Goal: Communication & Community: Answer question/provide support

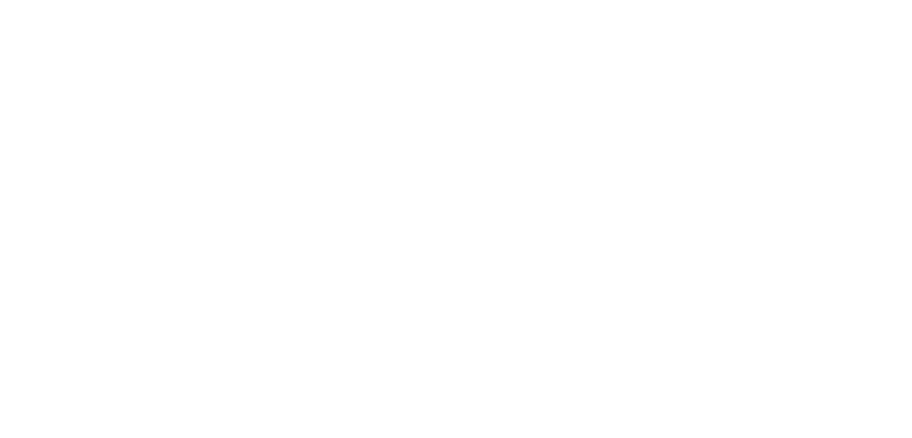
type textarea "x"
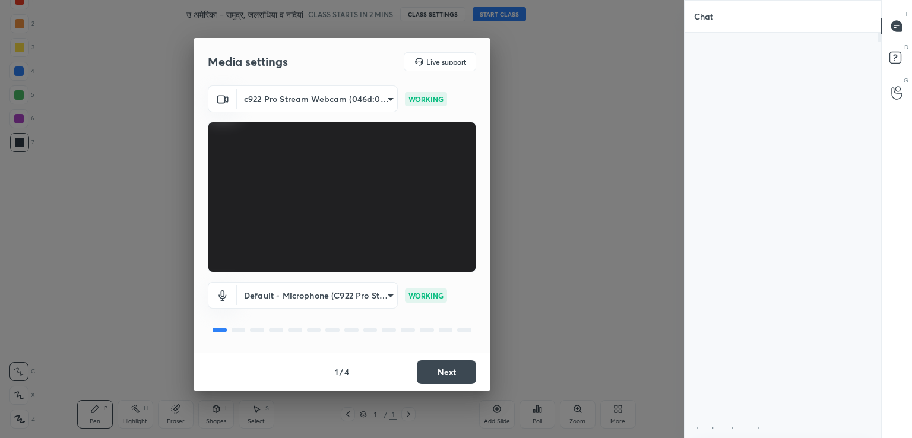
scroll to position [4, 4]
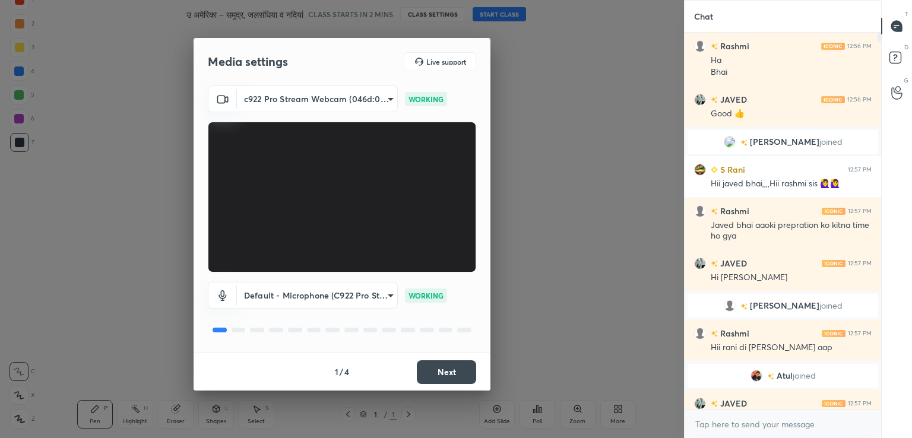
click at [443, 369] on button "Next" at bounding box center [446, 372] width 59 height 24
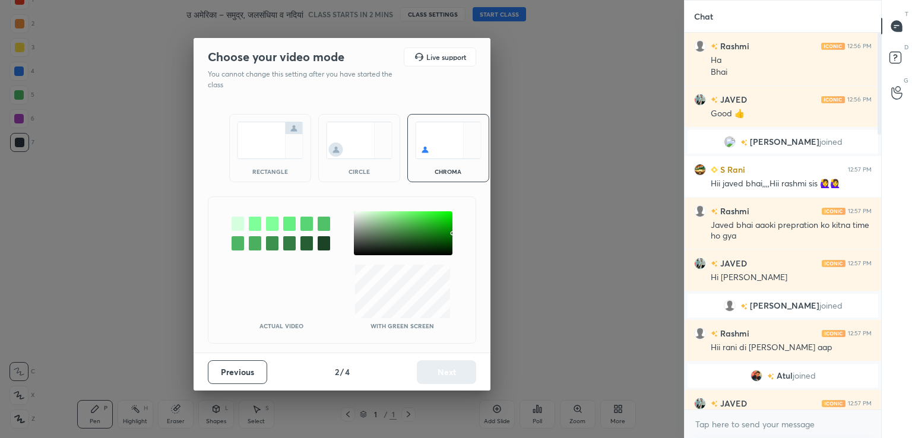
click at [446, 367] on div "Previous 2 / 4 Next" at bounding box center [342, 372] width 297 height 38
click at [360, 160] on div "circle" at bounding box center [359, 148] width 82 height 68
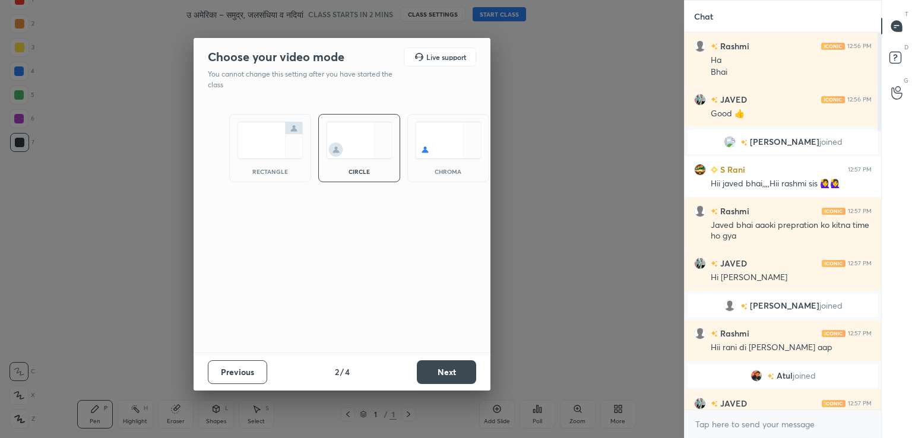
click at [391, 215] on div "rectangle circle chroma" at bounding box center [342, 226] width 297 height 253
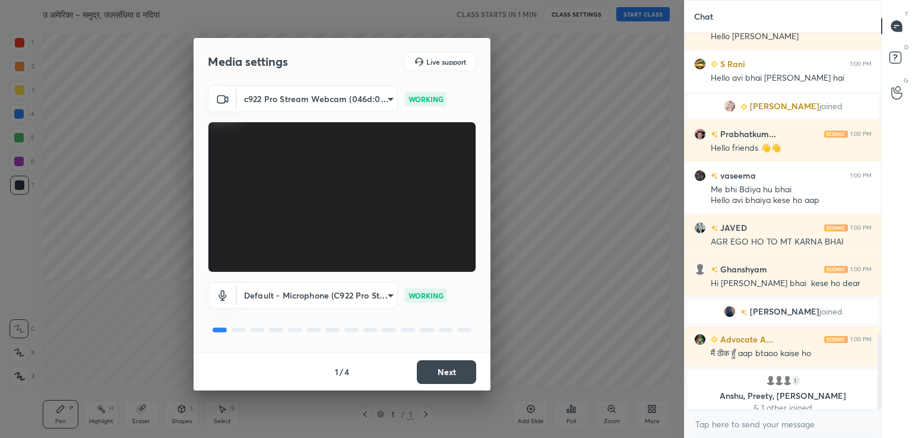
scroll to position [1495, 0]
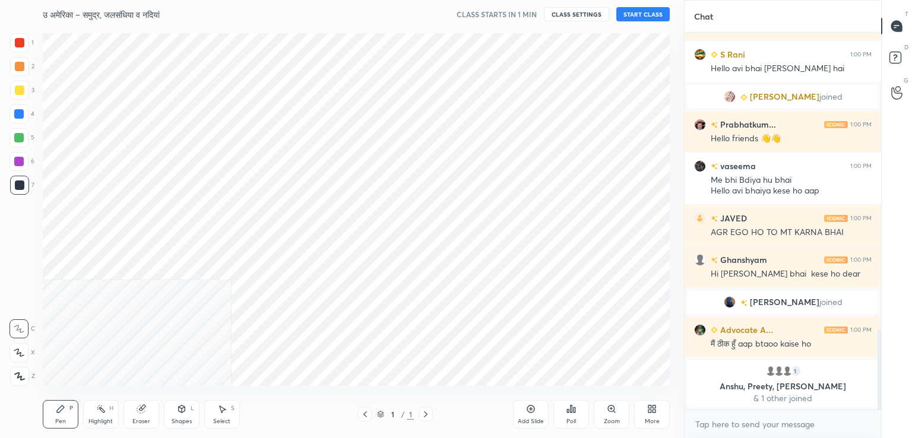
scroll to position [58993, 58720]
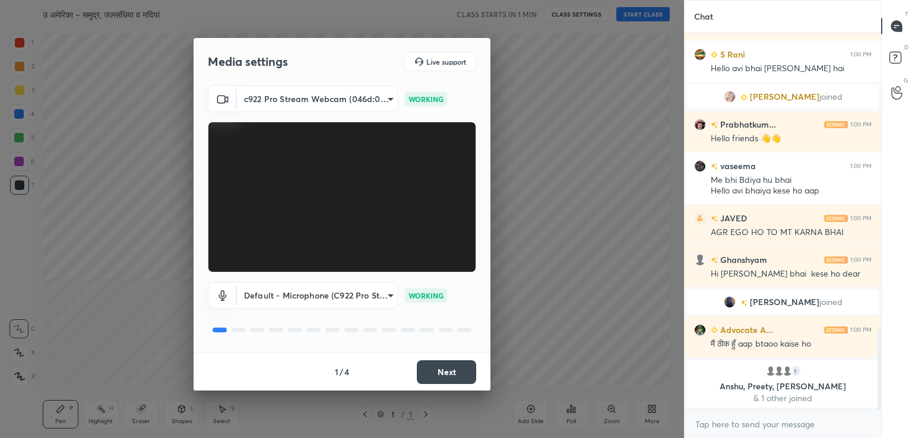
click at [445, 369] on button "Next" at bounding box center [446, 372] width 59 height 24
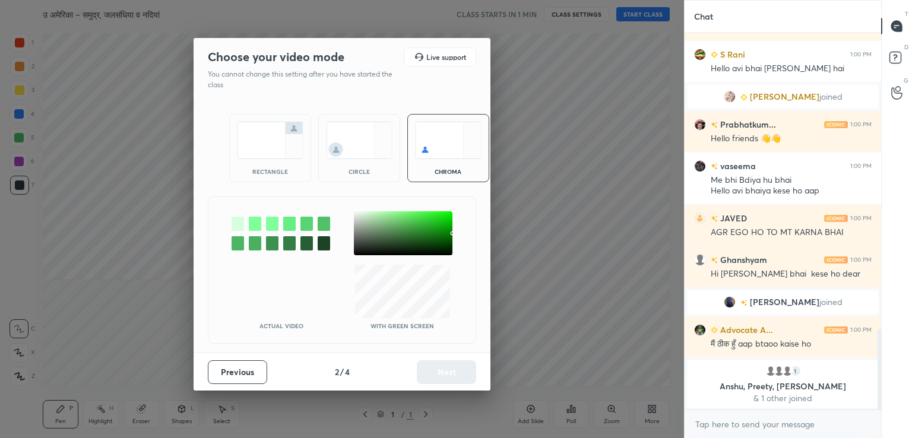
click at [343, 145] on img at bounding box center [359, 140] width 66 height 37
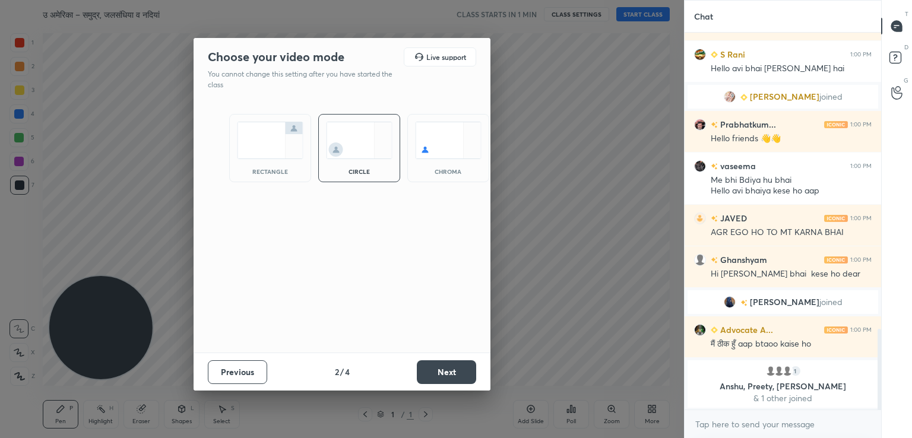
scroll to position [1422, 0]
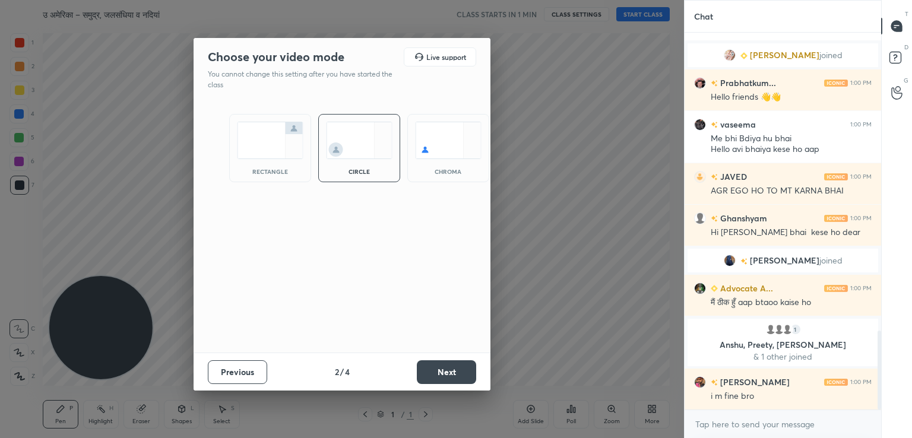
click at [443, 372] on button "Next" at bounding box center [446, 372] width 59 height 24
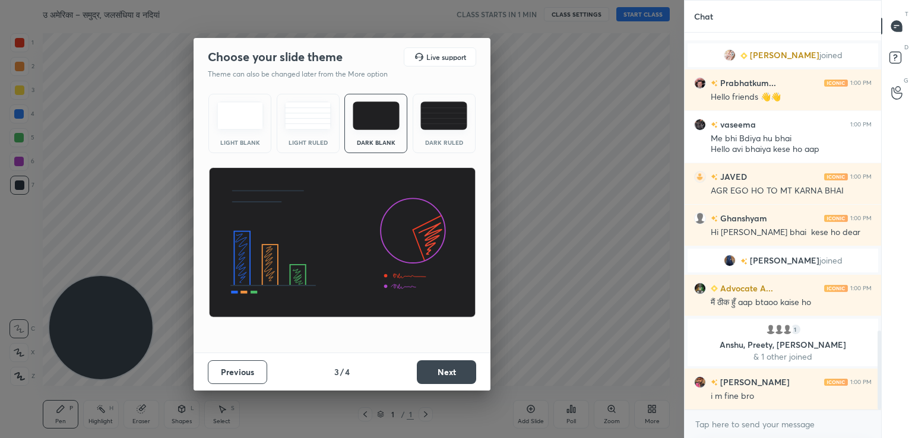
click at [247, 124] on img at bounding box center [240, 115] width 47 height 28
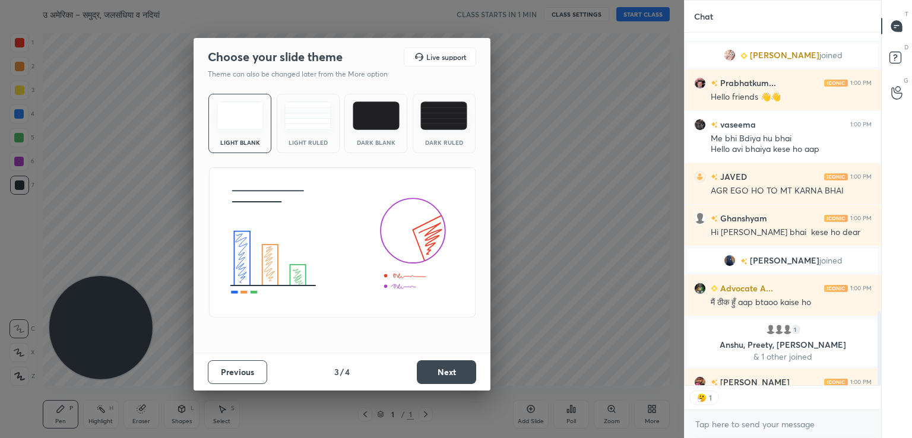
scroll to position [4, 4]
click at [439, 373] on button "Next" at bounding box center [446, 372] width 59 height 24
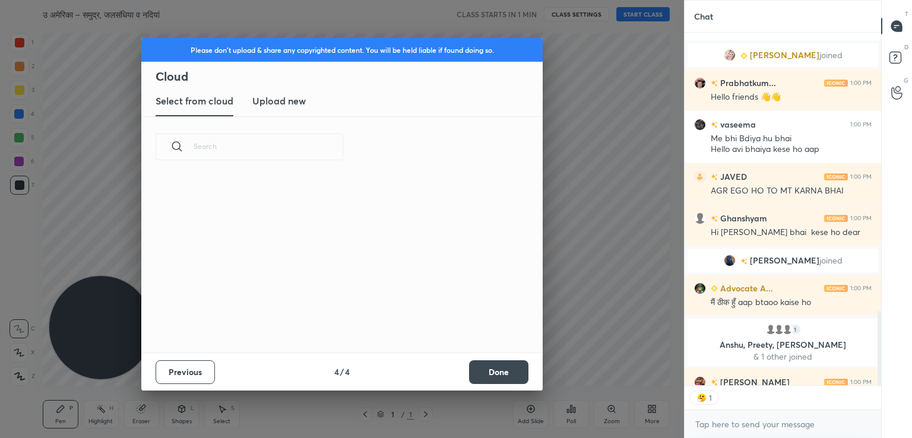
scroll to position [176, 381]
click at [286, 97] on h3 "Upload new" at bounding box center [278, 101] width 53 height 14
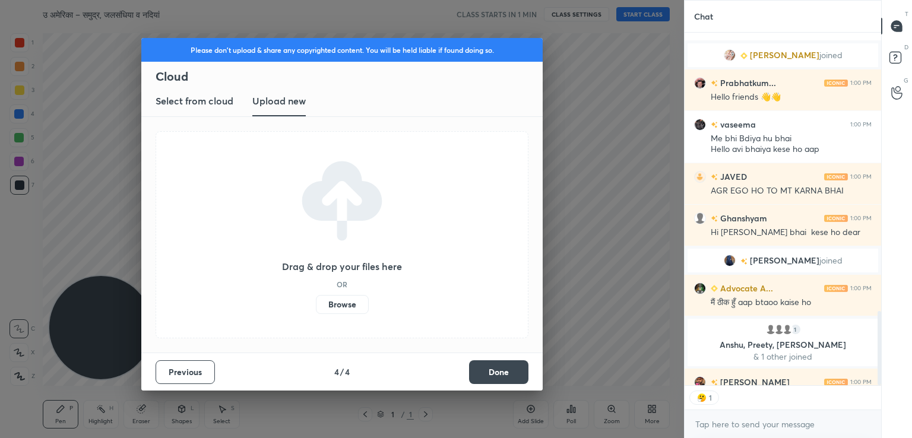
click at [353, 304] on label "Browse" at bounding box center [342, 304] width 53 height 19
click at [316, 304] on input "Browse" at bounding box center [316, 304] width 0 height 19
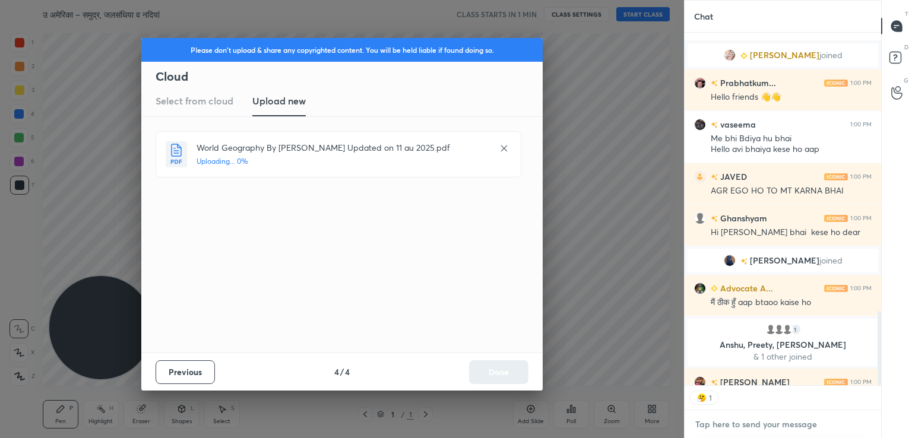
type textarea "x"
click at [703, 432] on textarea at bounding box center [782, 424] width 177 height 19
type textarea "A"
type textarea "x"
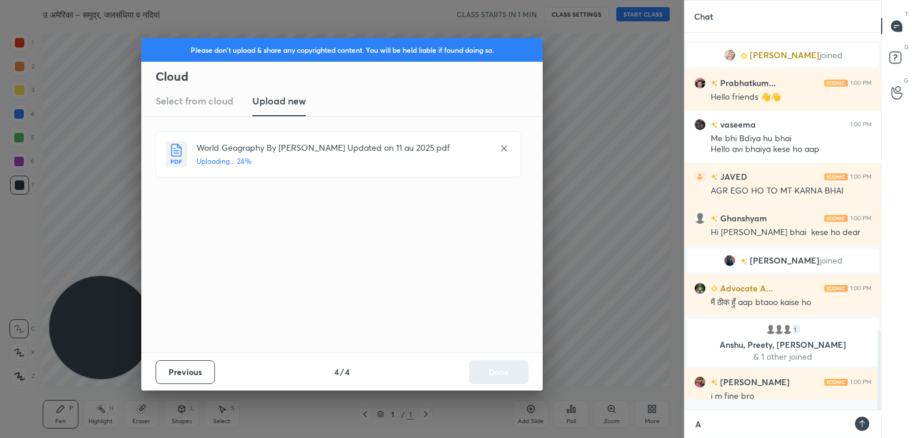
scroll to position [0, 0]
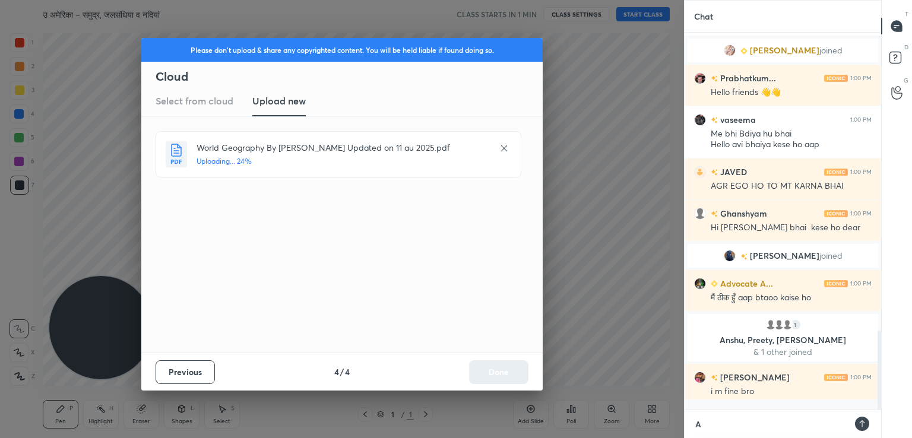
type textarea "As"
type textarea "x"
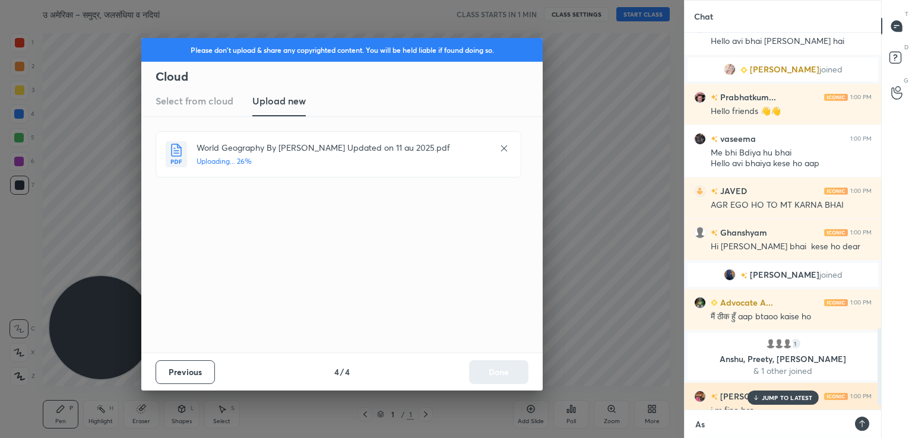
type textarea "As"
type textarea "x"
type textarea "As i"
type textarea "x"
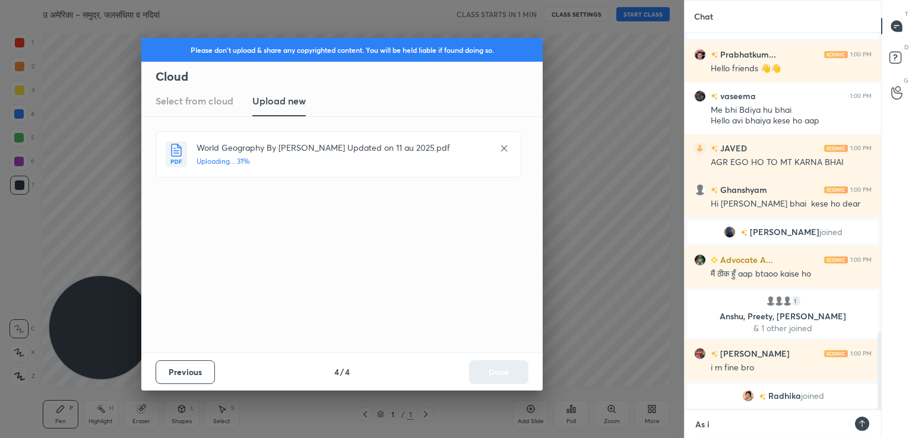
type textarea "As i"
type textarea "x"
type textarea "As i h"
type textarea "x"
type textarea "As i ha"
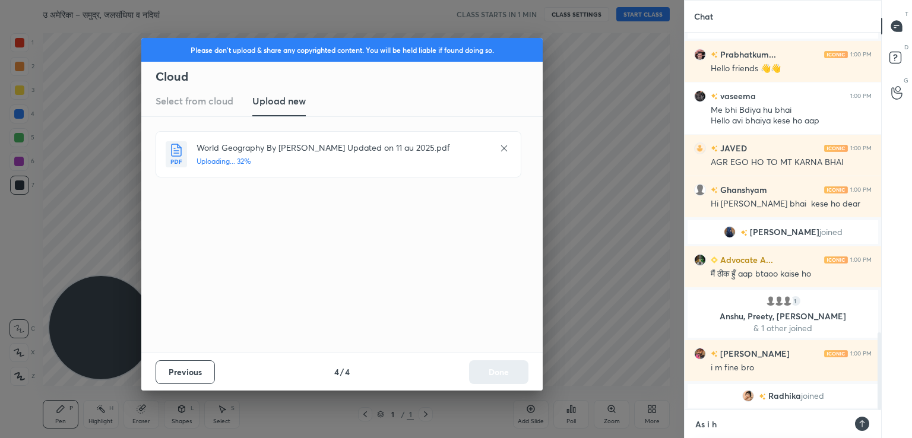
type textarea "x"
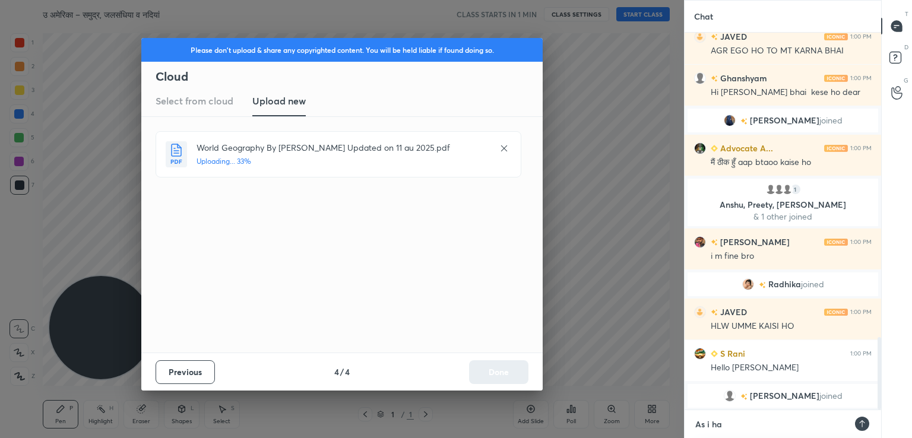
type textarea "As i hav"
type textarea "x"
type textarea "As i have"
type textarea "x"
type textarea "As i have"
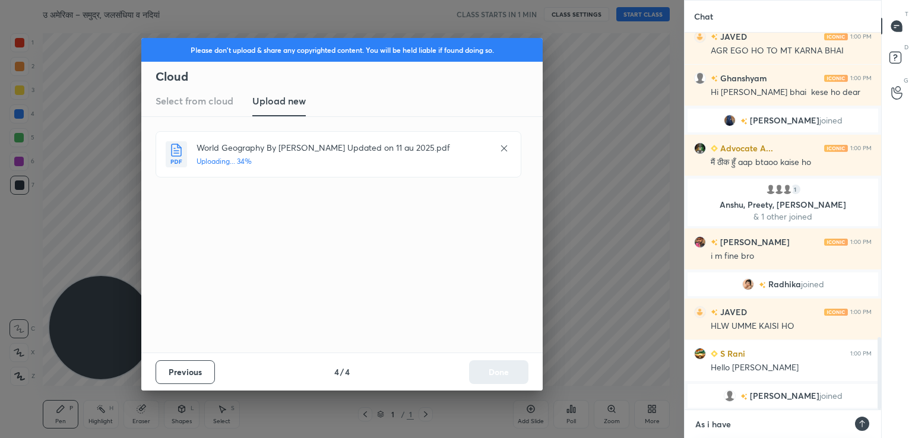
type textarea "x"
type textarea "As i have h"
type textarea "x"
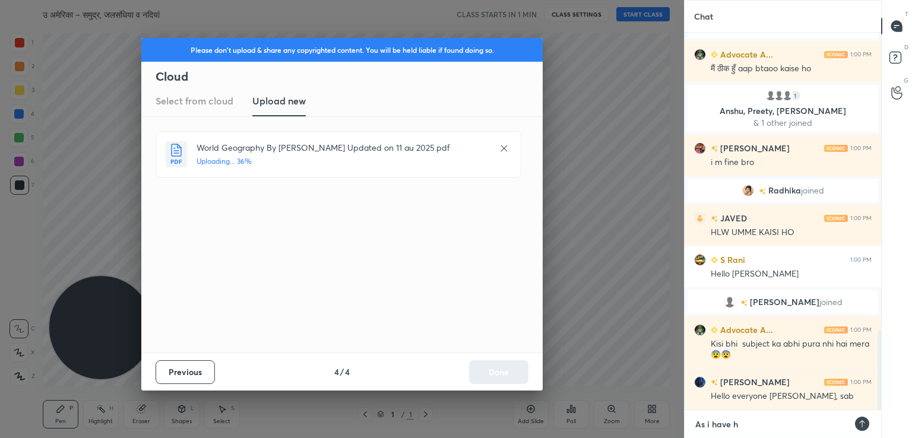
type textarea "As i have hi"
type textarea "x"
type textarea "As i have hig"
type textarea "x"
type textarea "As i have high"
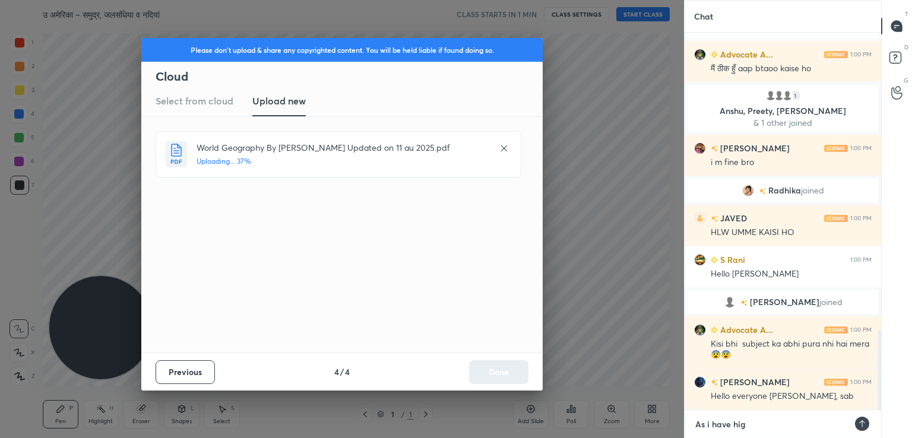
type textarea "x"
type textarea "As i have high"
type textarea "x"
type textarea "As i have high f"
type textarea "x"
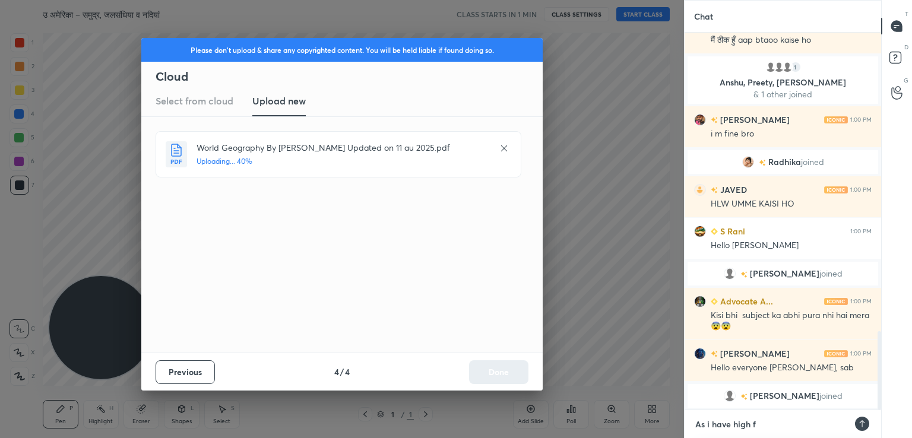
type textarea "As i have high fe"
type textarea "x"
type textarea "As i have high fev"
type textarea "x"
type textarea "As i have high feve"
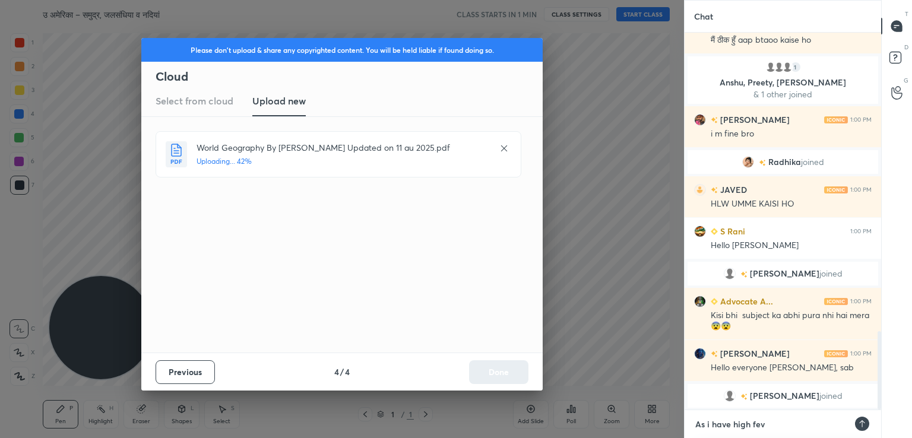
type textarea "x"
type textarea "As i have high fever"
type textarea "x"
type textarea "As i have high fever"
type textarea "x"
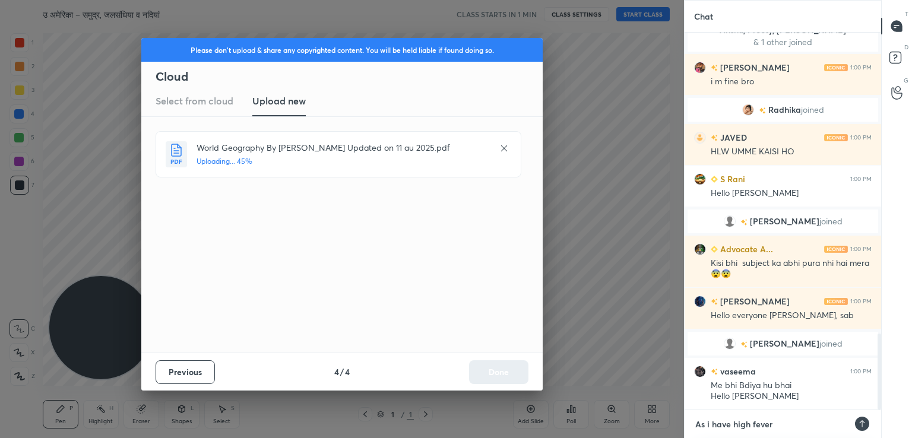
type textarea "As i have high fever c"
type textarea "x"
type textarea "As i have high fever cl"
type textarea "x"
type textarea "As i have high fever cla"
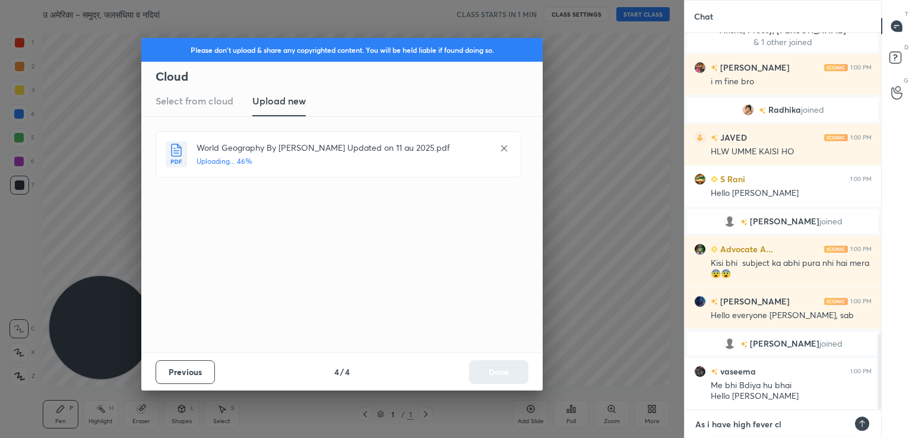
type textarea "x"
type textarea "As i have high fever clas"
type textarea "x"
type textarea "As i have high fever class"
type textarea "x"
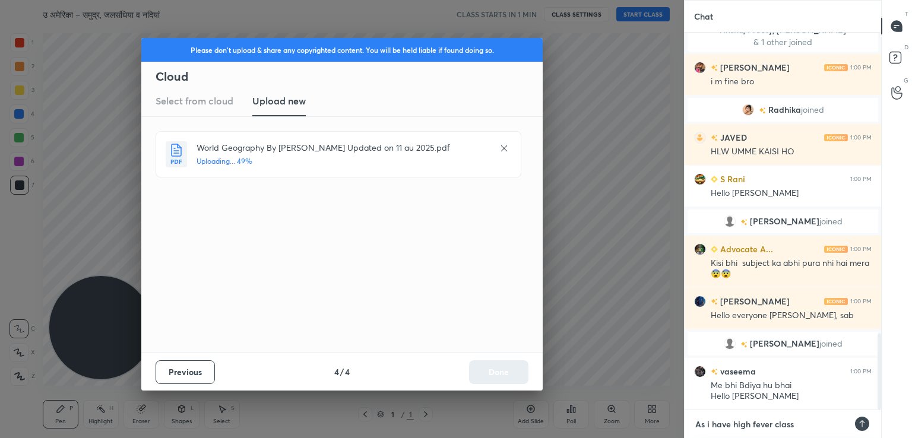
type textarea "As i have high fever classs"
type textarea "x"
type textarea "As i have high fever classs"
type textarea "x"
type textarea "As i have high fever classs"
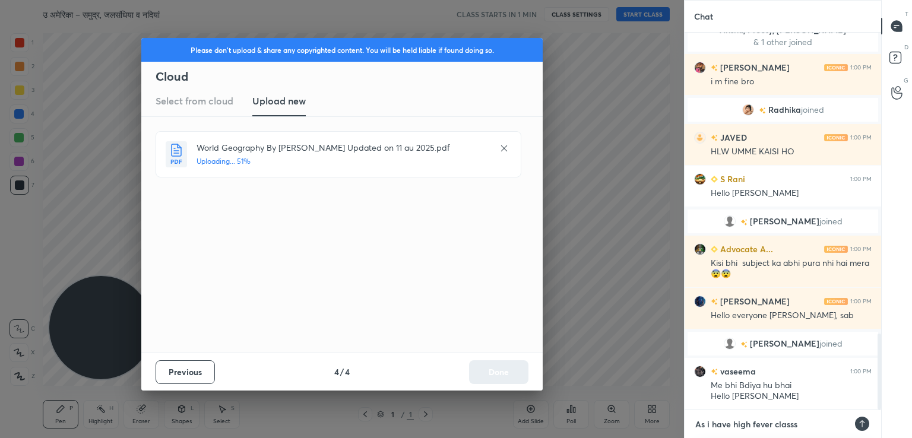
type textarea "x"
type textarea "As i have high fever class"
type textarea "x"
type textarea "As i have high fever class"
type textarea "x"
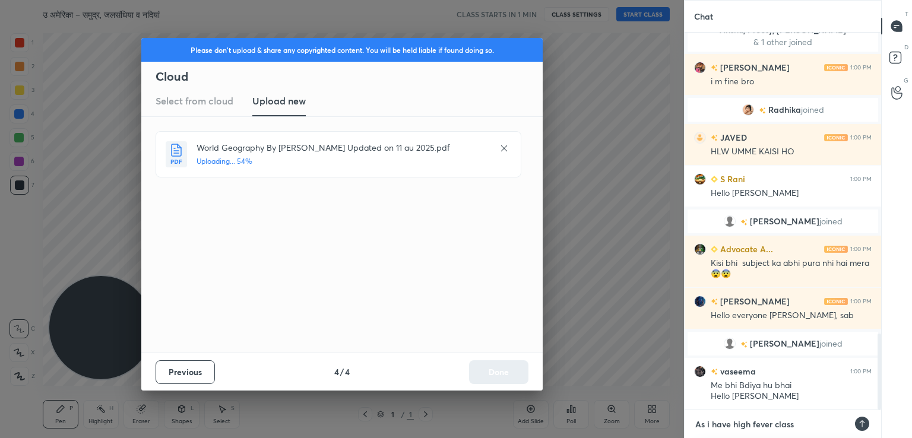
type textarea "As i have high fever class d"
type textarea "x"
type textarea "As i have high fever class du"
type textarea "x"
type textarea "As i have high fever class dur"
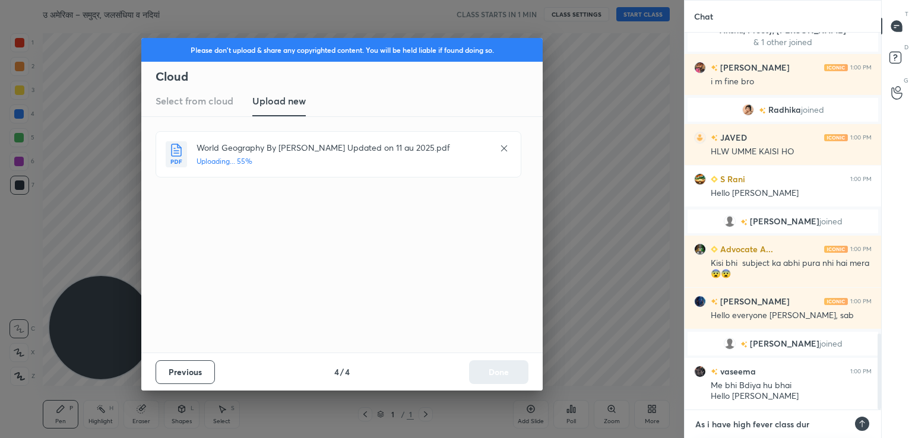
type textarea "x"
type textarea "As i have high fever class dura"
type textarea "x"
type textarea "As i have high fever class durat"
type textarea "x"
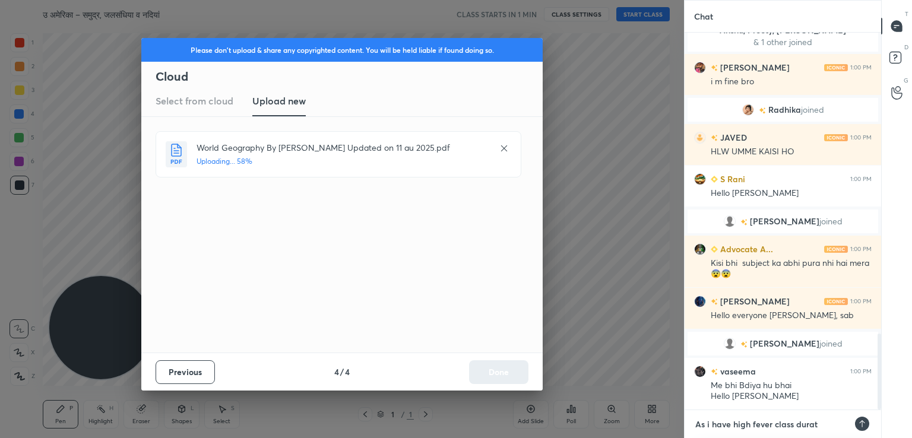
type textarea "As i have high fever class durati"
type textarea "x"
type textarea "As i have high fever class duratio"
type textarea "x"
type textarea "As i have high fever class duration"
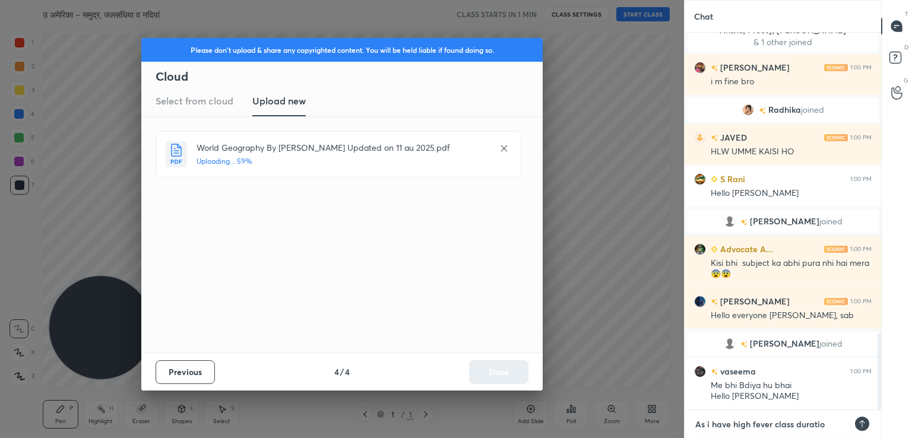
type textarea "x"
type textarea "As i have high fever class duration"
type textarea "x"
type textarea "As i have high fever class duration w"
type textarea "x"
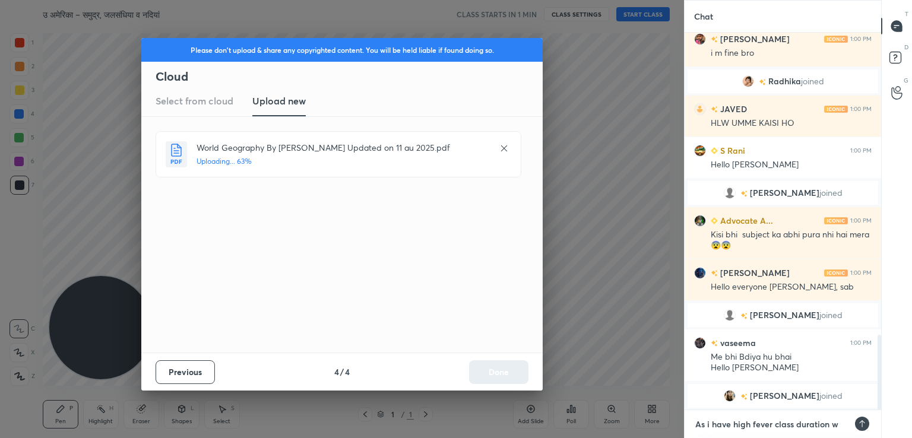
type textarea "As i have high fever class duration wi"
type textarea "x"
type textarea "As i have high fever class duration wil"
type textarea "x"
type textarea "As i have high fever class duration will"
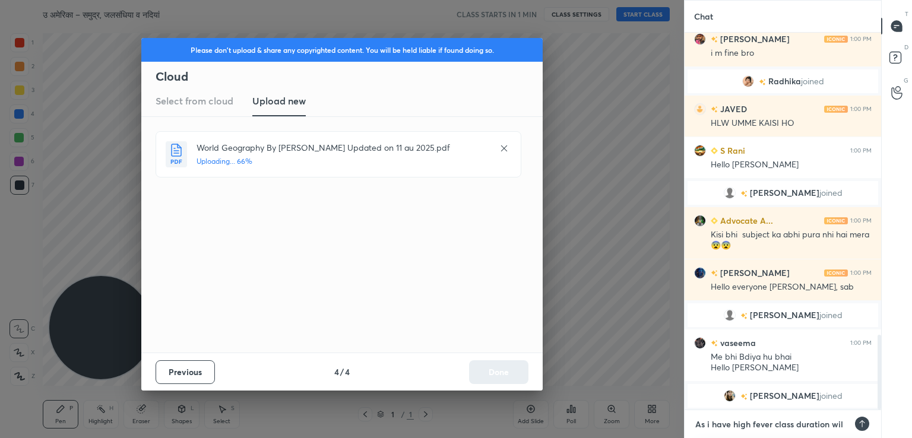
type textarea "x"
type textarea "As i have high fever class duration will"
type textarea "x"
type textarea "As i have high fever class duration will b"
type textarea "x"
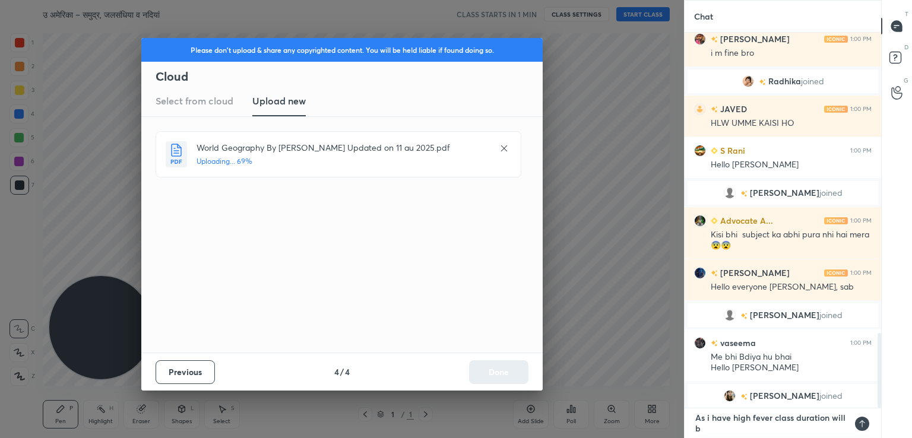
type textarea "As i have high fever class duration will be"
type textarea "x"
type textarea "As i have high fever class duration will be"
type textarea "x"
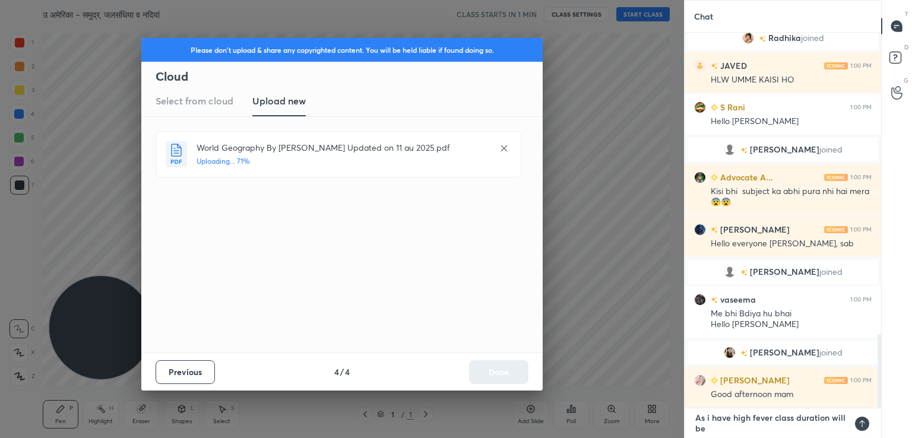
type textarea "As i have high fever class duration will be o"
type textarea "x"
type textarea "As i have high fever class duration will be on"
type textarea "x"
type textarea "As i have high fever class duration will be onl"
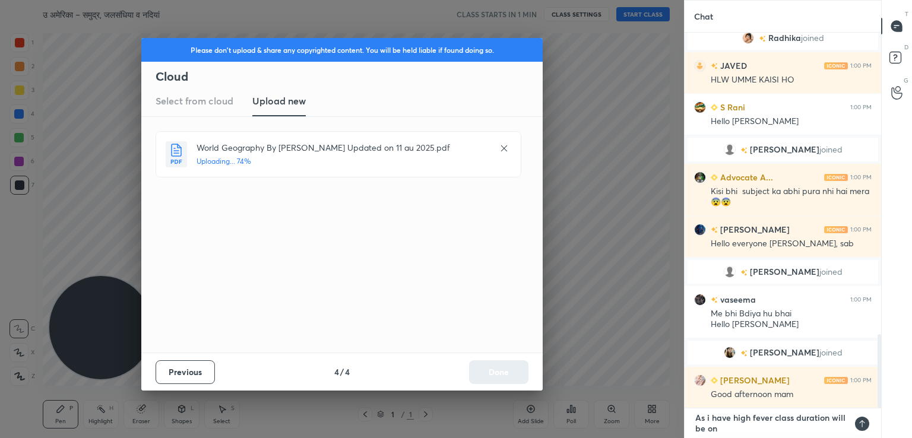
type textarea "x"
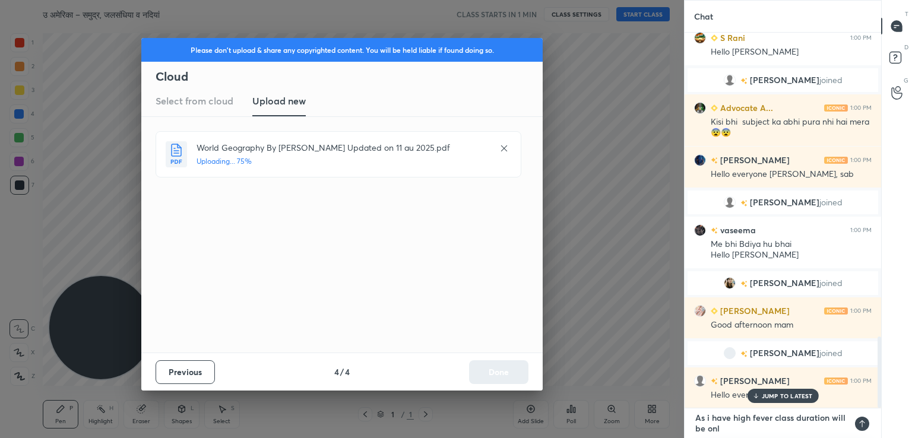
type textarea "As i have high fever class duration will be only"
type textarea "x"
type textarea "As i have high fever class duration will be only"
type textarea "x"
type textarea "As i have high fever class duration will be only 3"
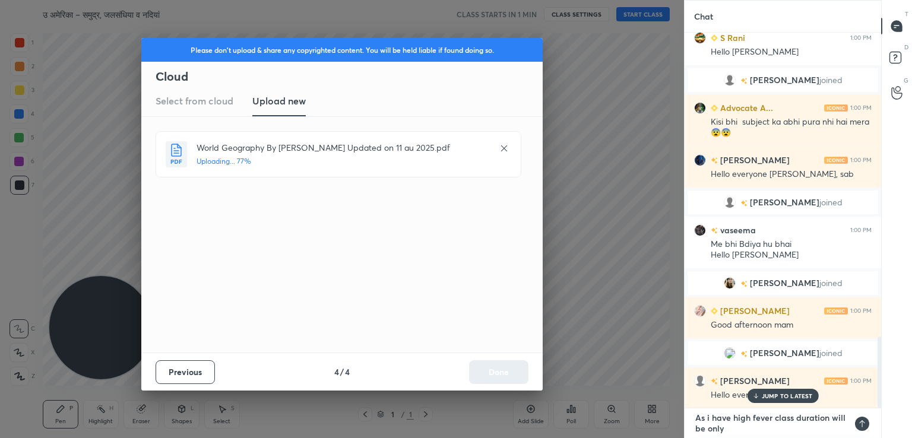
type textarea "x"
type textarea "As i have high fever class duration will be only 30"
type textarea "x"
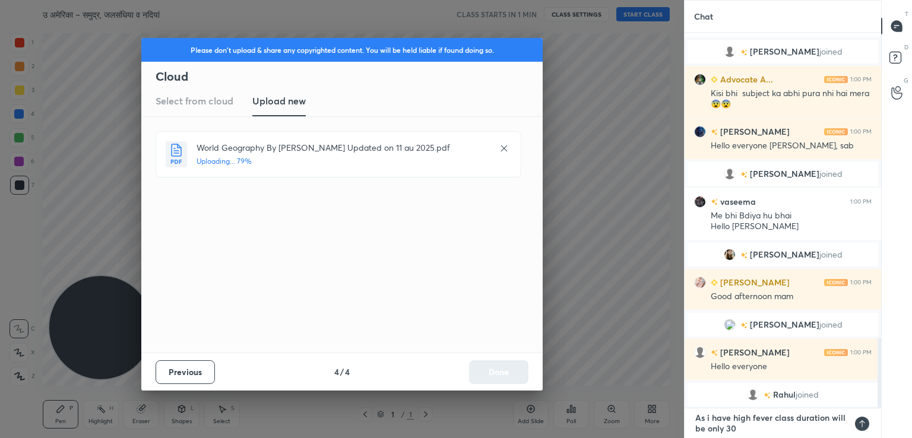
type textarea "As i have high fever class duration will be only 30"
type textarea "x"
type textarea "As i have high fever class duration will be only 30 m"
type textarea "x"
type textarea "As i have high fever class duration will be only 30 mi"
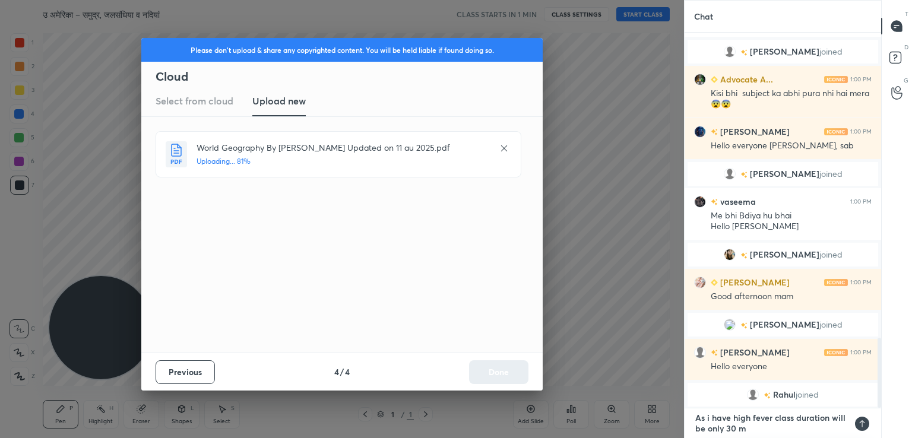
type textarea "x"
type textarea "As i have high fever class duration will be only 30 min"
type textarea "x"
type textarea "As i have high fever class duration will be only 30 min"
type textarea "x"
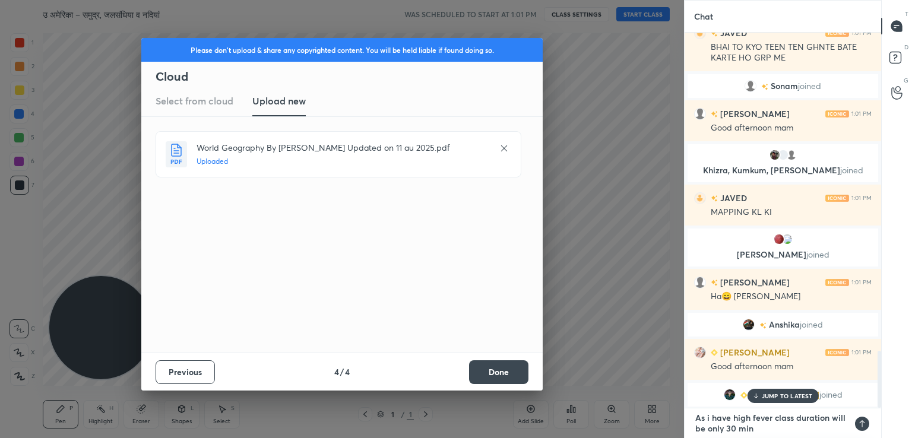
type textarea "As i have high fever class duration will be only 30 min"
drag, startPoint x: 510, startPoint y: 371, endPoint x: 481, endPoint y: 269, distance: 105.6
click at [511, 370] on button "Done" at bounding box center [498, 372] width 59 height 24
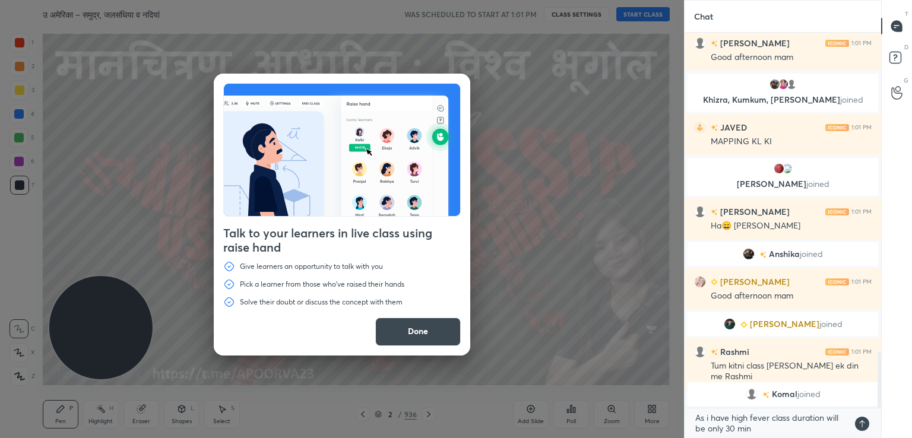
drag, startPoint x: 418, startPoint y: 334, endPoint x: 428, endPoint y: 319, distance: 17.1
click at [420, 331] on button "Done" at bounding box center [417, 332] width 85 height 28
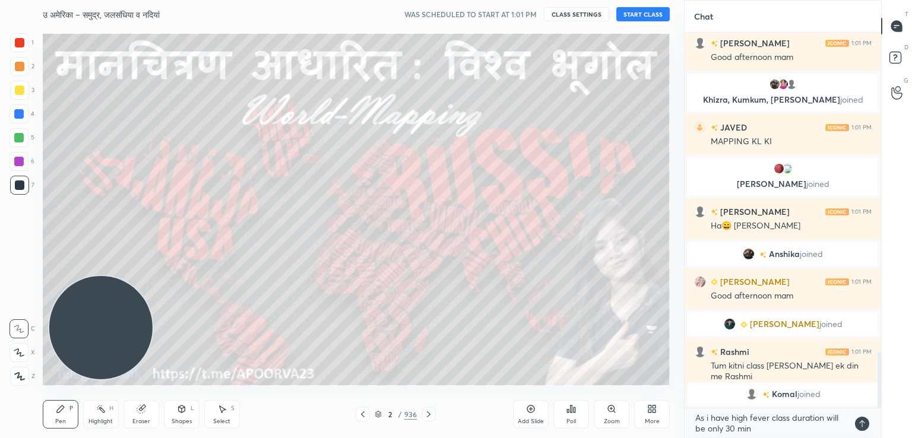
scroll to position [2177, 0]
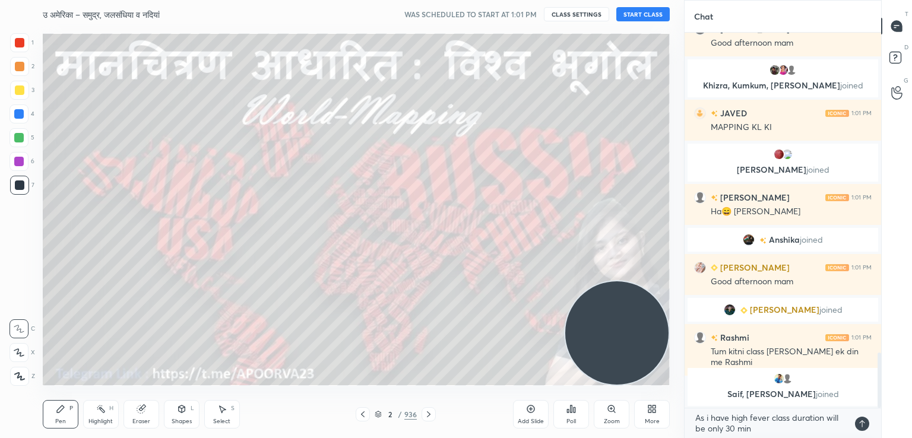
drag, startPoint x: 213, startPoint y: 269, endPoint x: 621, endPoint y: 347, distance: 415.2
click at [642, 357] on video at bounding box center [616, 332] width 103 height 103
click at [25, 376] on div at bounding box center [19, 376] width 19 height 19
click at [26, 373] on div at bounding box center [19, 376] width 19 height 19
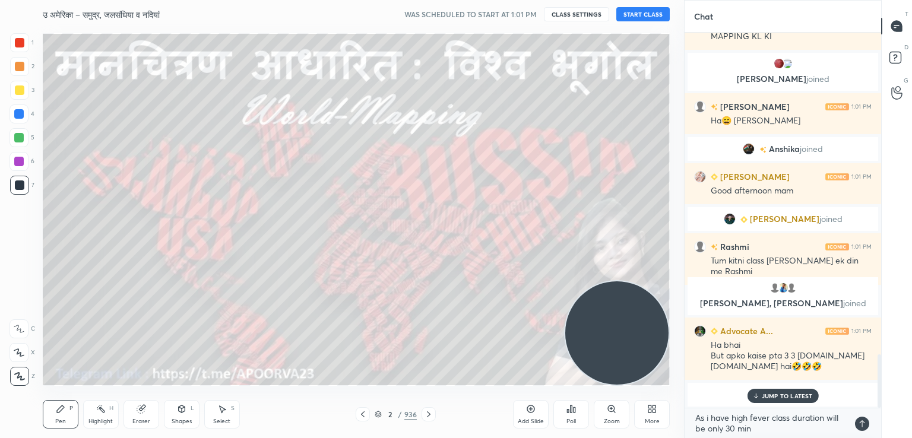
click at [21, 116] on div at bounding box center [18, 113] width 19 height 19
click at [23, 113] on div at bounding box center [18, 113] width 9 height 9
click at [645, 15] on button "START CLASS" at bounding box center [642, 14] width 53 height 14
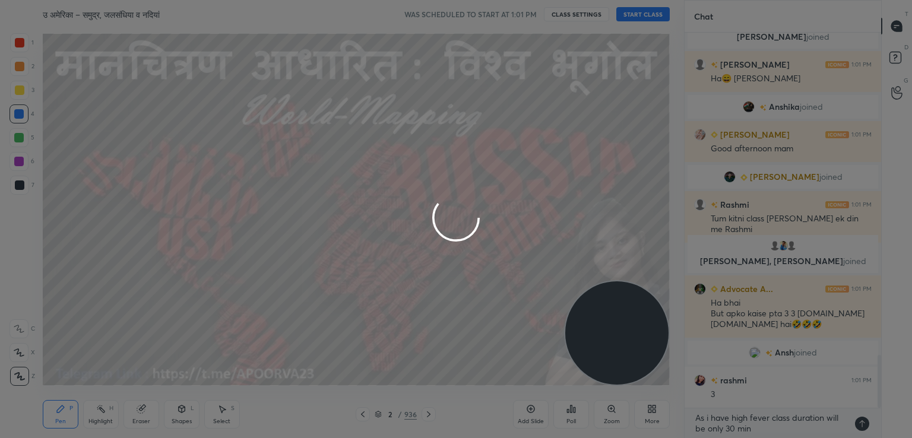
type textarea "x"
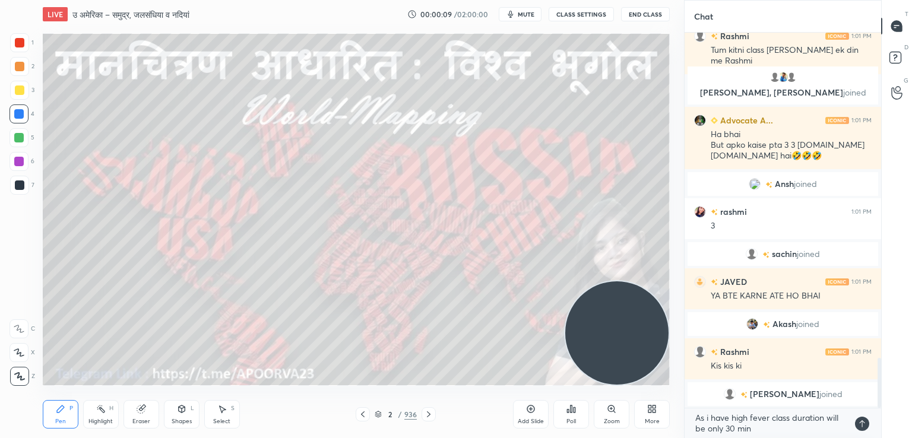
scroll to position [2453, 0]
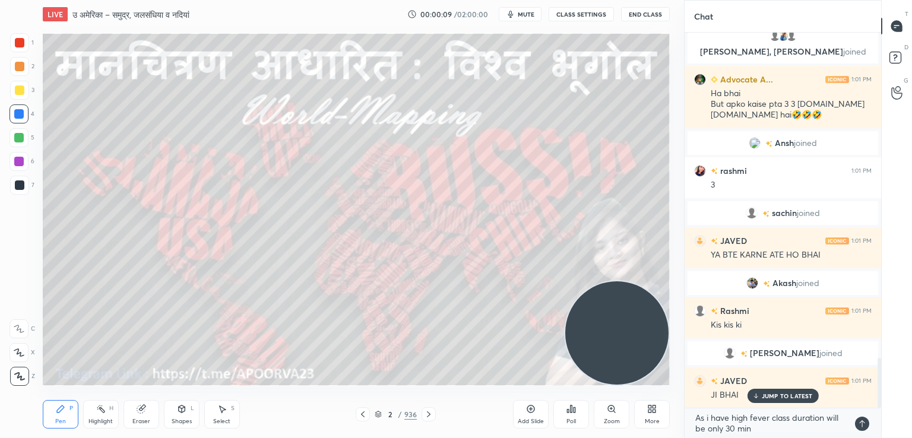
click at [862, 421] on icon at bounding box center [861, 423] width 5 height 7
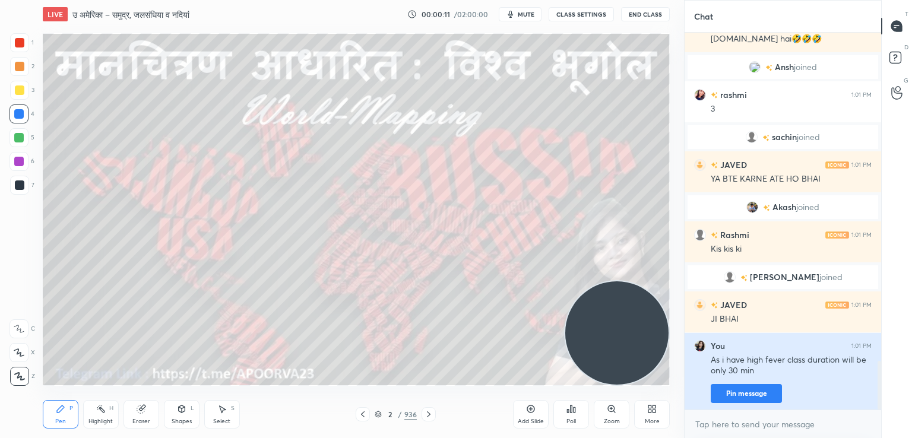
scroll to position [2557, 0]
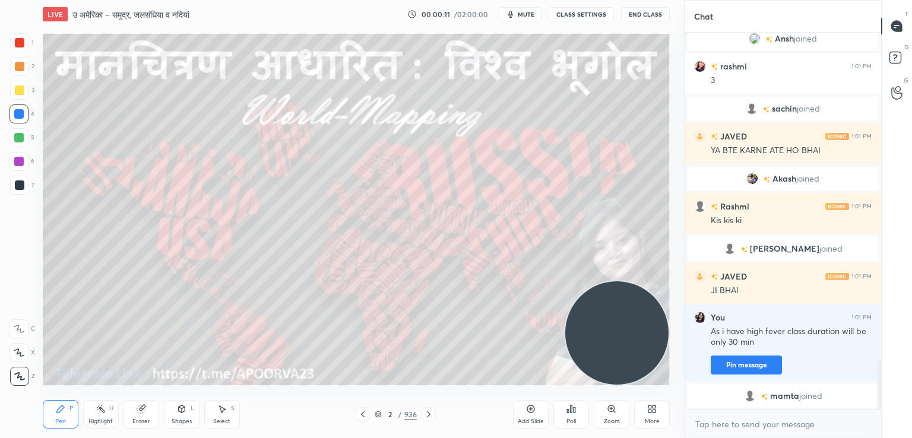
click at [724, 389] on div "[PERSON_NAME] joined" at bounding box center [782, 396] width 191 height 24
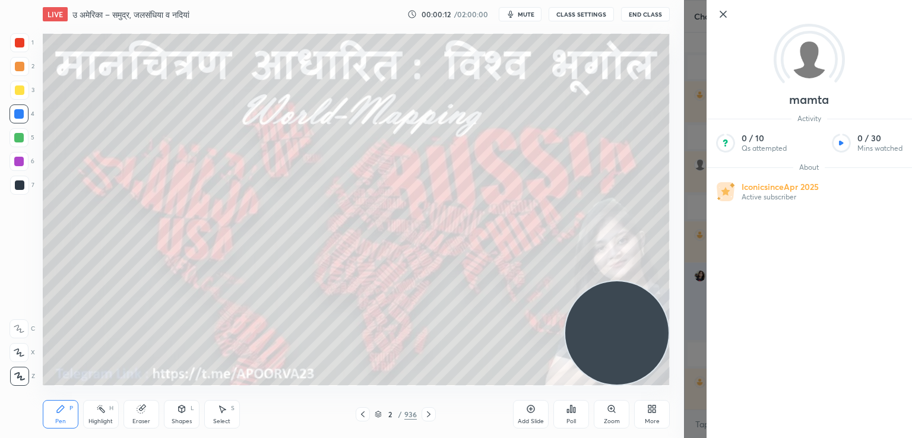
scroll to position [2553, 0]
click at [722, 15] on icon at bounding box center [723, 14] width 14 height 14
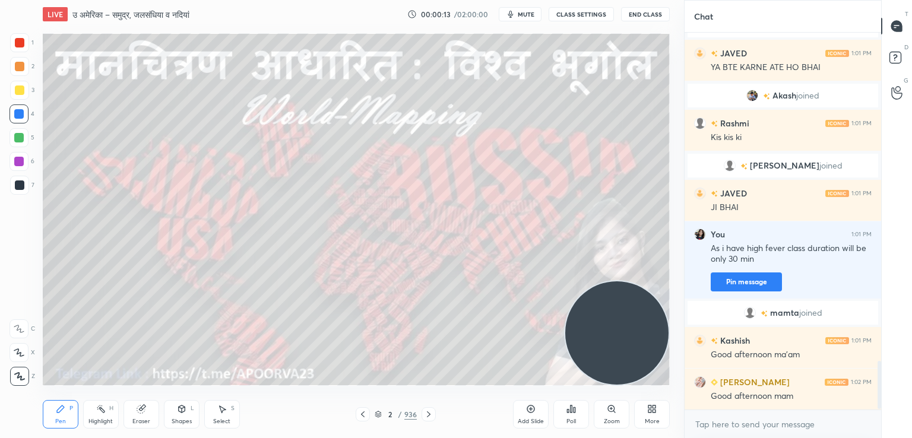
click at [729, 322] on div "[PERSON_NAME] joined" at bounding box center [782, 313] width 191 height 24
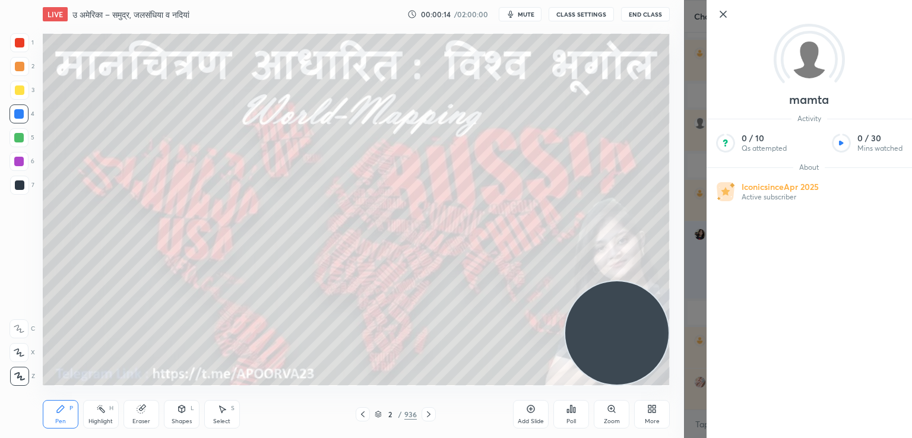
click at [717, 8] on icon at bounding box center [723, 14] width 14 height 14
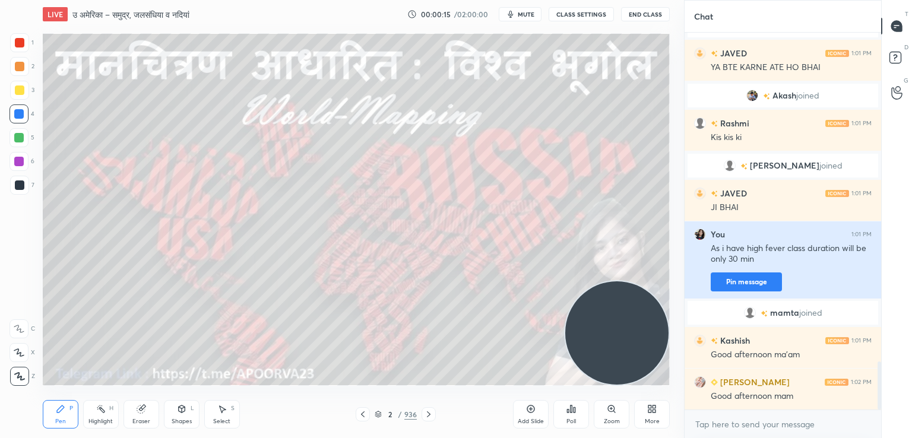
click at [744, 281] on button "Pin message" at bounding box center [745, 281] width 71 height 19
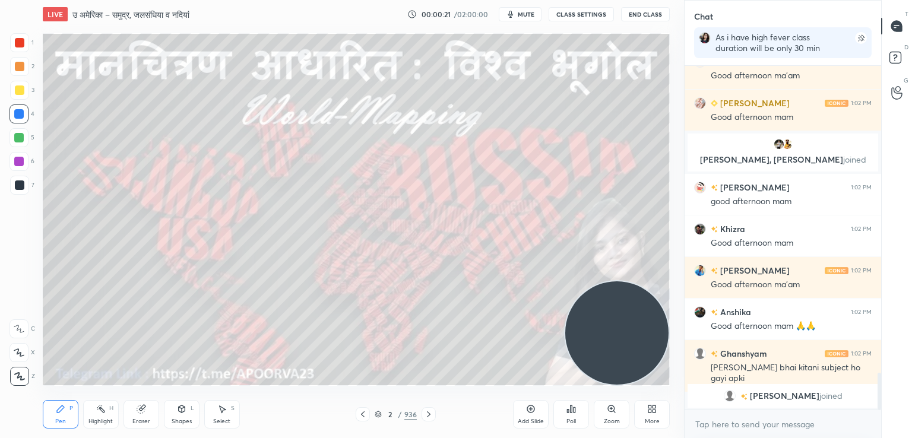
click at [646, 418] on div "More" at bounding box center [652, 421] width 15 height 6
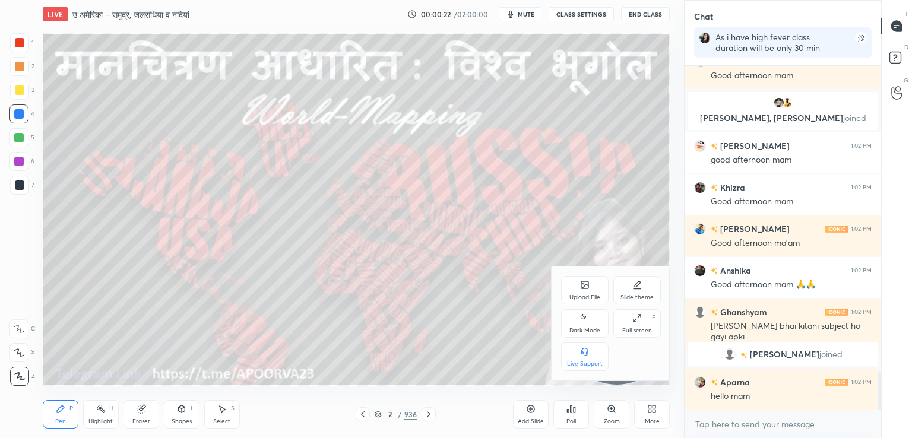
click at [636, 315] on icon at bounding box center [636, 317] width 9 height 9
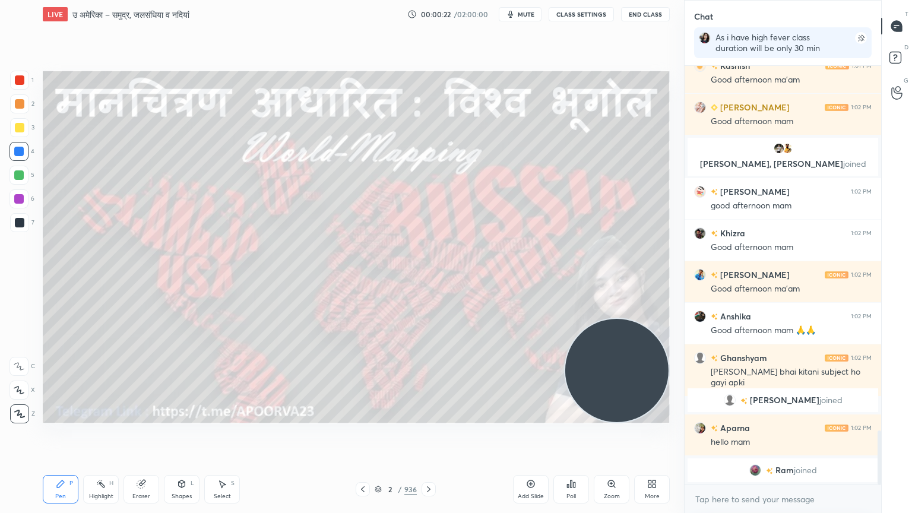
click at [398, 437] on div "Setting up your live class Poll for secs No correct answer Start poll" at bounding box center [356, 246] width 636 height 437
click at [382, 437] on div "2 / 936" at bounding box center [396, 489] width 42 height 11
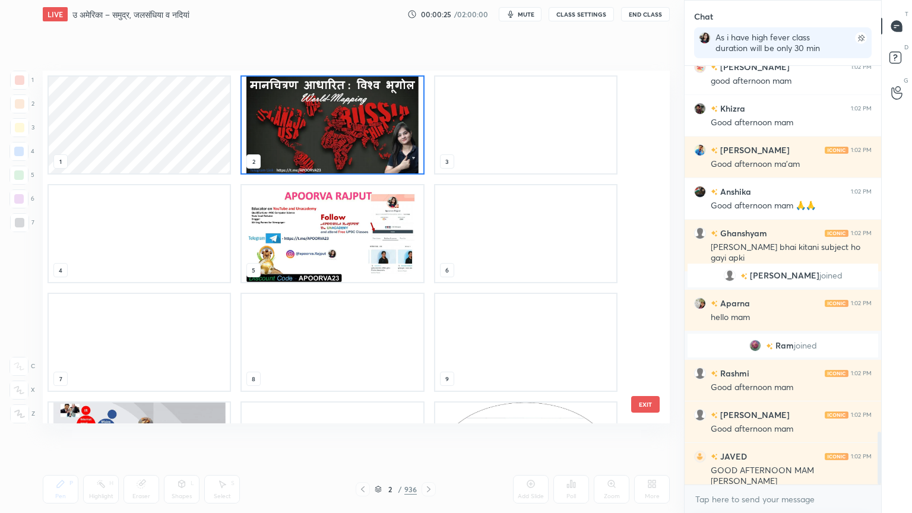
click at [641, 103] on div "1 2 3 4 5 6 7 8 9 10 11 12 13 14 15" at bounding box center [346, 247] width 606 height 353
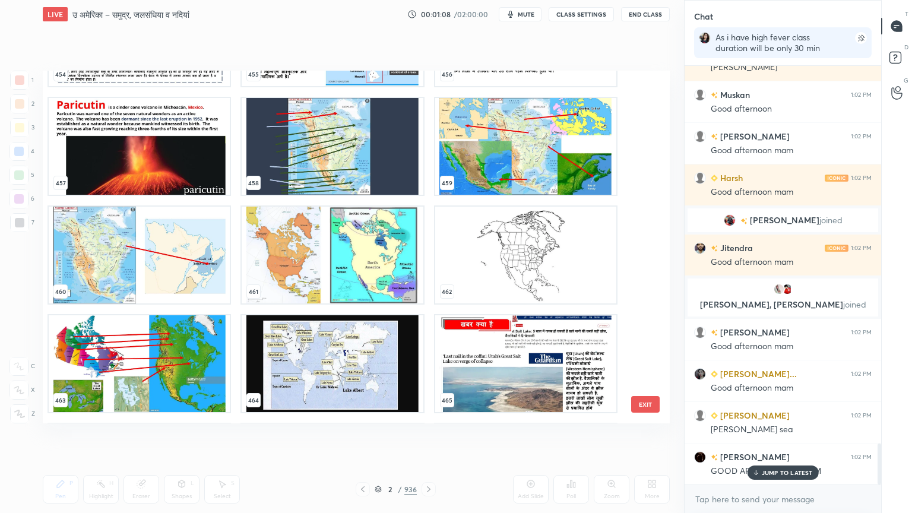
click at [363, 169] on img "grid" at bounding box center [332, 146] width 181 height 97
click at [364, 164] on img "grid" at bounding box center [332, 146] width 181 height 97
click at [363, 163] on img "grid" at bounding box center [332, 146] width 181 height 97
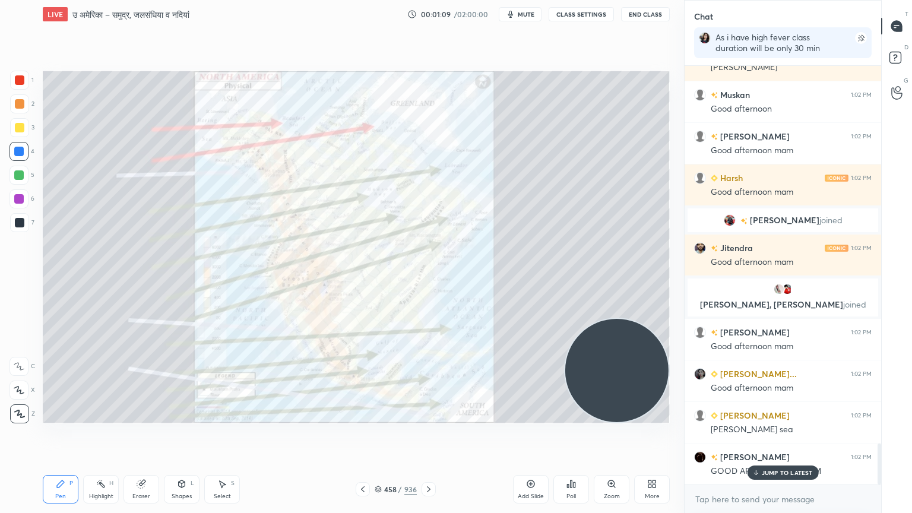
click at [363, 161] on img "grid" at bounding box center [332, 146] width 181 height 97
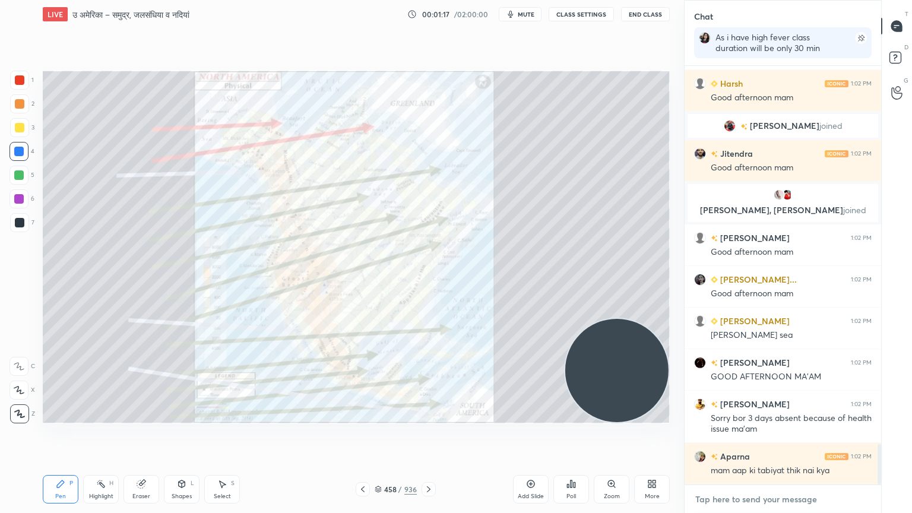
type textarea "x"
click at [728, 437] on textarea at bounding box center [782, 499] width 177 height 19
paste textarea "[URL][DOMAIN_NAME]"
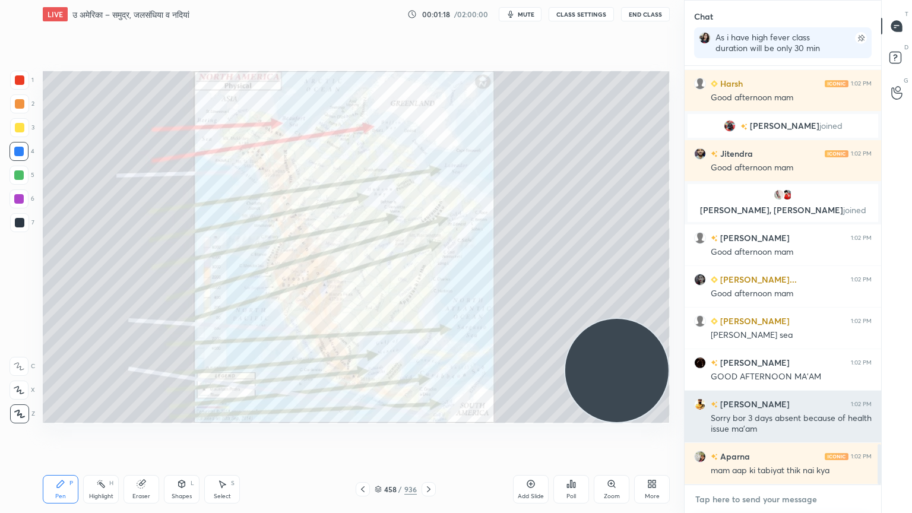
type textarea "[URL][DOMAIN_NAME]"
type textarea "x"
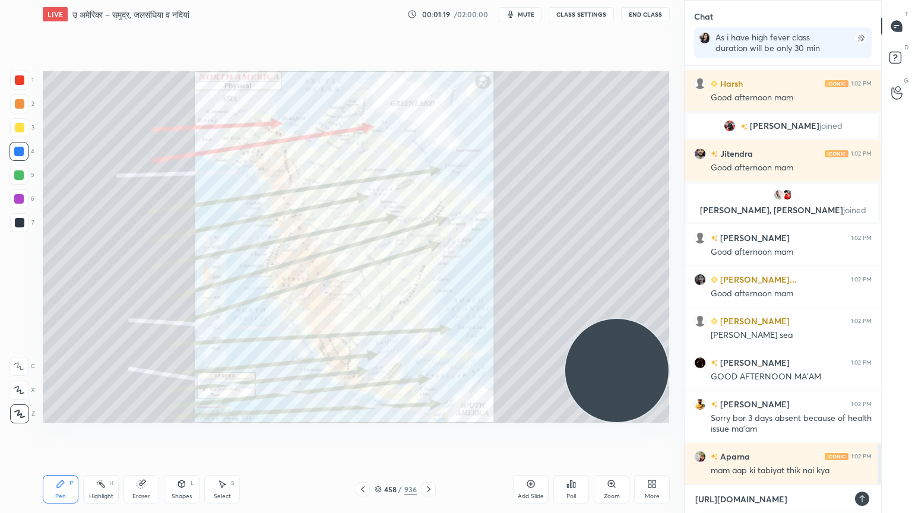
type textarea "[URL][DOMAIN_NAME]"
type textarea "x"
click at [861, 437] on div at bounding box center [862, 498] width 14 height 14
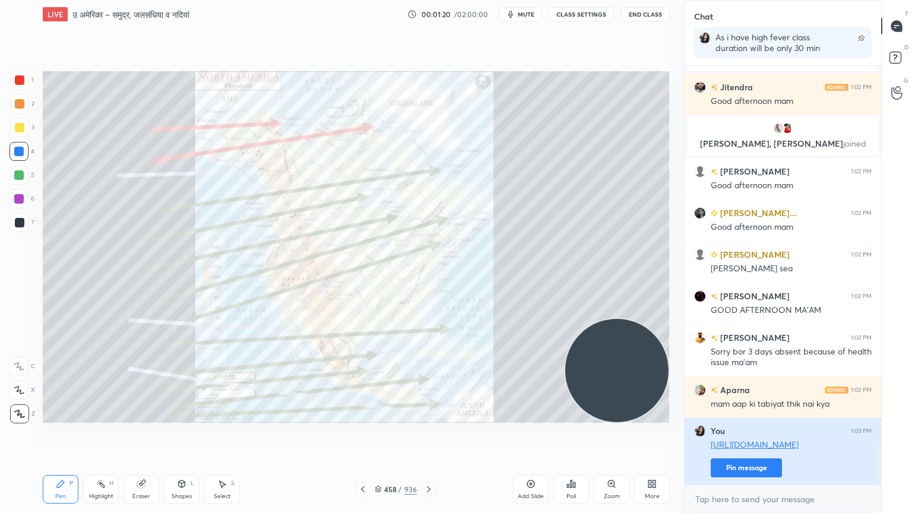
click at [728, 437] on button "Pin message" at bounding box center [745, 467] width 71 height 19
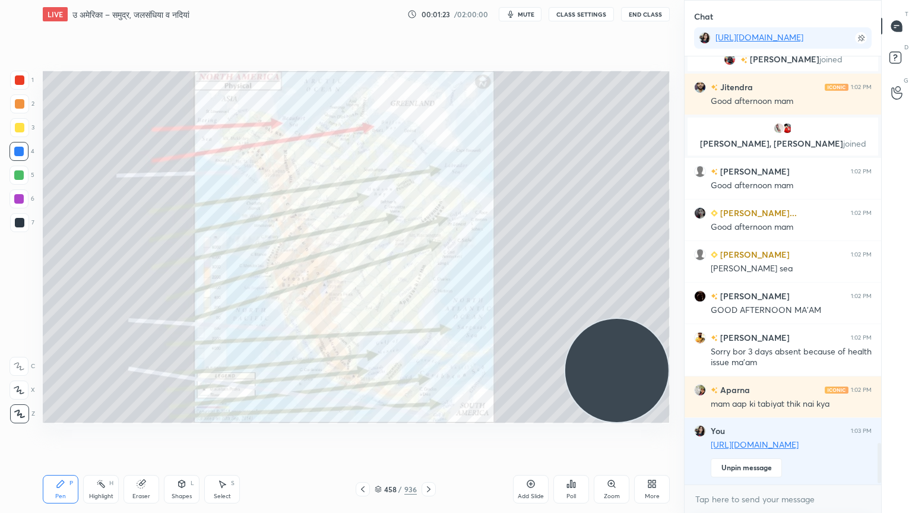
drag, startPoint x: 529, startPoint y: 451, endPoint x: 587, endPoint y: 455, distance: 58.3
click at [541, 437] on div "Setting up your live class Poll for secs No correct answer Start poll" at bounding box center [356, 246] width 636 height 437
click at [651, 437] on div "More" at bounding box center [652, 489] width 36 height 28
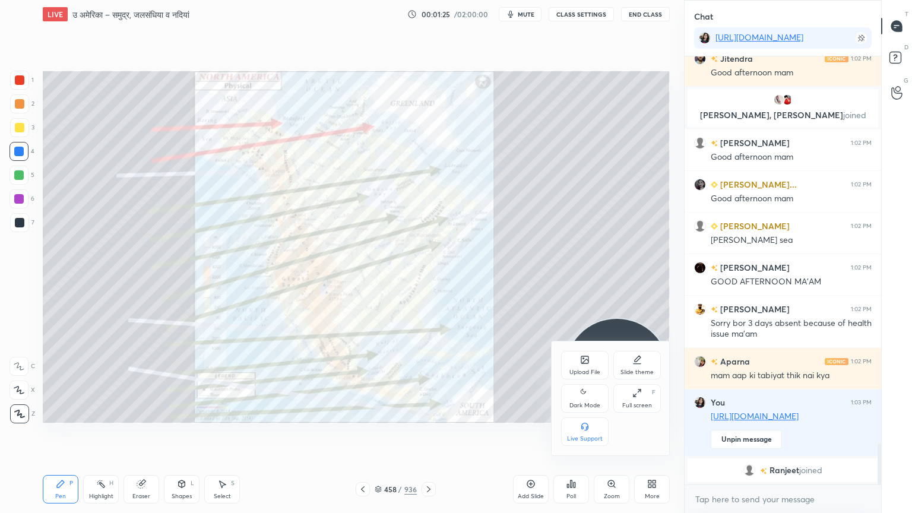
click at [634, 363] on icon at bounding box center [636, 359] width 9 height 9
click at [585, 437] on div "Dark Blank" at bounding box center [585, 439] width 30 height 6
click at [473, 437] on div at bounding box center [456, 256] width 912 height 513
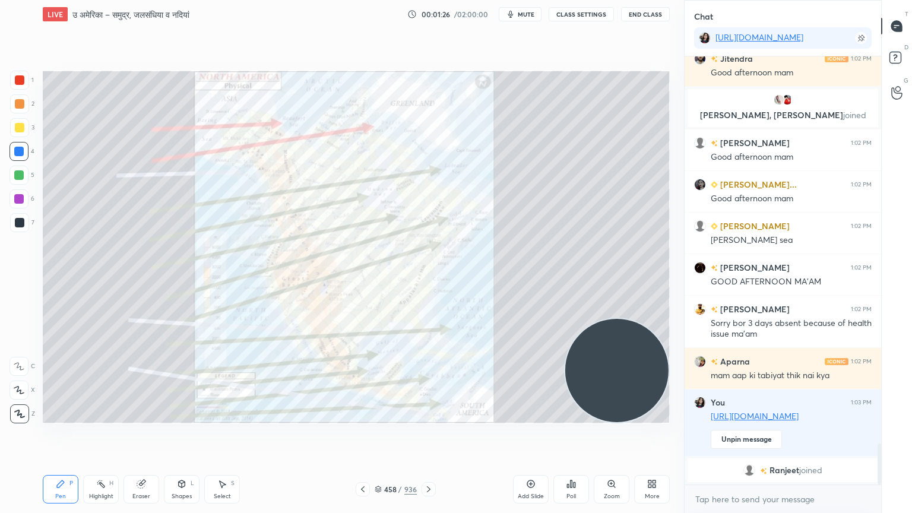
click at [537, 437] on div "Add Slide" at bounding box center [531, 489] width 36 height 28
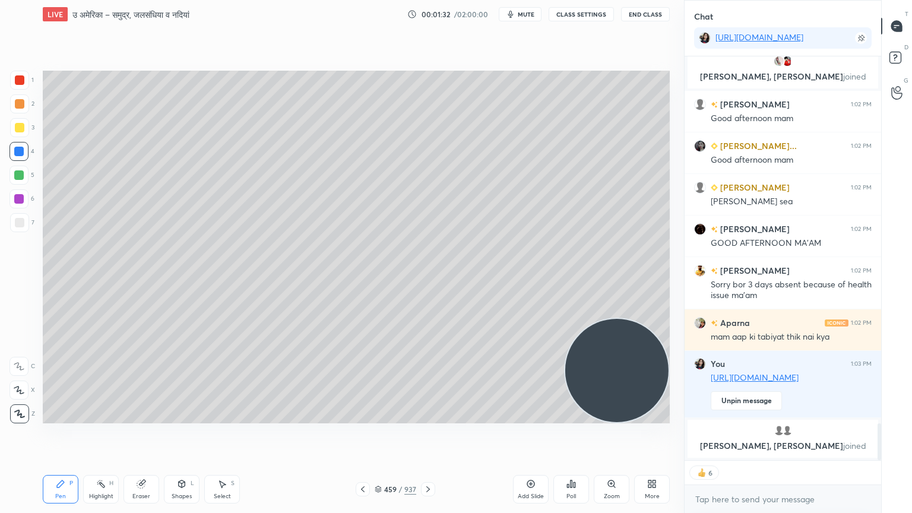
click at [230, 437] on div "Select S" at bounding box center [222, 489] width 36 height 28
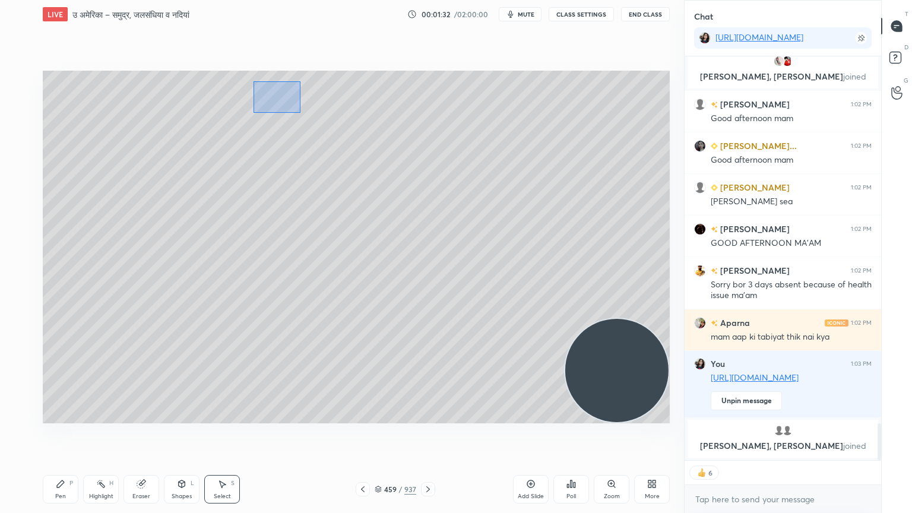
drag, startPoint x: 253, startPoint y: 81, endPoint x: 430, endPoint y: 141, distance: 186.8
click at [500, 178] on div "0 ° Undo Copy Duplicate Duplicate to new slide Delete" at bounding box center [356, 247] width 627 height 353
drag, startPoint x: 323, startPoint y: 110, endPoint x: 112, endPoint y: 140, distance: 212.8
click at [113, 135] on div "0 ° Undo Copy Duplicate Duplicate to new slide Delete" at bounding box center [356, 247] width 627 height 353
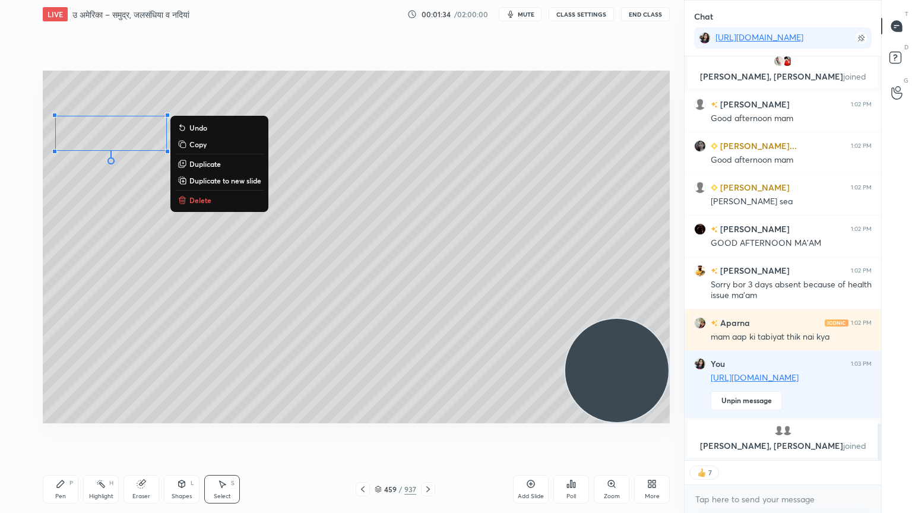
click at [72, 437] on div "Pen P" at bounding box center [61, 489] width 36 height 28
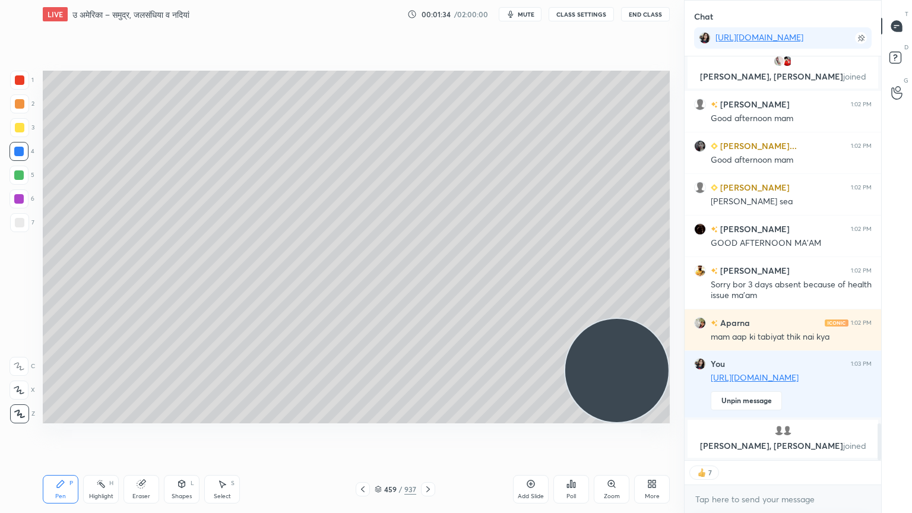
click at [71, 437] on div "Pen P" at bounding box center [61, 489] width 36 height 28
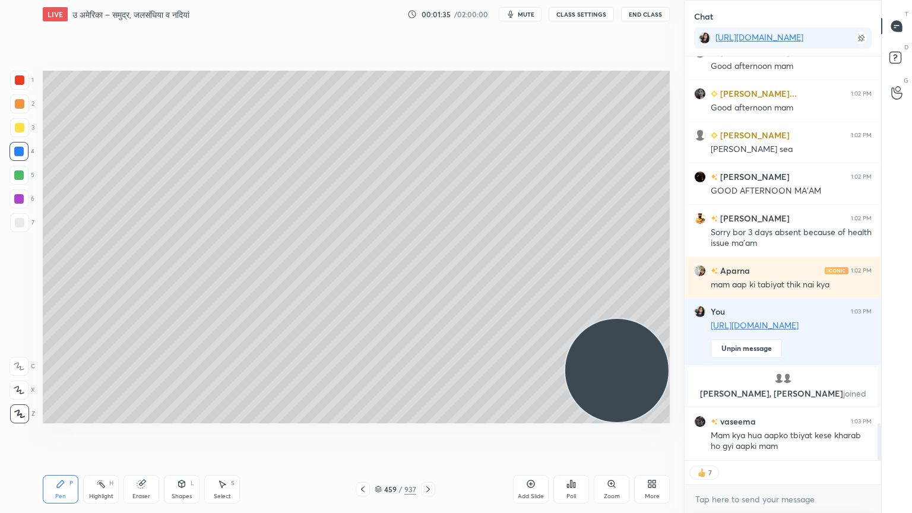
click at [26, 224] on div at bounding box center [19, 222] width 19 height 19
click at [24, 221] on div at bounding box center [19, 222] width 9 height 9
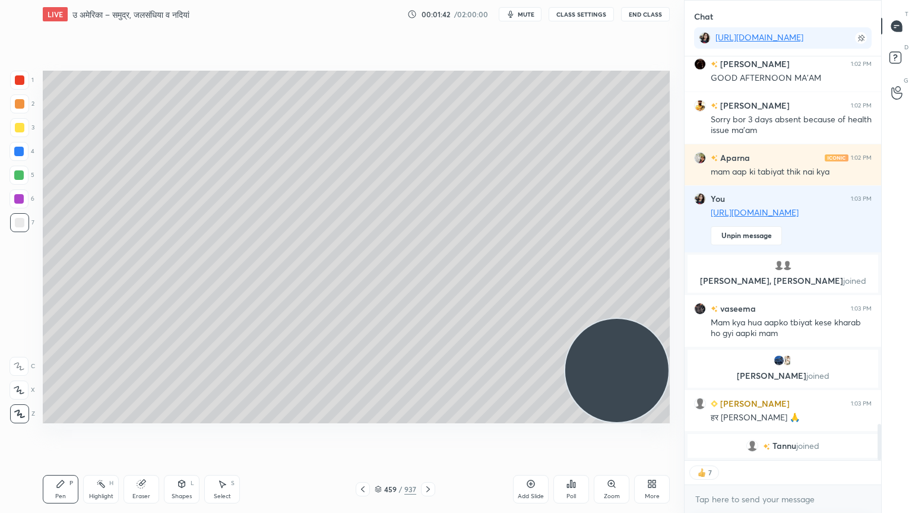
click at [361, 437] on icon at bounding box center [362, 488] width 9 height 9
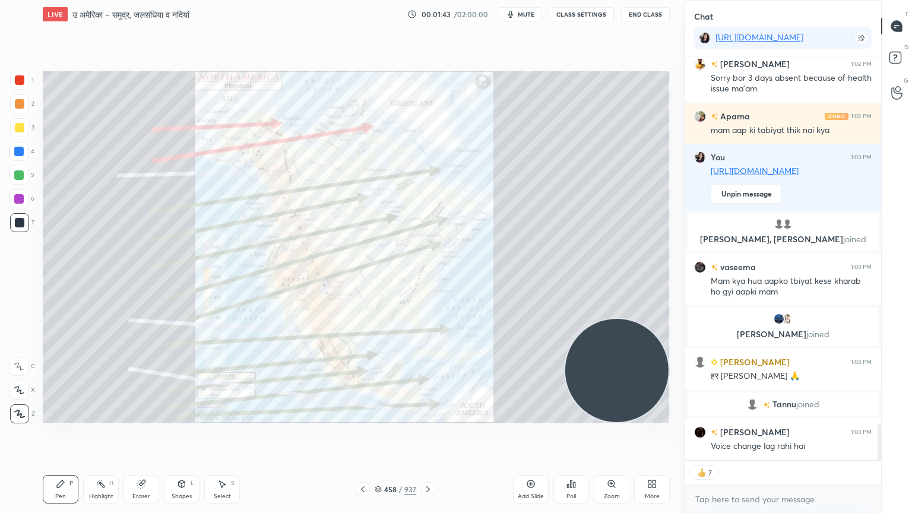
click at [18, 153] on div at bounding box center [18, 151] width 9 height 9
click at [15, 154] on div at bounding box center [18, 151] width 9 height 9
type textarea "x"
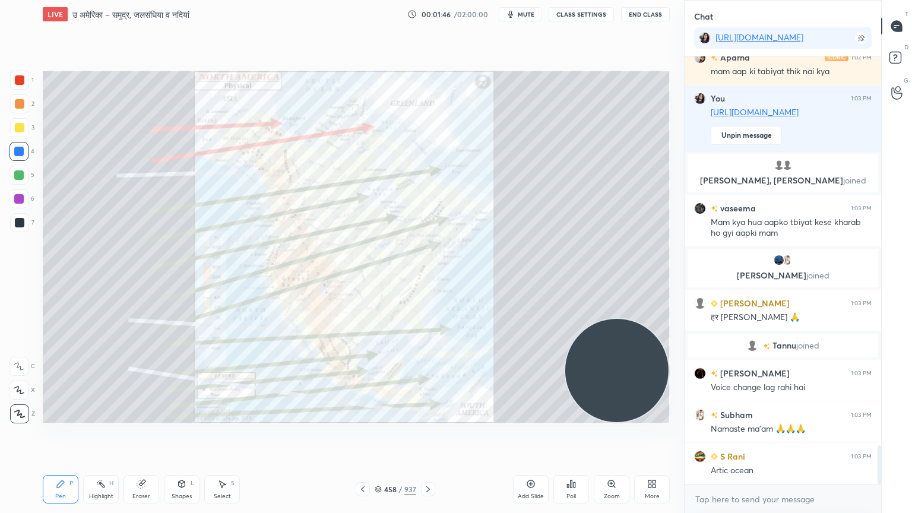
click at [578, 14] on button "CLASS SETTINGS" at bounding box center [580, 14] width 65 height 14
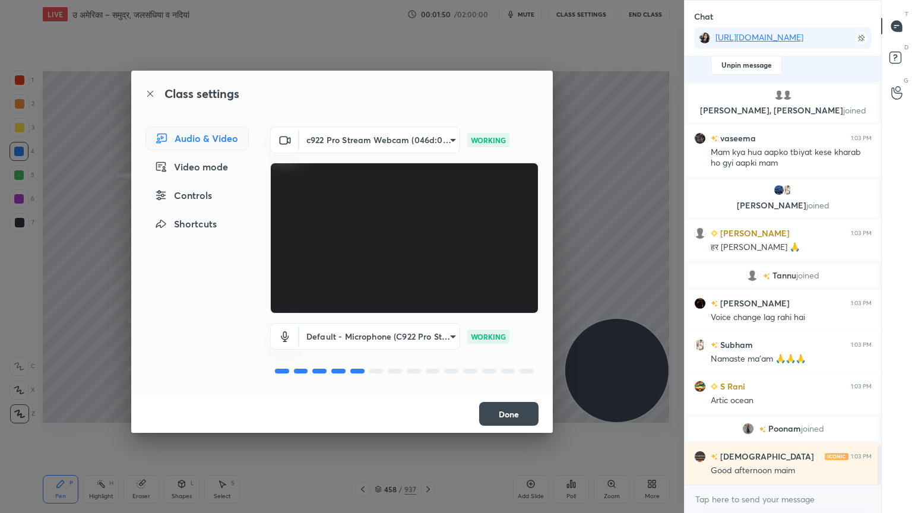
click at [407, 341] on body "1 2 3 4 5 6 7 C X Z C X Z E E Erase all H H LIVE उ अमेरिका – समुद्र, जलसंधिया व…" at bounding box center [456, 256] width 912 height 513
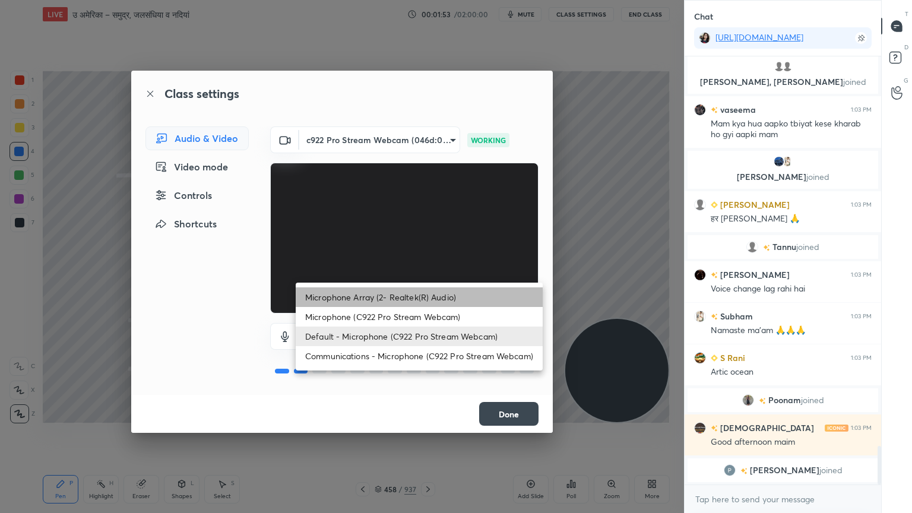
click at [446, 296] on li "Microphone Array (2- Realtek(R) Audio)" at bounding box center [419, 297] width 247 height 20
type input "c83fbcddec95277f573cf0a29c89594b272fc07a877165ea5e697d67c25d8f62"
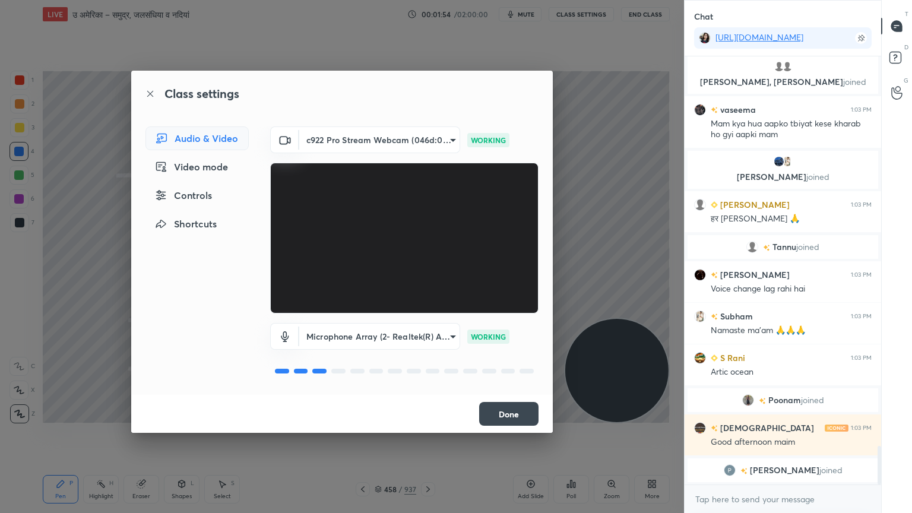
click at [517, 413] on button "Done" at bounding box center [508, 414] width 59 height 24
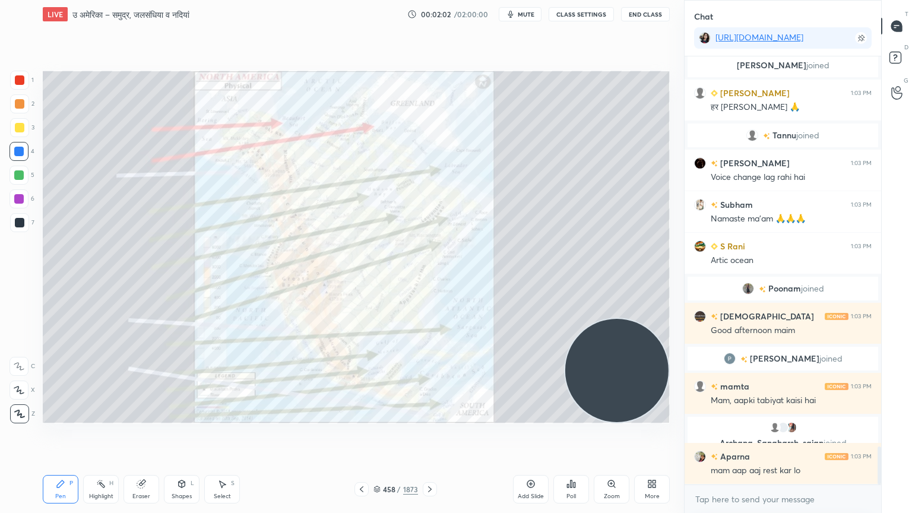
click at [432, 437] on icon at bounding box center [429, 488] width 9 height 9
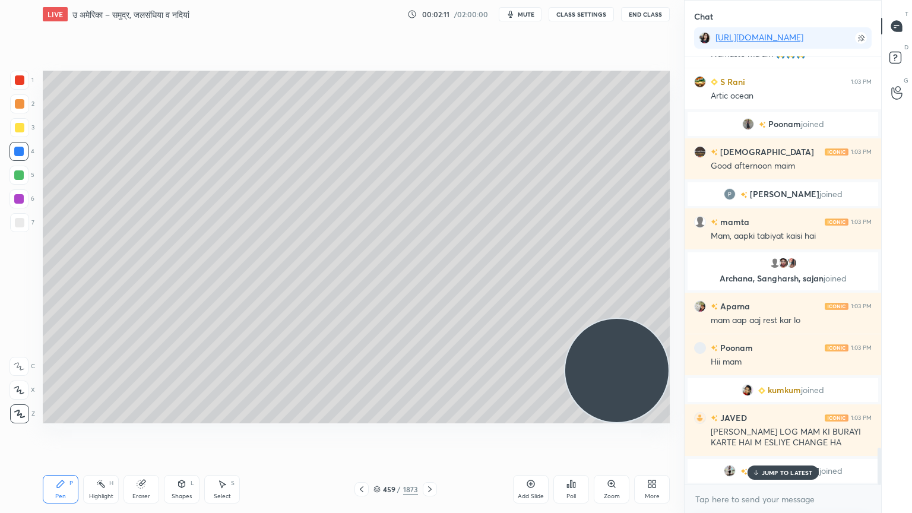
click at [363, 437] on div at bounding box center [361, 489] width 14 height 14
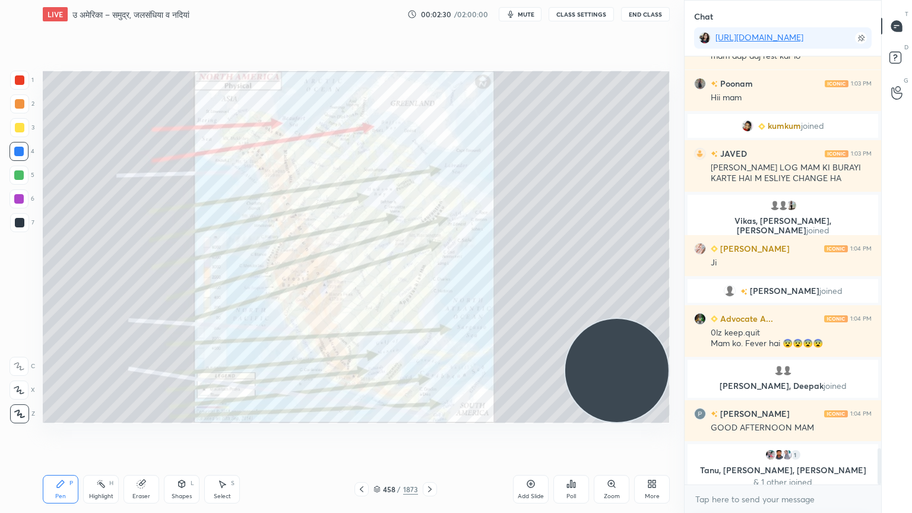
scroll to position [4665, 0]
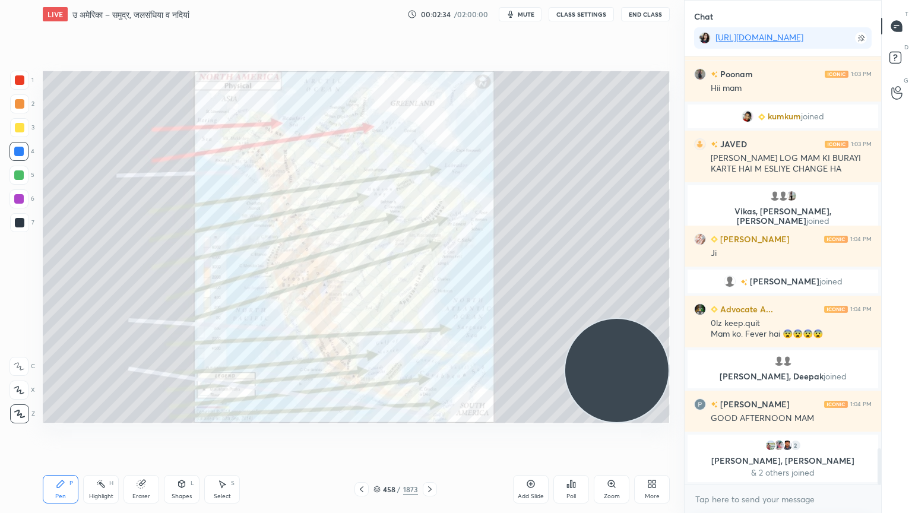
click at [425, 437] on div at bounding box center [430, 489] width 14 height 14
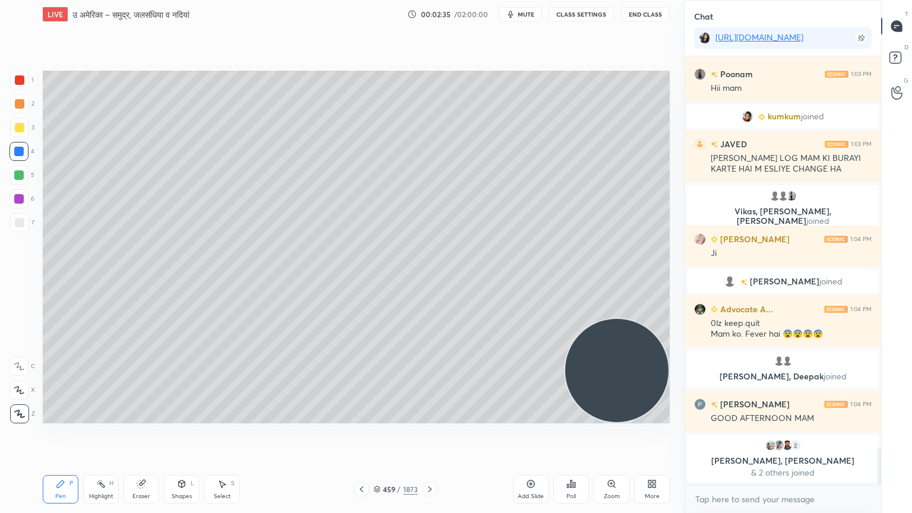
click at [429, 437] on icon at bounding box center [429, 488] width 9 height 9
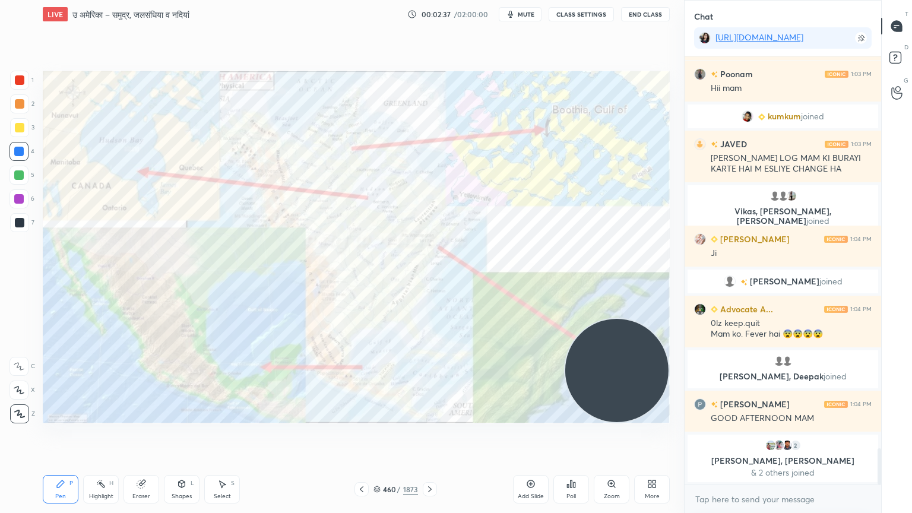
click at [430, 437] on icon at bounding box center [429, 488] width 9 height 9
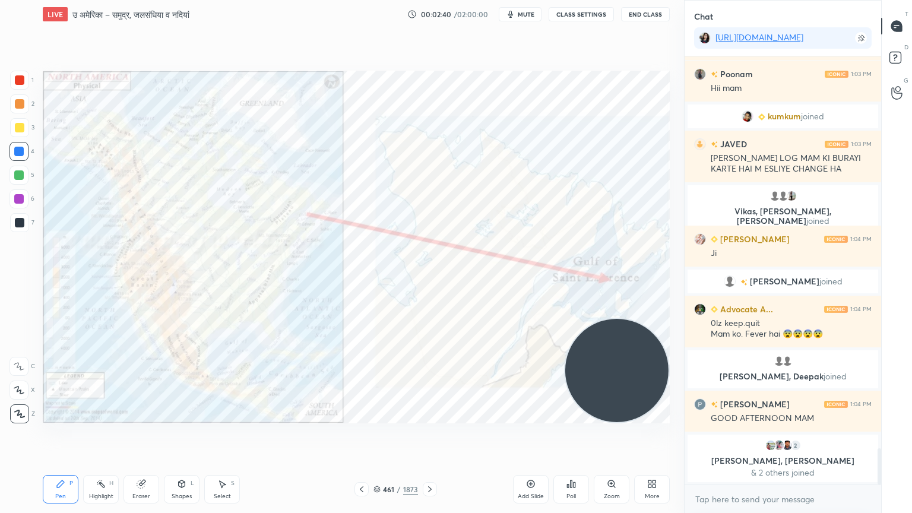
click at [427, 437] on icon at bounding box center [429, 488] width 9 height 9
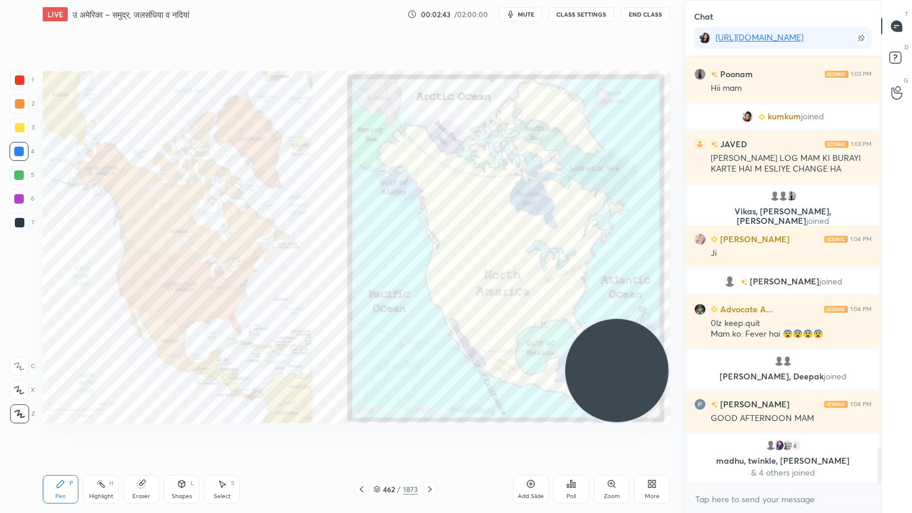
scroll to position [4699, 0]
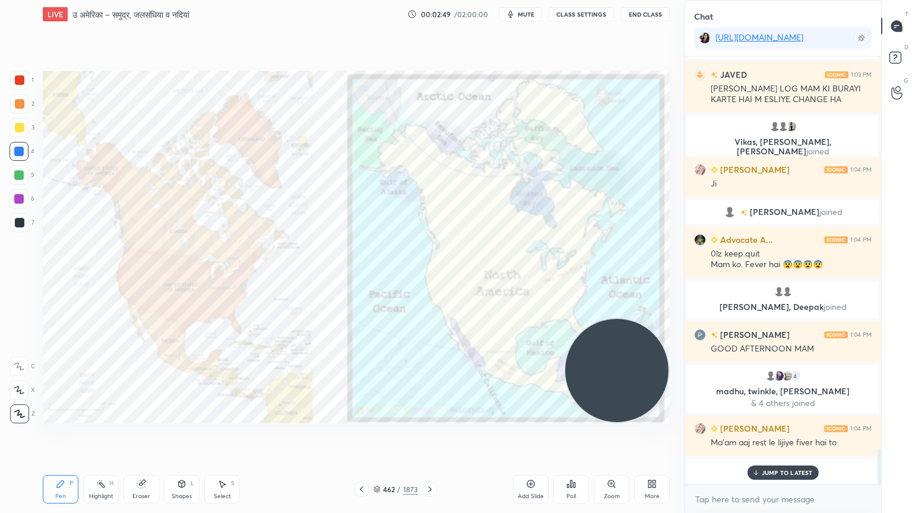
click at [577, 437] on div "Poll" at bounding box center [571, 489] width 36 height 28
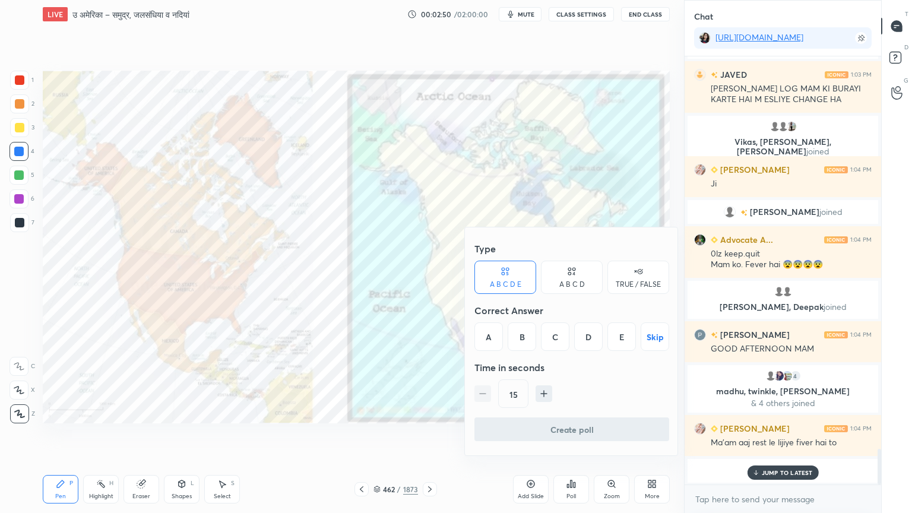
scroll to position [4751, 0]
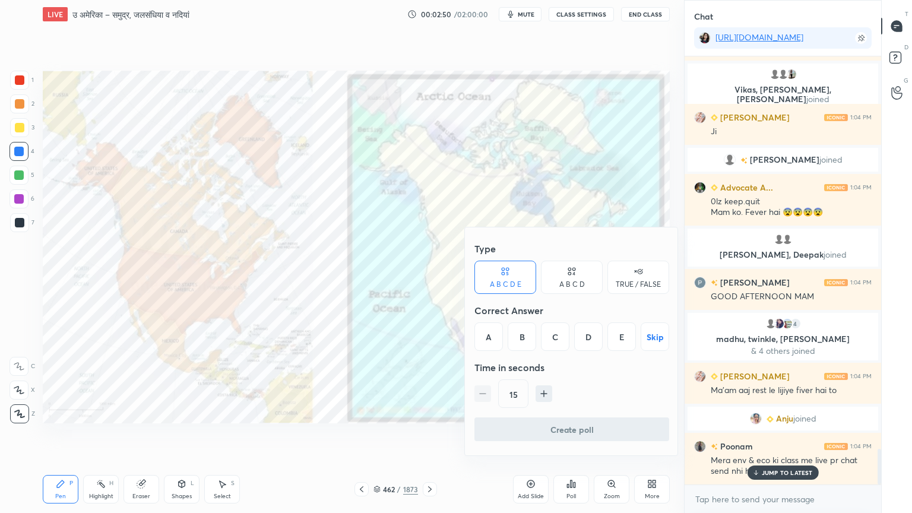
click at [529, 334] on div "B" at bounding box center [521, 336] width 28 height 28
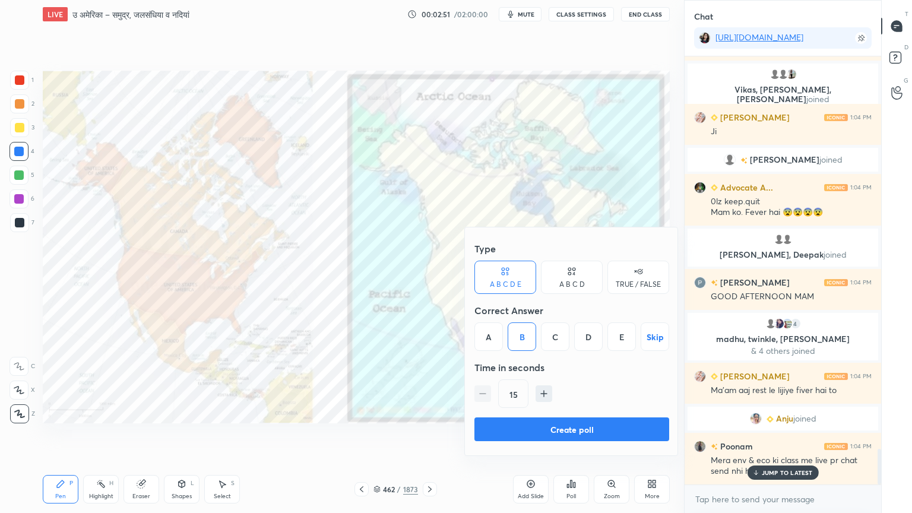
click at [575, 432] on button "Create poll" at bounding box center [571, 429] width 195 height 24
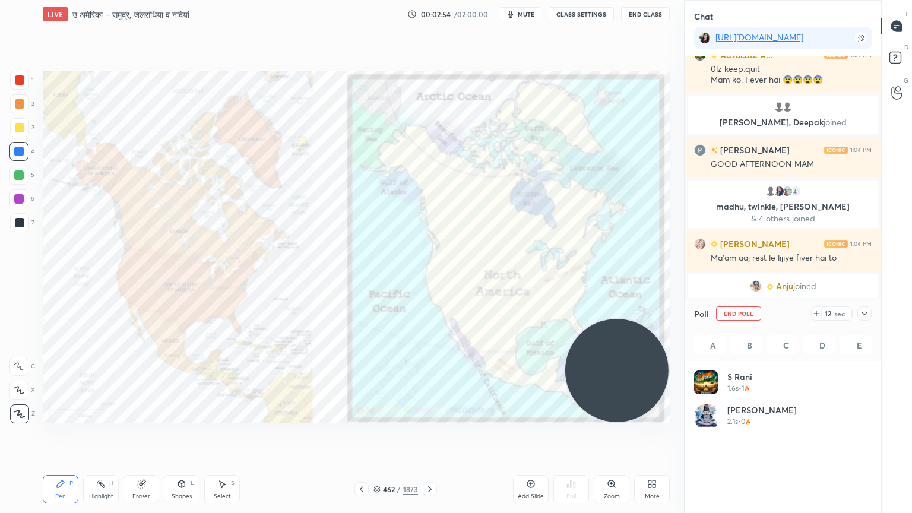
scroll to position [4912, 0]
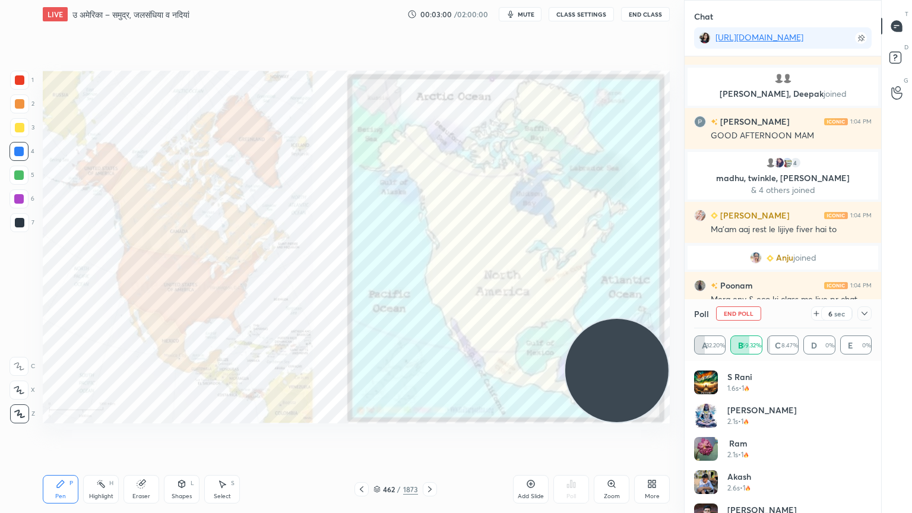
click at [911, 253] on div "T Messages (T) D Doubts (D) G Raise Hand (G)" at bounding box center [896, 256] width 31 height 513
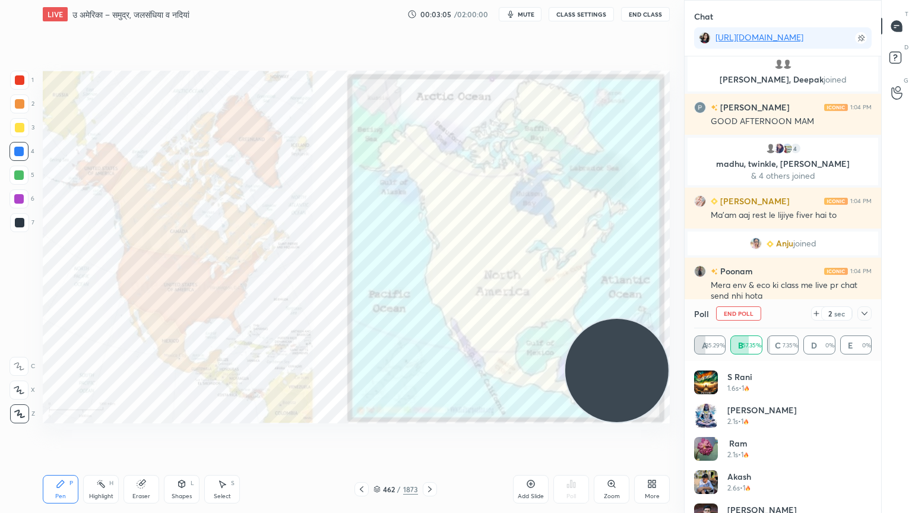
scroll to position [4935, 0]
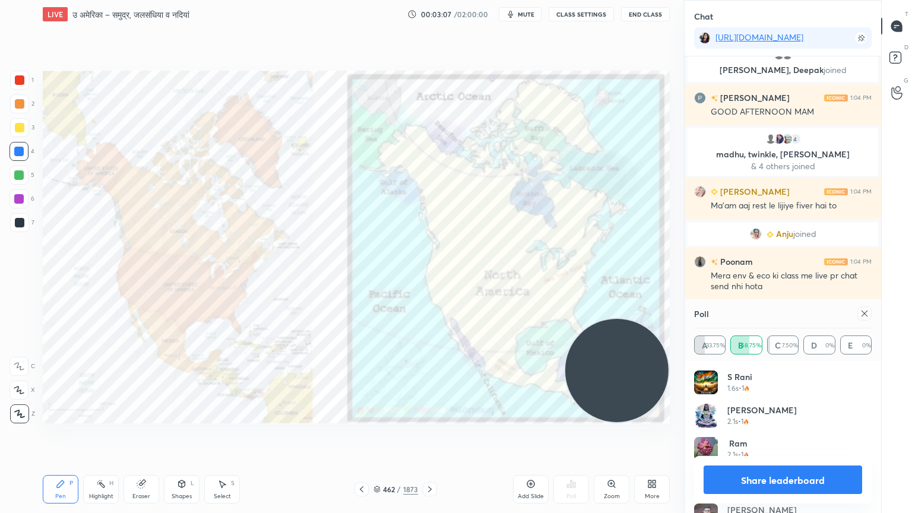
click at [744, 437] on button "Share leaderboard" at bounding box center [782, 479] width 158 height 28
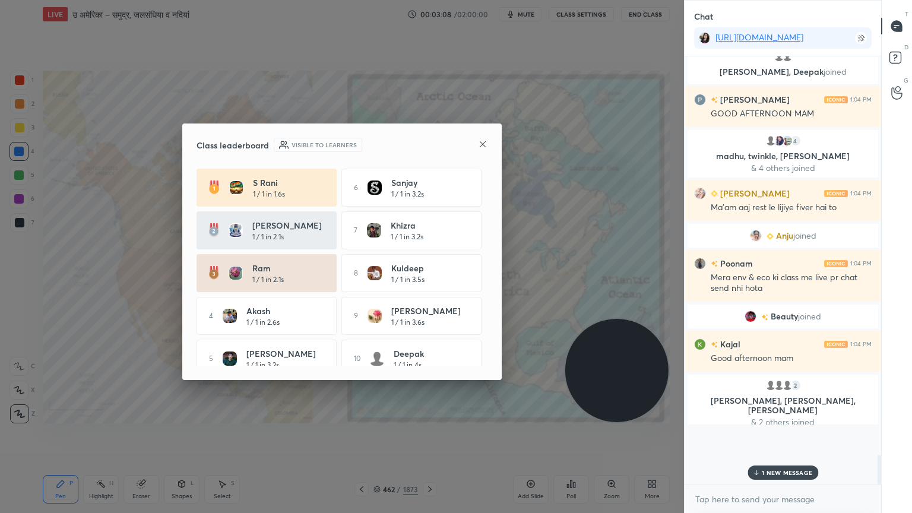
scroll to position [4, 4]
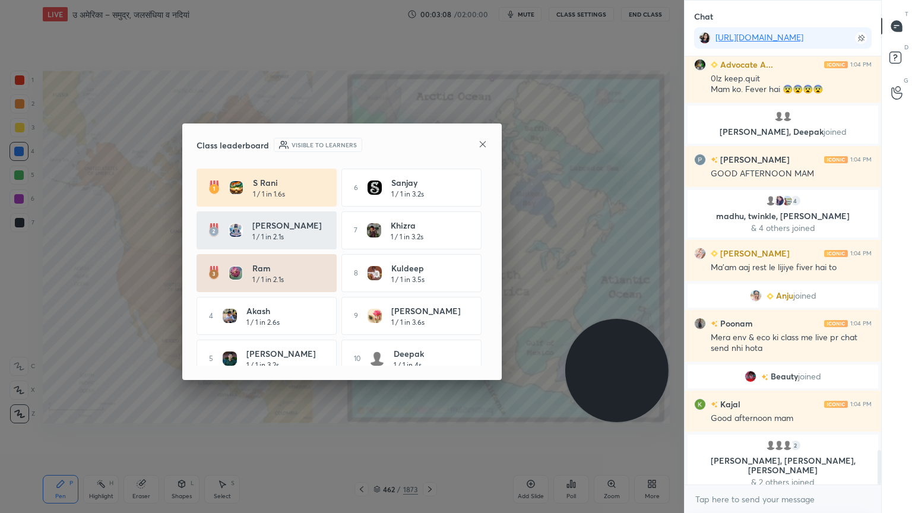
click at [480, 144] on icon at bounding box center [482, 143] width 9 height 9
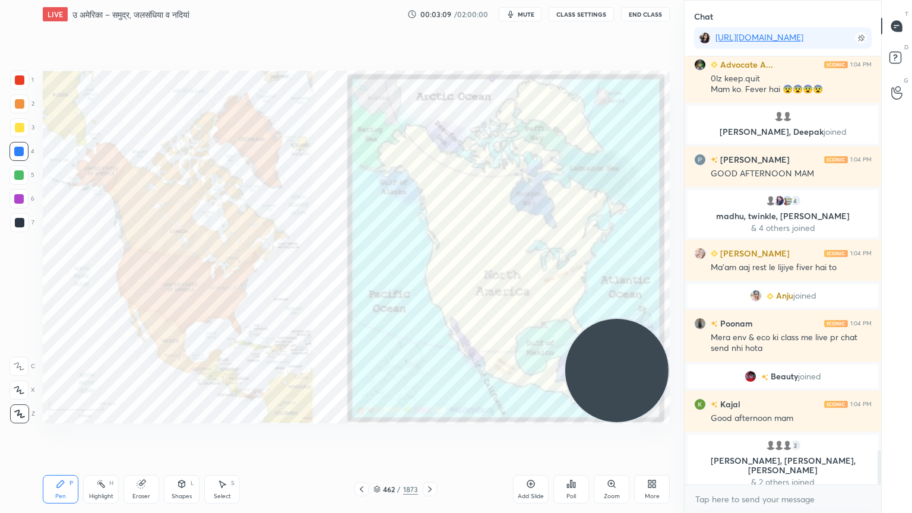
drag, startPoint x: 560, startPoint y: 461, endPoint x: 573, endPoint y: 470, distance: 15.3
click at [577, 437] on div "Poll" at bounding box center [571, 489] width 36 height 66
click at [579, 437] on div "Poll" at bounding box center [571, 489] width 36 height 28
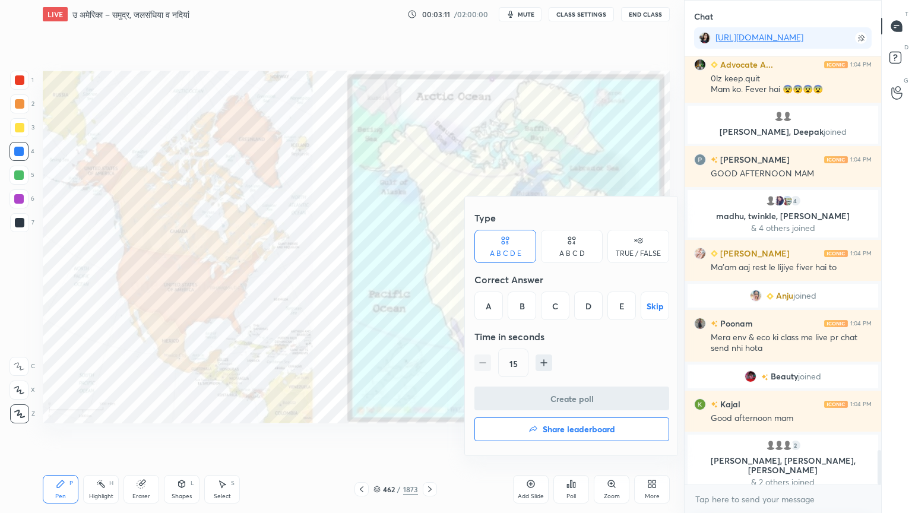
click at [490, 306] on div "A" at bounding box center [488, 305] width 28 height 28
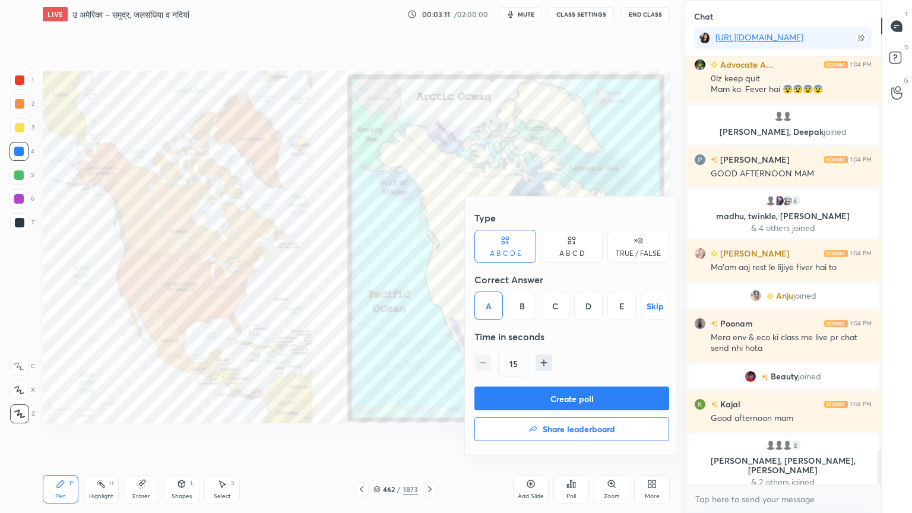
click at [589, 404] on button "Create poll" at bounding box center [571, 398] width 195 height 24
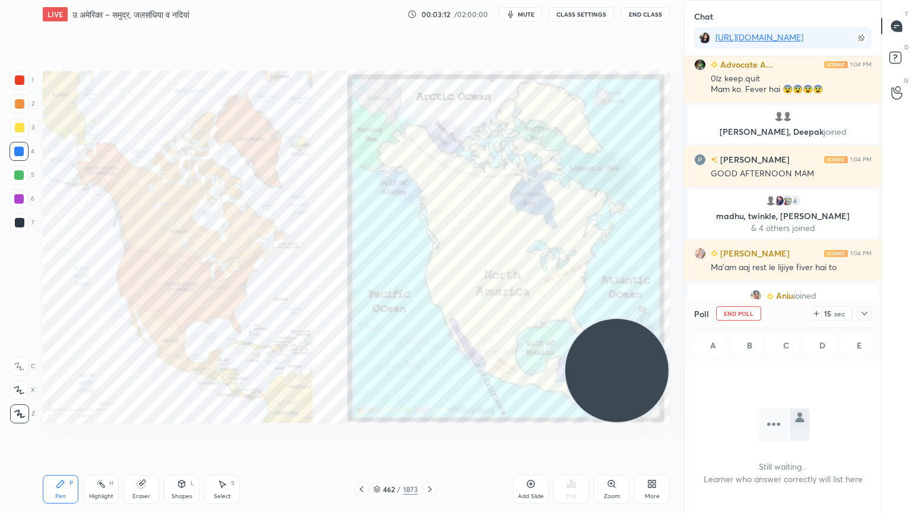
click at [732, 315] on button "End Poll" at bounding box center [738, 313] width 45 height 14
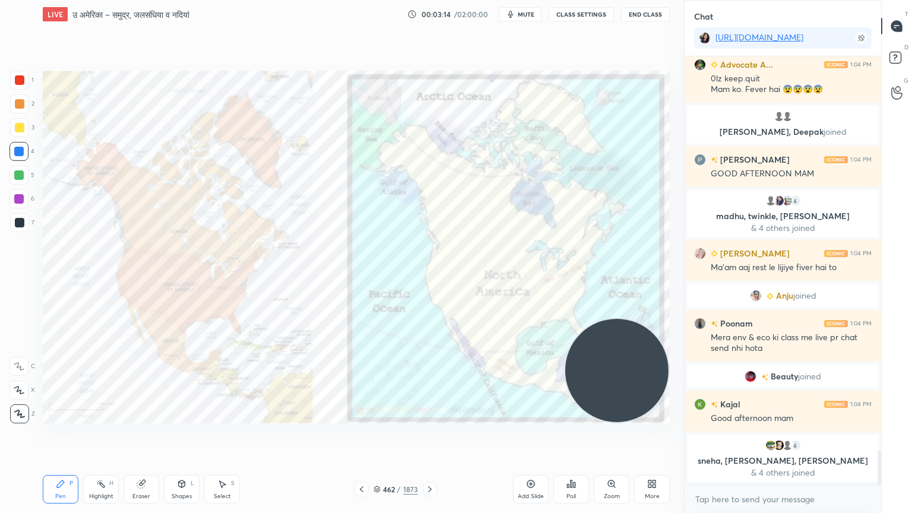
click at [575, 437] on div "Poll" at bounding box center [571, 489] width 36 height 28
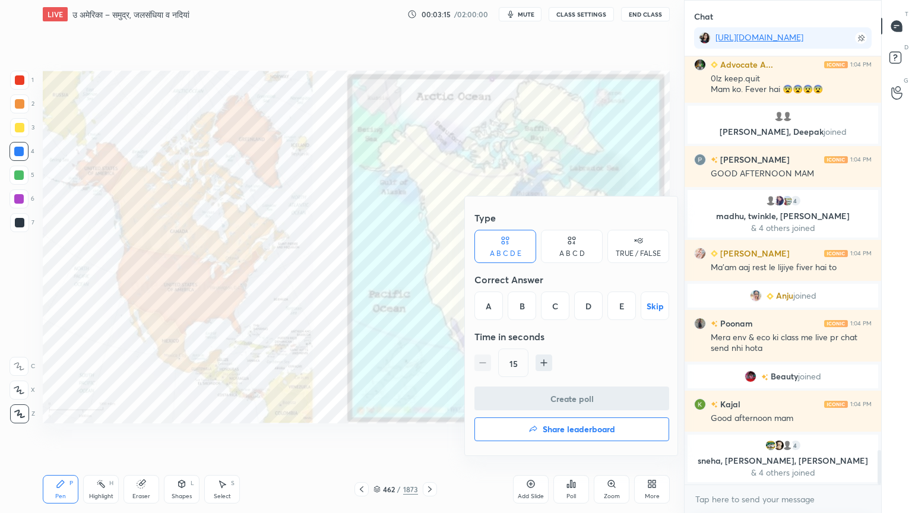
click at [567, 301] on div "A B C D E Skip" at bounding box center [571, 305] width 195 height 28
click at [555, 306] on div "C" at bounding box center [555, 305] width 28 height 28
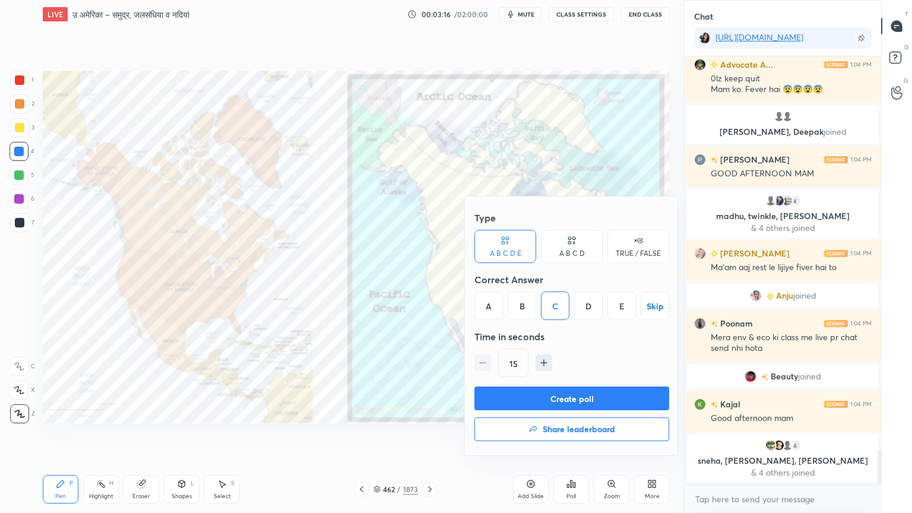
click at [591, 395] on button "Create poll" at bounding box center [571, 398] width 195 height 24
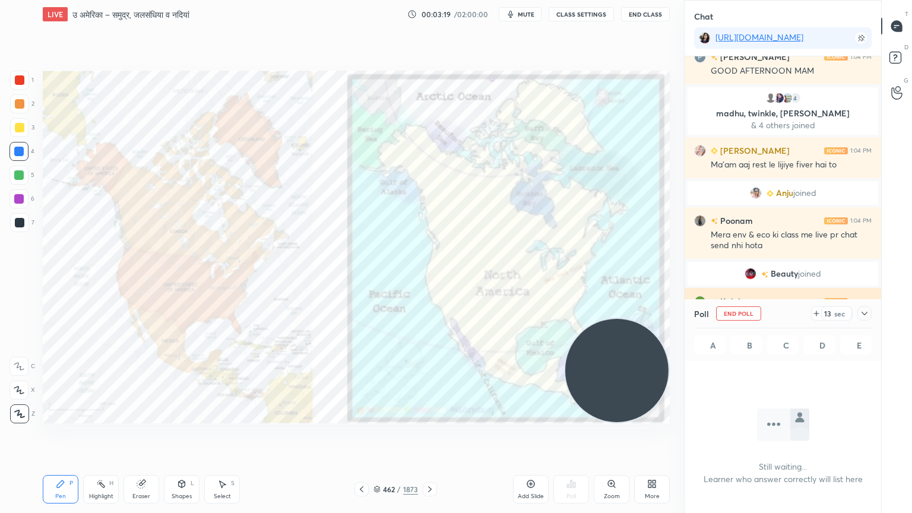
drag, startPoint x: 867, startPoint y: 311, endPoint x: 873, endPoint y: 318, distance: 9.3
click at [864, 311] on icon at bounding box center [863, 313] width 9 height 9
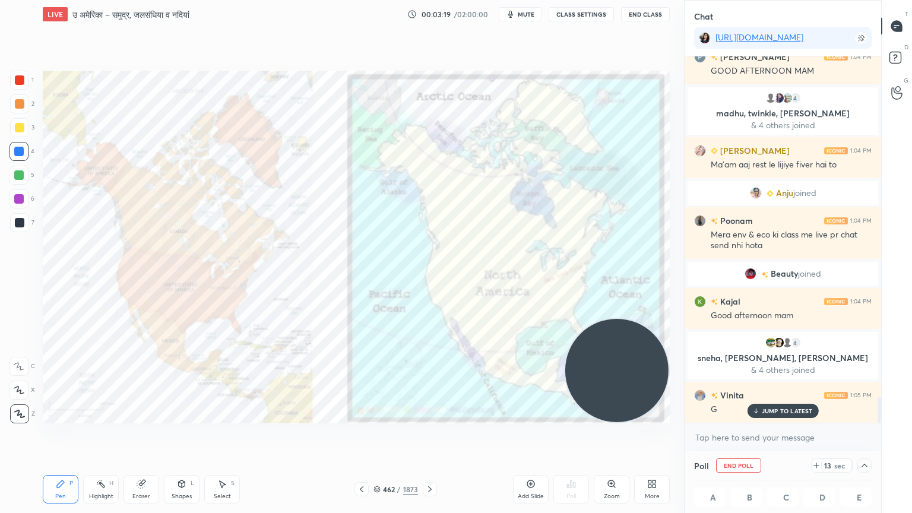
click at [789, 410] on p "JUMP TO LATEST" at bounding box center [787, 410] width 51 height 7
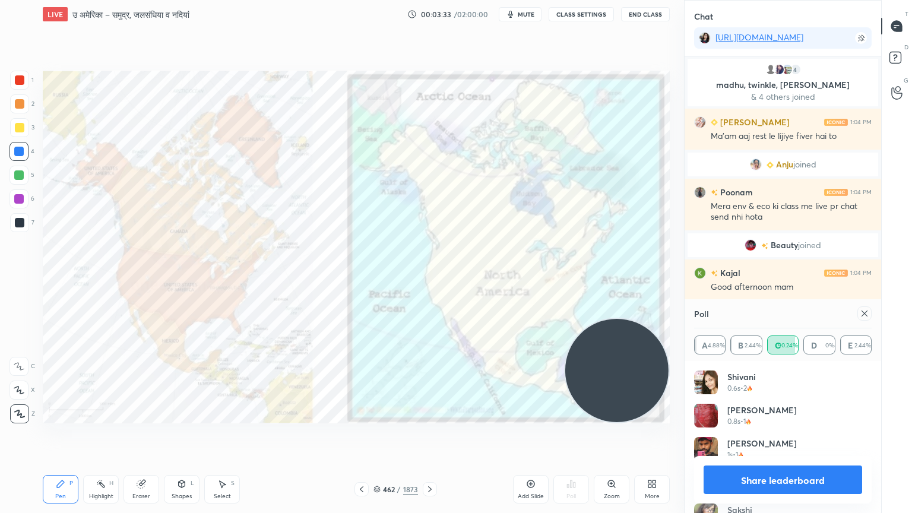
click at [800, 437] on button "Share leaderboard" at bounding box center [782, 479] width 158 height 28
type textarea "x"
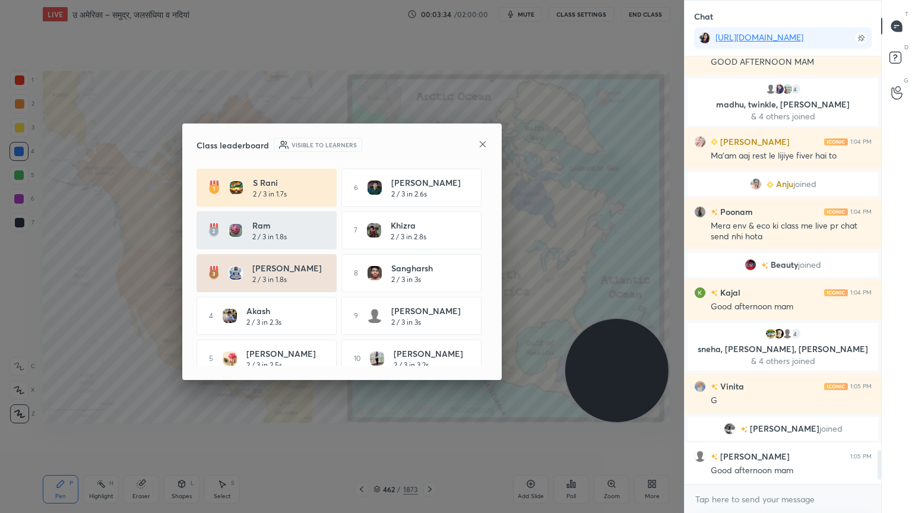
click at [480, 144] on icon at bounding box center [482, 143] width 9 height 9
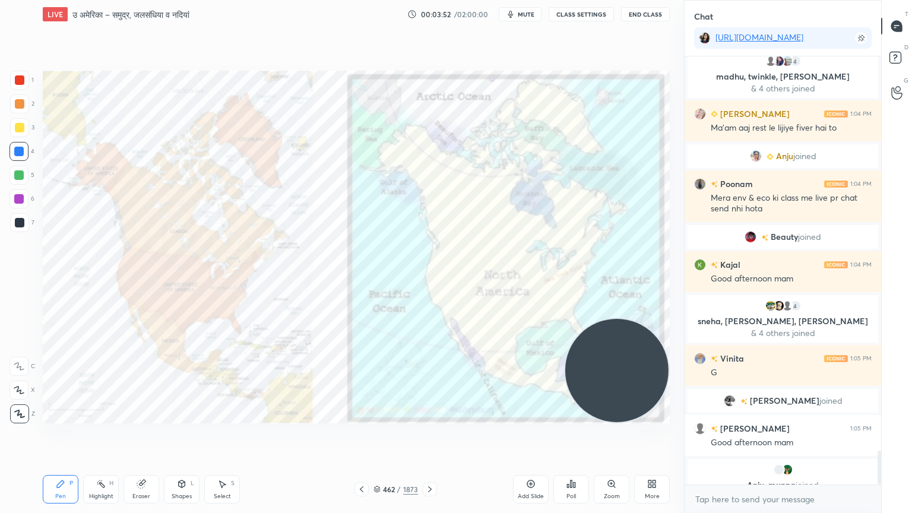
click at [152, 437] on div "Eraser" at bounding box center [141, 489] width 36 height 28
click at [20, 403] on div "Erase all" at bounding box center [19, 411] width 21 height 24
click at [18, 401] on div "1 2 3 4 5 6 7 C X Z C X Z E E Erase all H H" at bounding box center [19, 247] width 38 height 353
drag, startPoint x: 382, startPoint y: 487, endPoint x: 402, endPoint y: 454, distance: 38.7
click at [382, 437] on div "462 / 1873" at bounding box center [395, 489] width 45 height 11
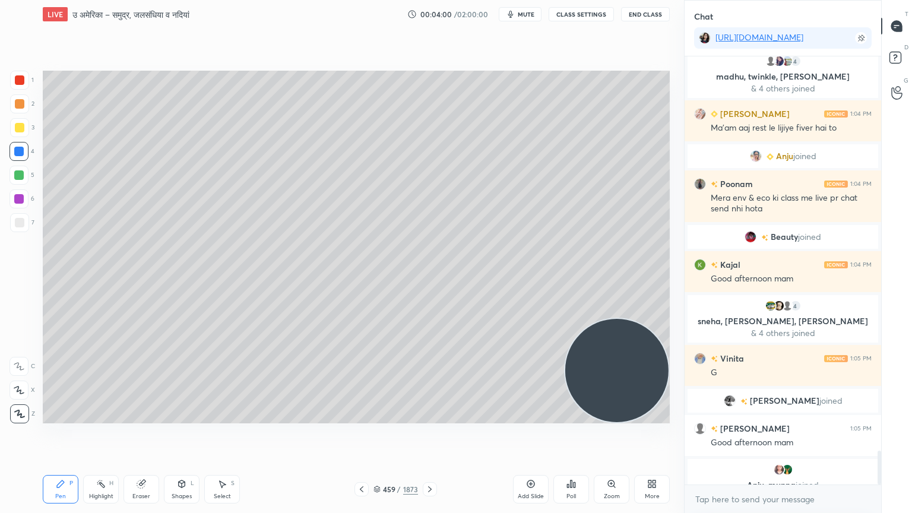
click at [23, 227] on div at bounding box center [19, 222] width 19 height 19
click at [18, 155] on div at bounding box center [18, 151] width 9 height 9
click at [17, 154] on div at bounding box center [18, 151] width 9 height 9
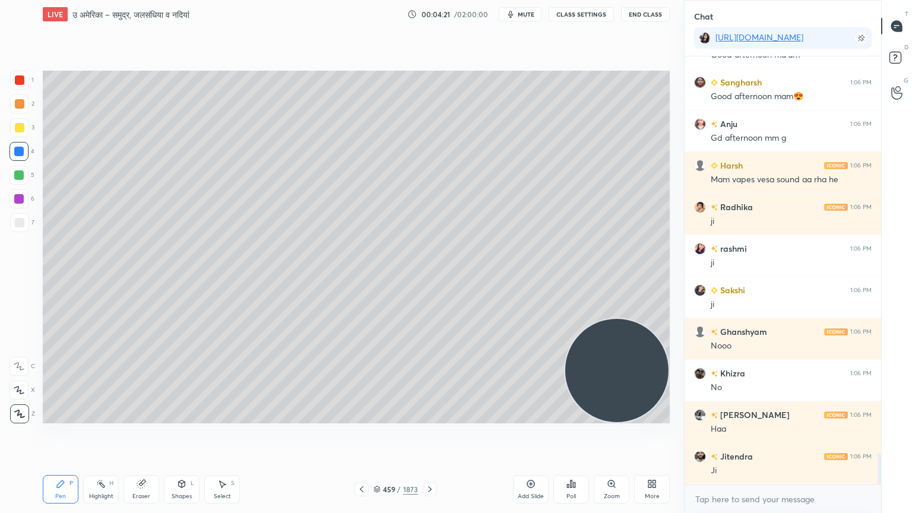
click at [579, 14] on button "CLASS SETTINGS" at bounding box center [580, 14] width 65 height 14
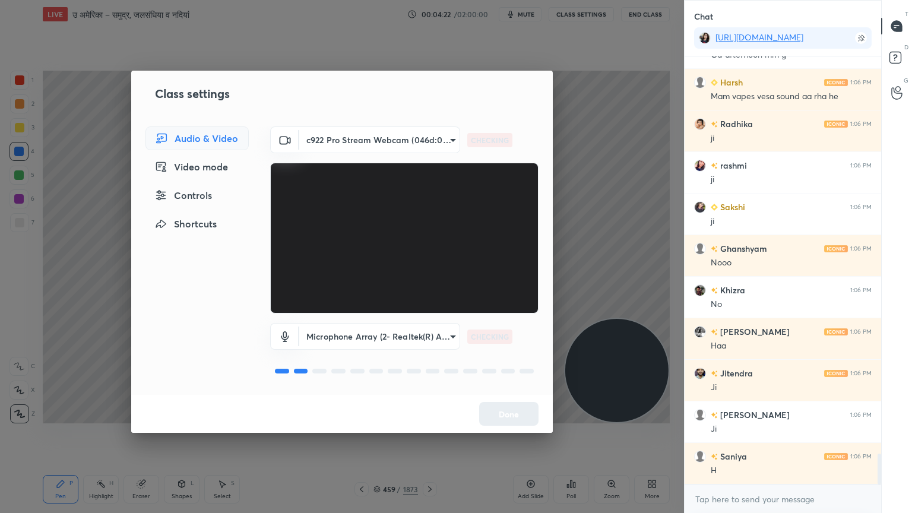
click at [356, 142] on body "1 2 3 4 5 6 7 C X Z C X Z E E Erase all H H LIVE उ अमेरिका – समुद्र, जलसंधिया व…" at bounding box center [456, 256] width 912 height 513
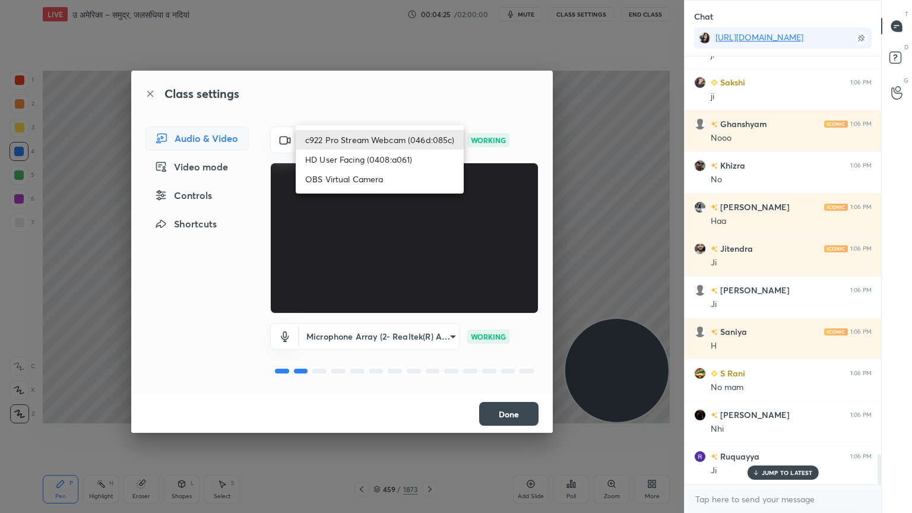
click at [328, 337] on div at bounding box center [456, 256] width 912 height 513
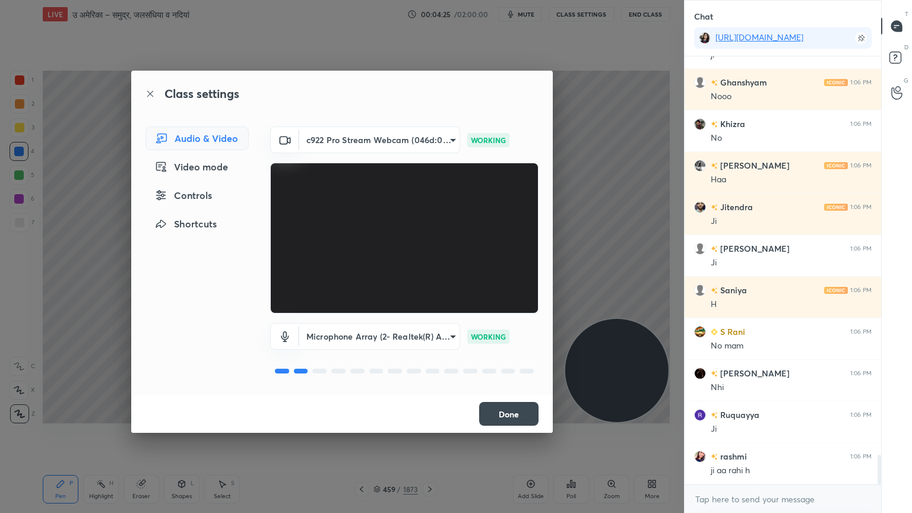
click at [335, 337] on body "1 2 3 4 5 6 7 C X Z C X Z E E Erase all H H LIVE उ अमेरिका – समुद्र, जलसंधिया व…" at bounding box center [456, 256] width 912 height 513
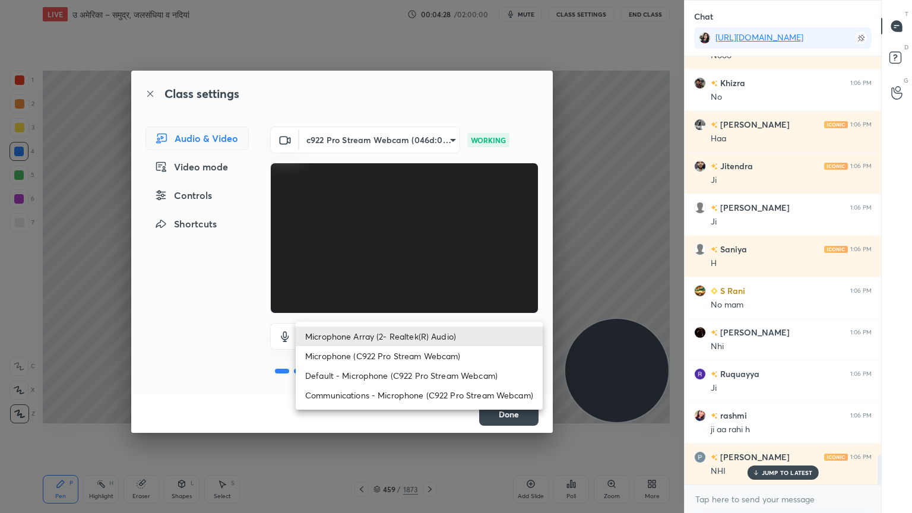
click at [324, 374] on li "Default - Microphone (C922 Pro Stream Webcam)" at bounding box center [419, 376] width 247 height 20
type input "default"
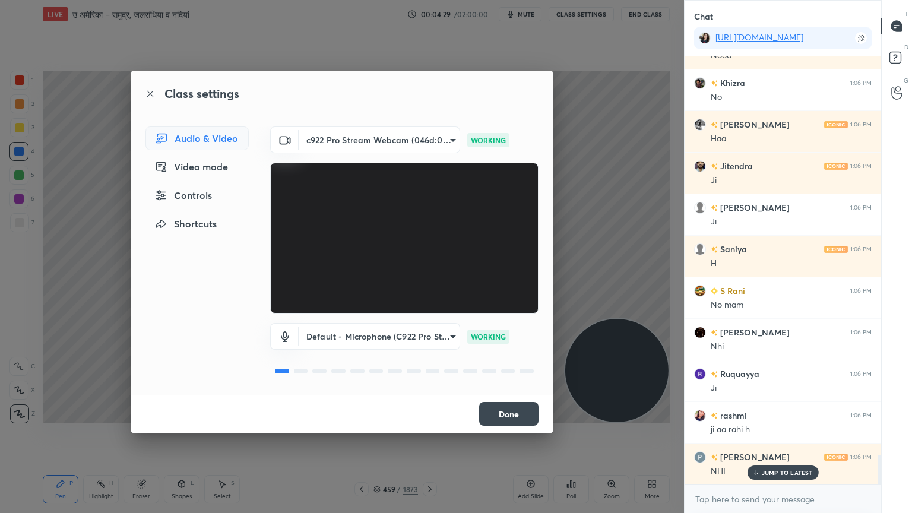
click at [512, 413] on button "Done" at bounding box center [508, 414] width 59 height 24
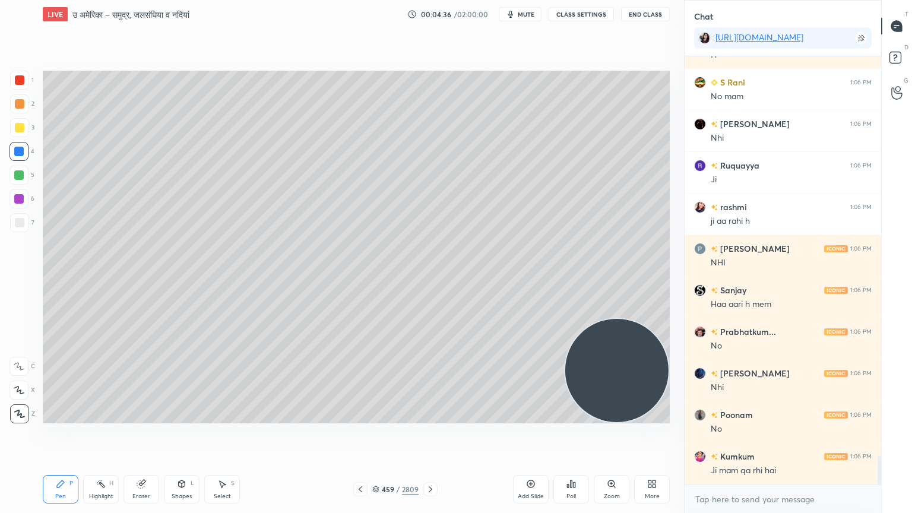
scroll to position [6097, 0]
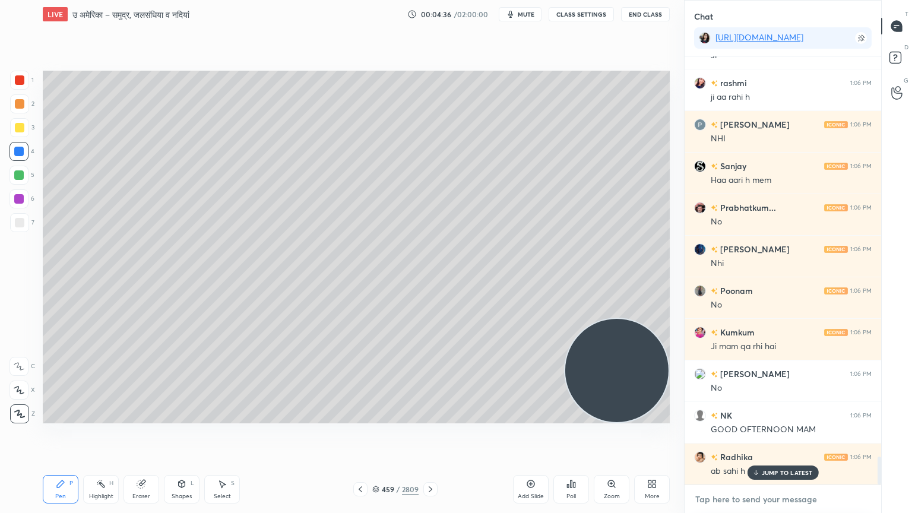
type textarea "x"
click at [712, 437] on textarea at bounding box center [782, 499] width 177 height 19
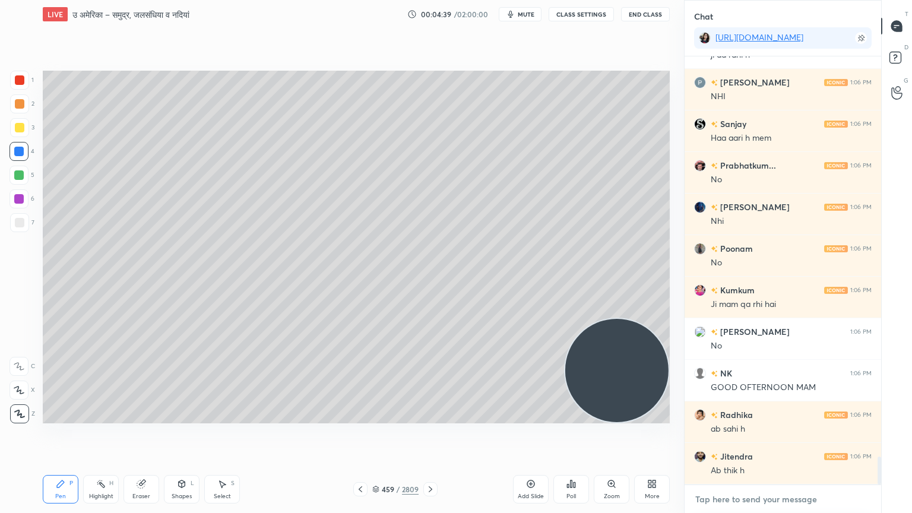
paste textarea "[URL][DOMAIN_NAME]"
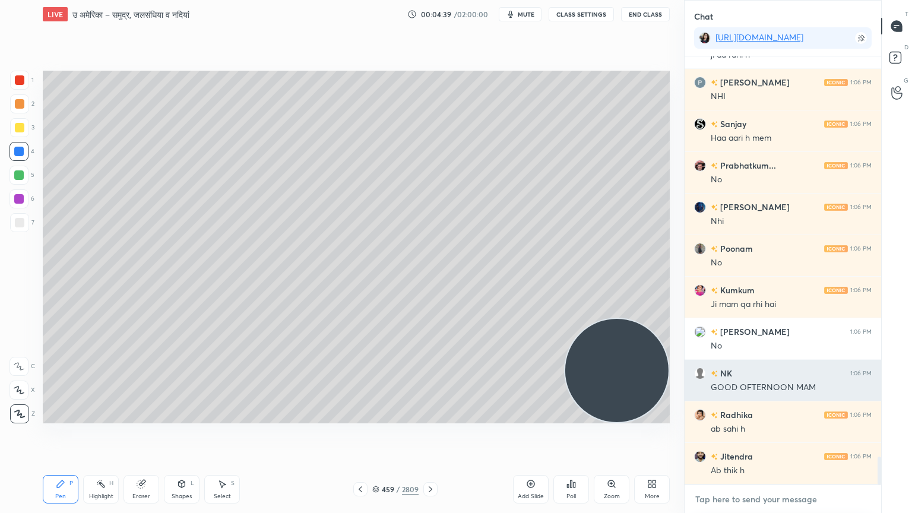
type textarea "[URL][DOMAIN_NAME]"
type textarea "x"
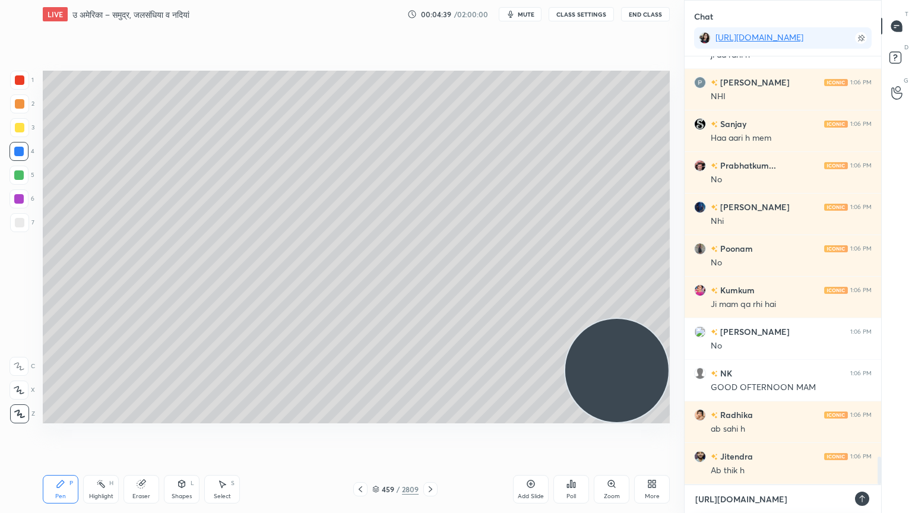
type textarea "[URL][DOMAIN_NAME]"
type textarea "x"
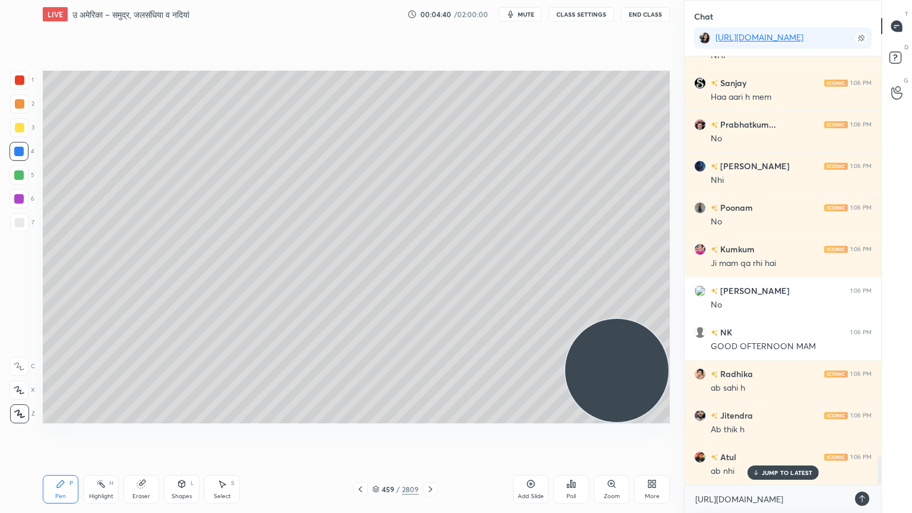
click at [857, 437] on div at bounding box center [862, 498] width 14 height 14
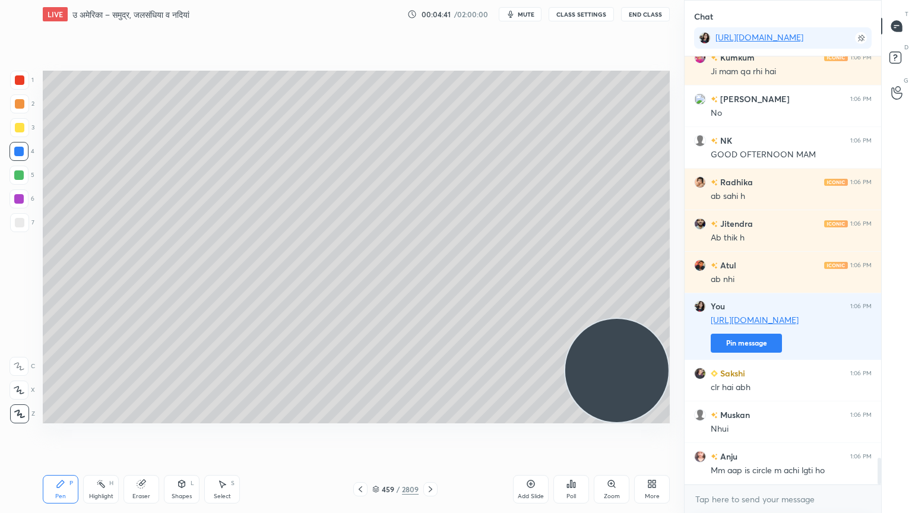
drag, startPoint x: 378, startPoint y: 490, endPoint x: 399, endPoint y: 479, distance: 23.4
click at [379, 437] on icon at bounding box center [375, 489] width 7 height 7
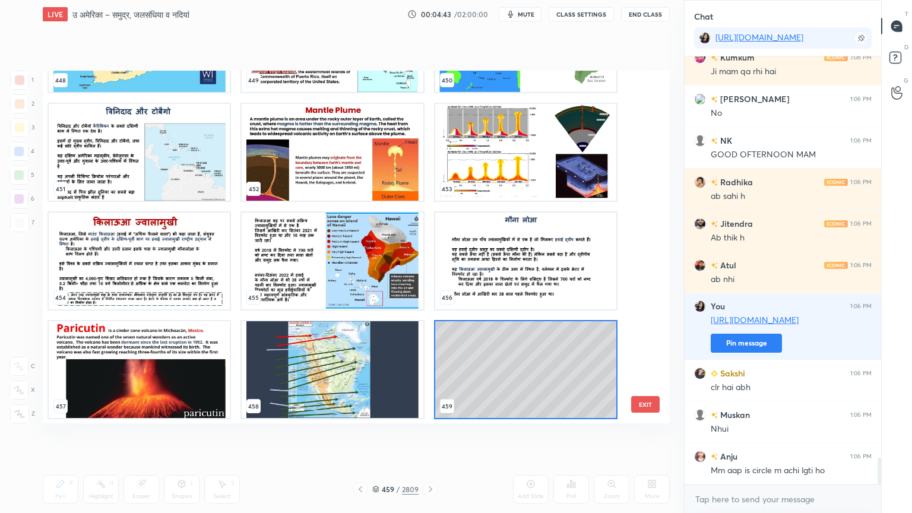
click at [303, 353] on img "grid" at bounding box center [332, 369] width 181 height 97
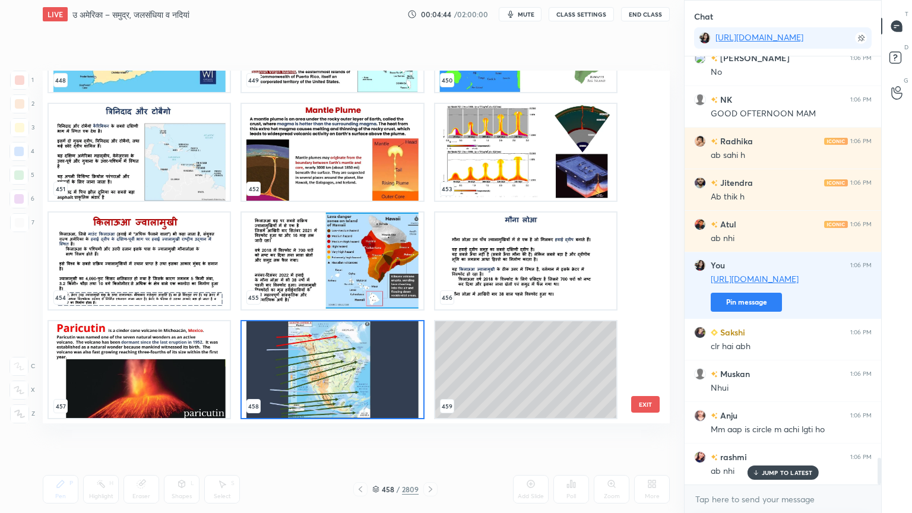
click at [304, 352] on img "grid" at bounding box center [332, 369] width 181 height 97
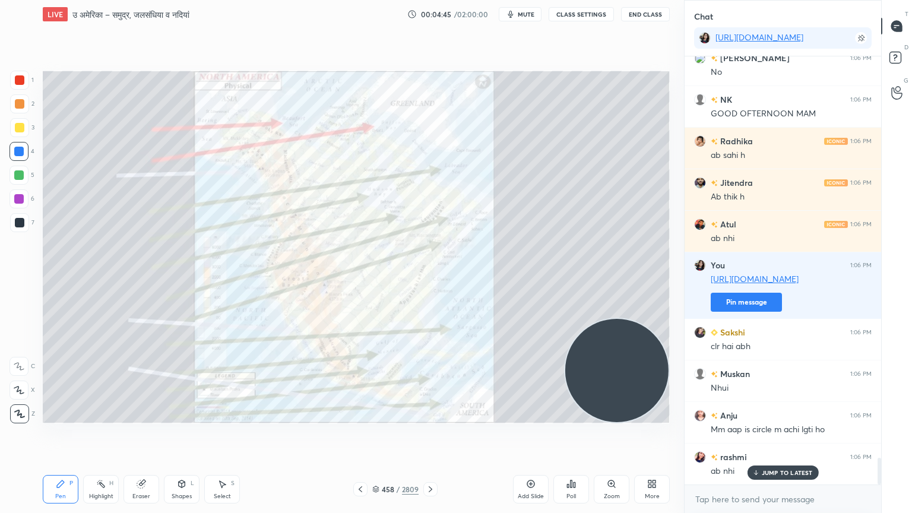
click at [23, 151] on div at bounding box center [18, 151] width 9 height 9
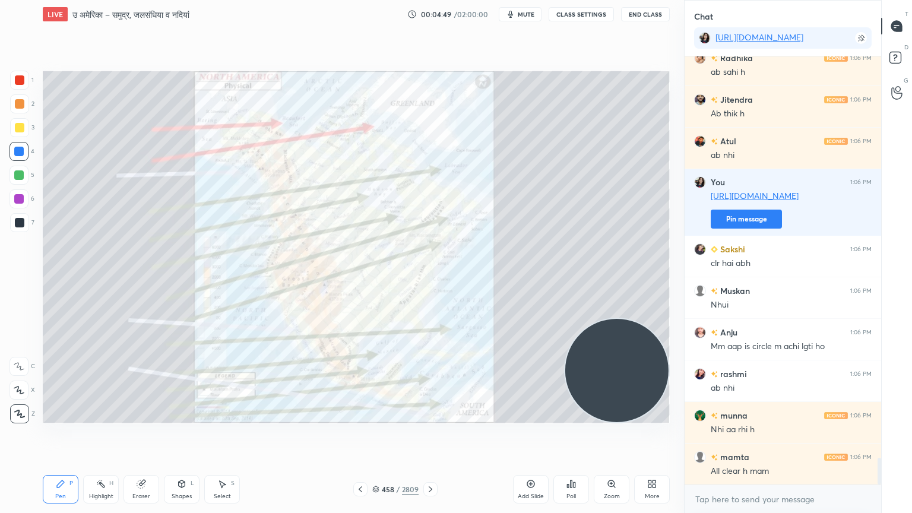
click at [153, 437] on div "Eraser" at bounding box center [141, 489] width 36 height 28
click at [149, 437] on div "Eraser" at bounding box center [141, 489] width 36 height 28
click at [19, 407] on div "Erase all" at bounding box center [18, 413] width 19 height 19
drag, startPoint x: 378, startPoint y: 489, endPoint x: 387, endPoint y: 488, distance: 9.5
click at [377, 437] on icon at bounding box center [375, 489] width 7 height 7
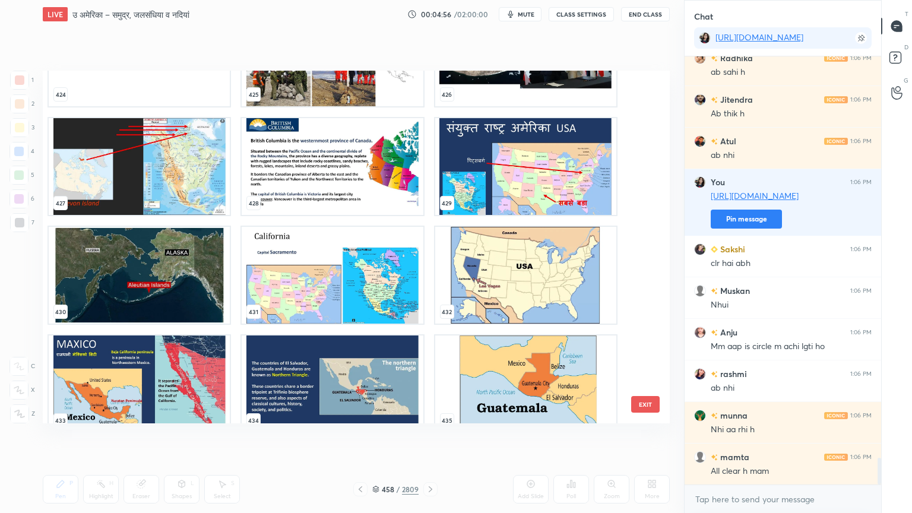
click at [643, 407] on button "EXIT" at bounding box center [645, 404] width 28 height 17
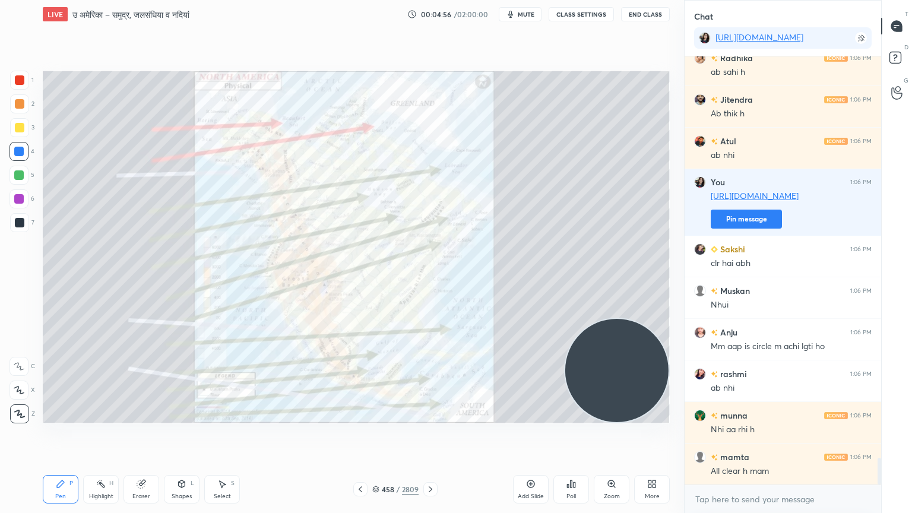
click at [426, 437] on icon at bounding box center [430, 488] width 9 height 9
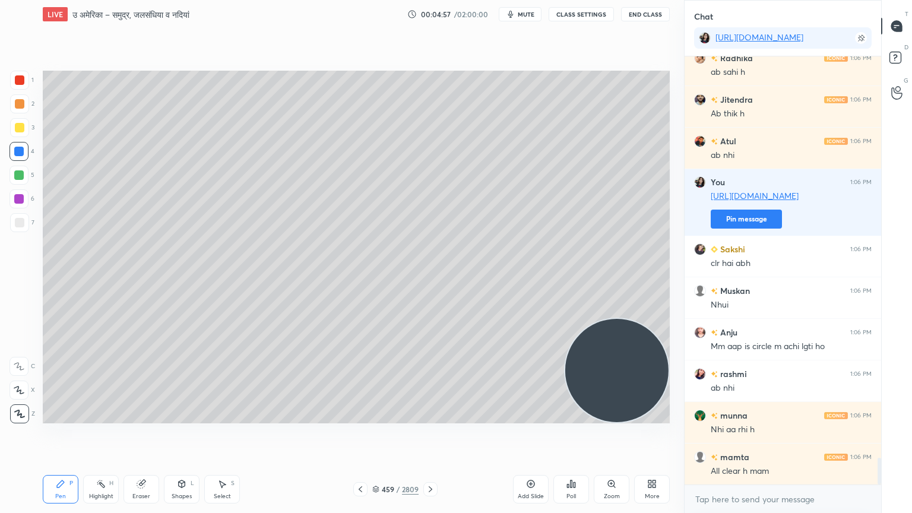
click at [425, 437] on div at bounding box center [430, 489] width 14 height 14
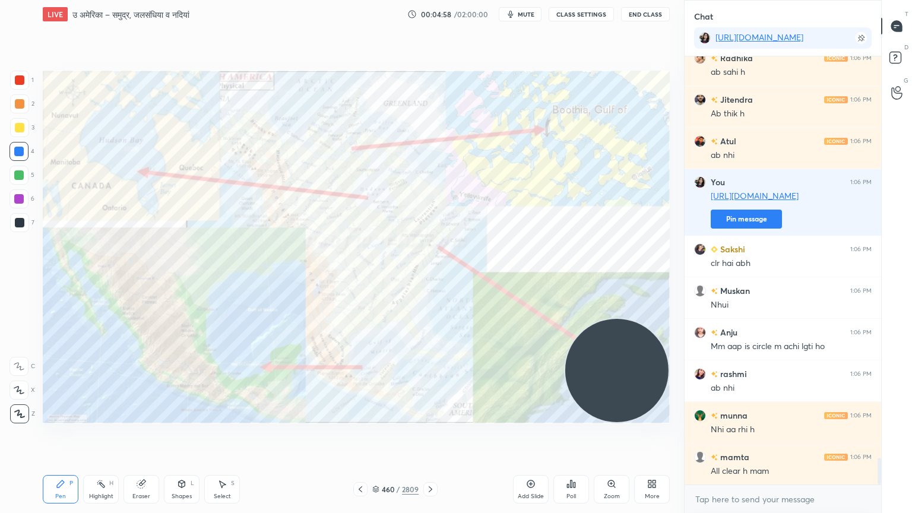
click at [424, 437] on div at bounding box center [430, 489] width 14 height 14
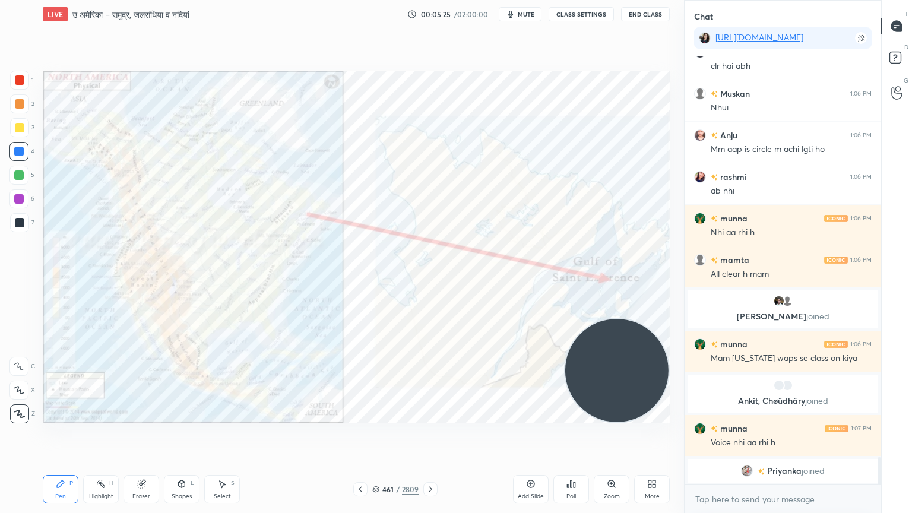
click at [145, 437] on div "Eraser" at bounding box center [141, 496] width 18 height 6
click at [19, 410] on span "Erase all" at bounding box center [19, 414] width 18 height 8
click at [21, 406] on div "1 2 3 4 5 6 7 C X Z C X Z E E Erase all H H" at bounding box center [19, 247] width 38 height 353
click at [375, 437] on icon at bounding box center [375, 489] width 7 height 7
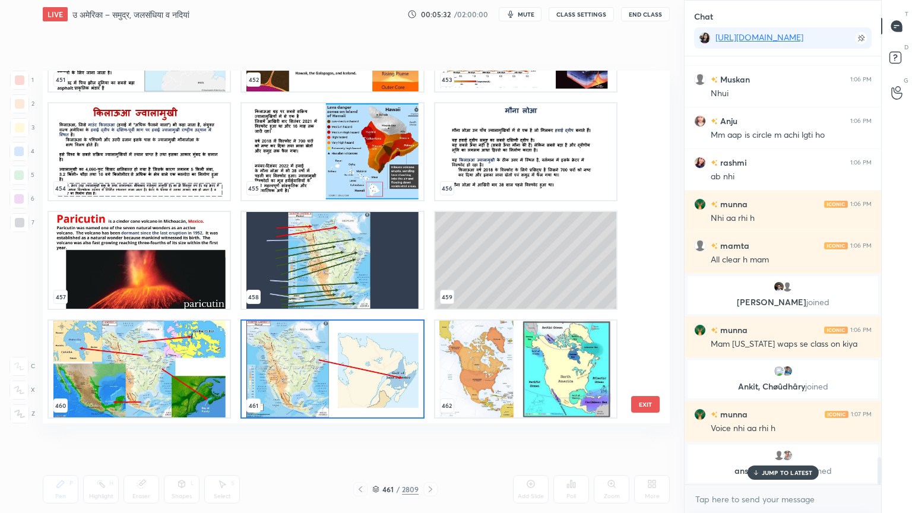
click at [207, 354] on img "grid" at bounding box center [139, 369] width 181 height 97
click at [208, 354] on img "grid" at bounding box center [139, 369] width 181 height 97
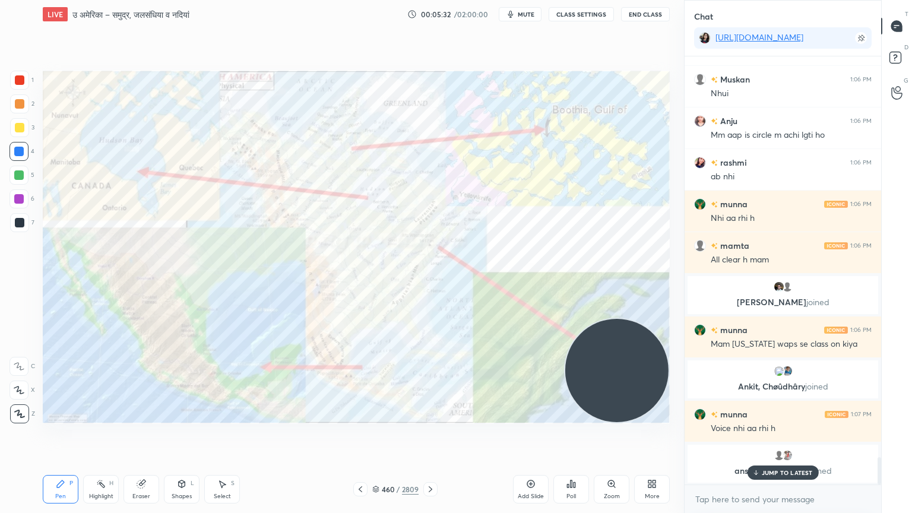
click at [207, 354] on img "grid" at bounding box center [139, 369] width 181 height 97
click at [207, 353] on img "grid" at bounding box center [139, 369] width 181 height 97
click at [358, 437] on icon at bounding box center [360, 488] width 9 height 9
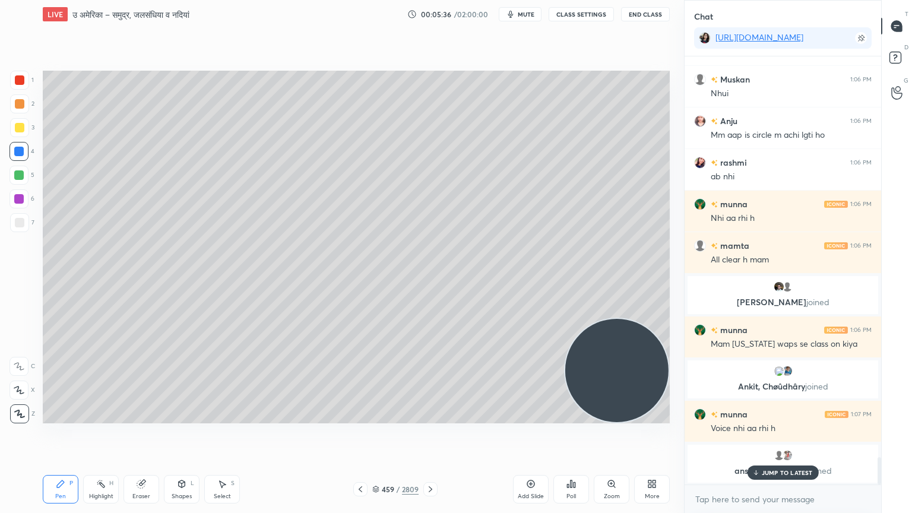
click at [17, 221] on div at bounding box center [19, 222] width 9 height 9
click at [17, 223] on div at bounding box center [19, 222] width 9 height 9
click at [810, 437] on p "JUMP TO LATEST" at bounding box center [787, 472] width 51 height 7
click at [24, 145] on div at bounding box center [18, 151] width 19 height 19
click at [21, 149] on div at bounding box center [18, 151] width 9 height 9
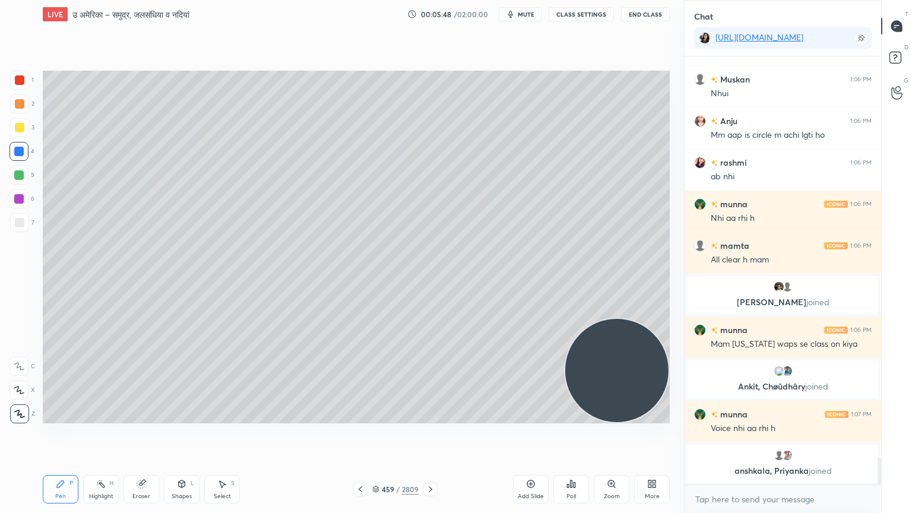
click at [21, 150] on div at bounding box center [18, 151] width 9 height 9
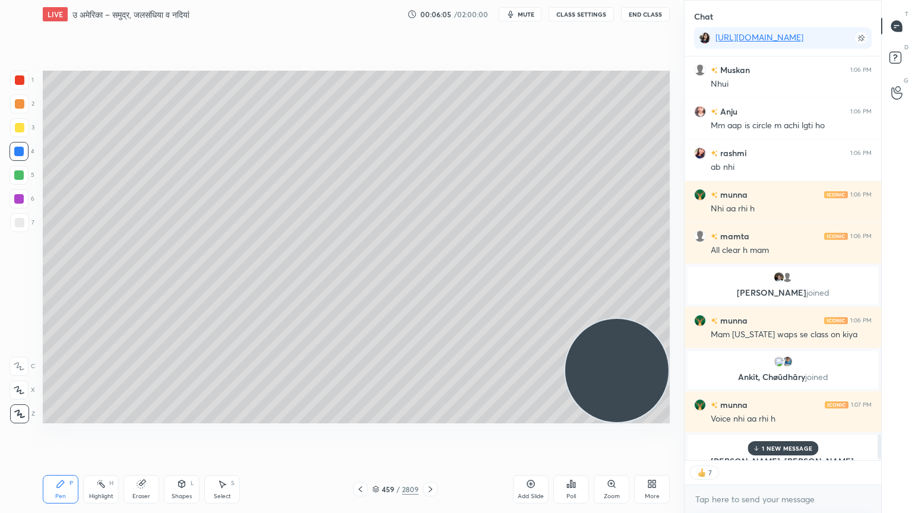
scroll to position [6294, 0]
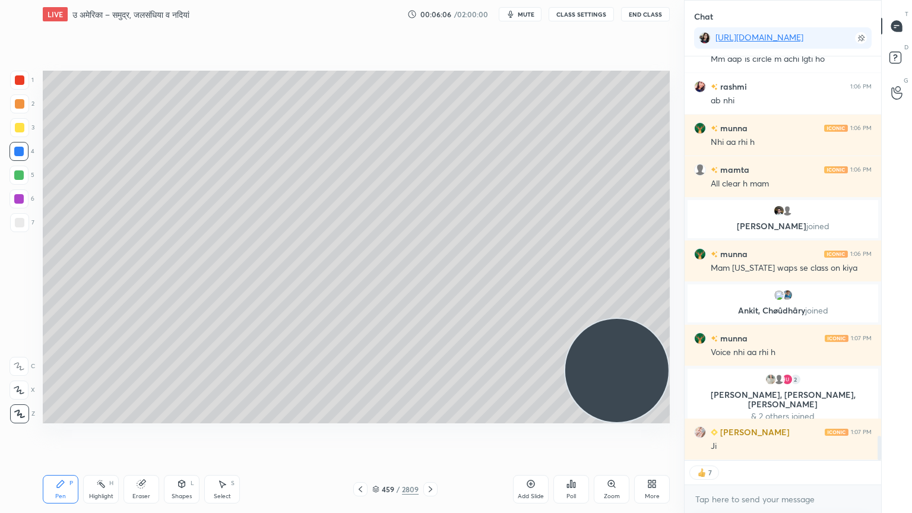
click at [740, 437] on div "x" at bounding box center [782, 499] width 196 height 28
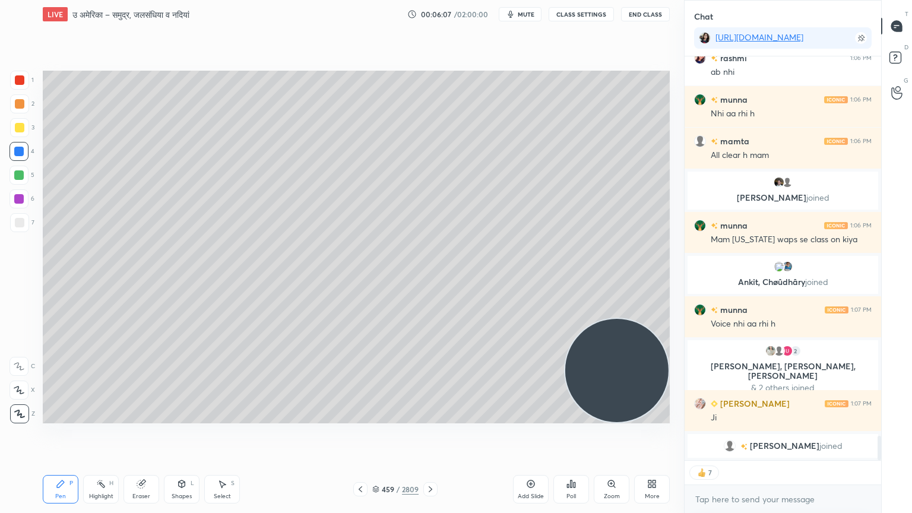
drag, startPoint x: 377, startPoint y: 489, endPoint x: 387, endPoint y: 486, distance: 10.5
click at [378, 437] on icon at bounding box center [375, 489] width 7 height 7
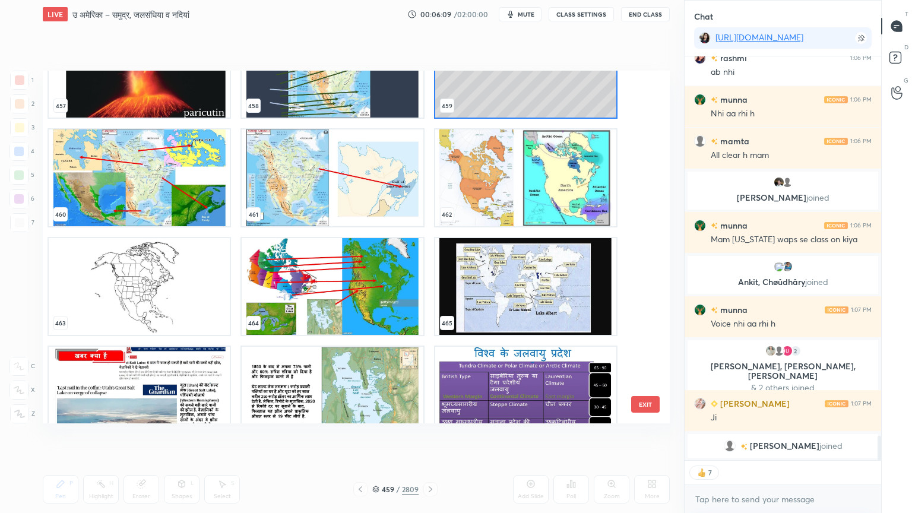
scroll to position [16397, 0]
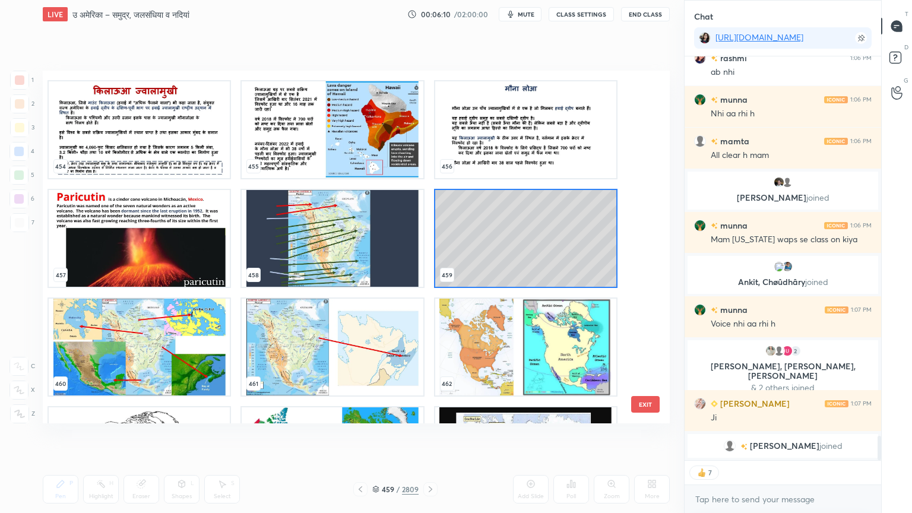
click at [186, 423] on img "grid" at bounding box center [139, 455] width 181 height 97
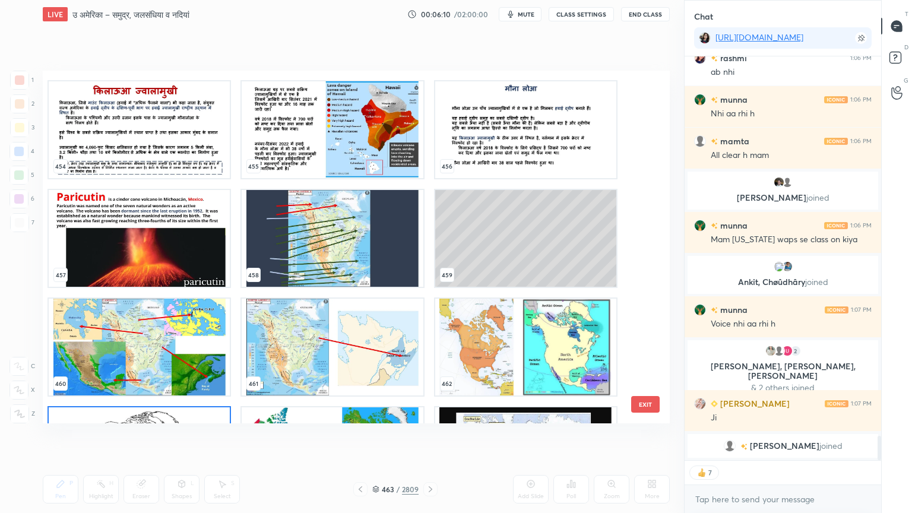
scroll to position [16484, 0]
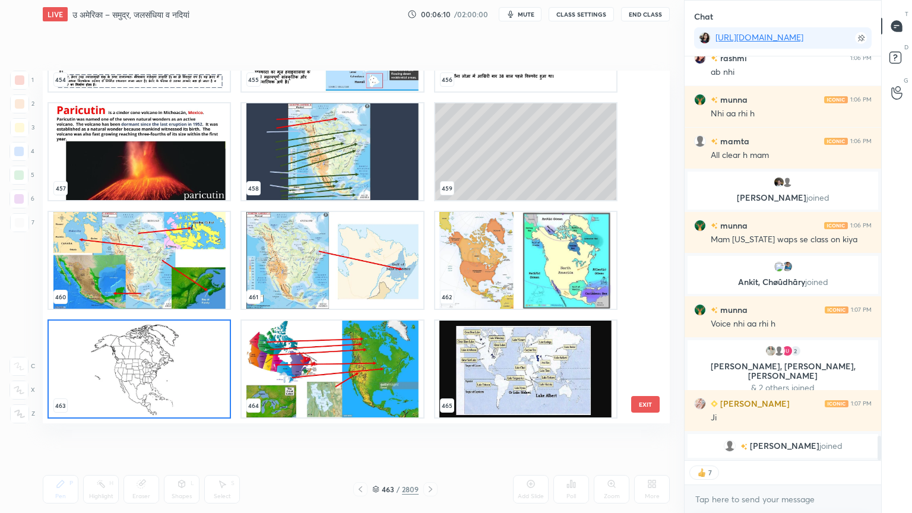
click at [202, 376] on img "grid" at bounding box center [139, 369] width 181 height 97
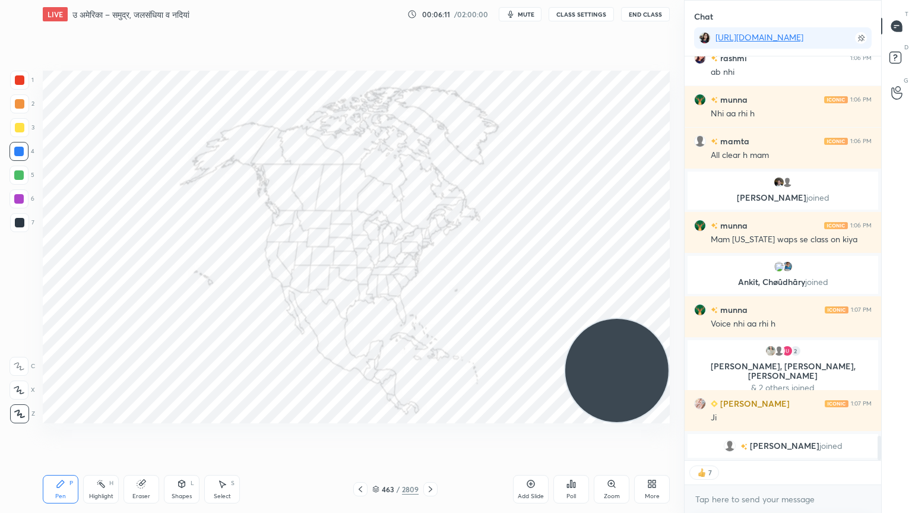
click at [202, 376] on img "grid" at bounding box center [139, 369] width 181 height 97
click at [203, 375] on img "grid" at bounding box center [139, 369] width 181 height 97
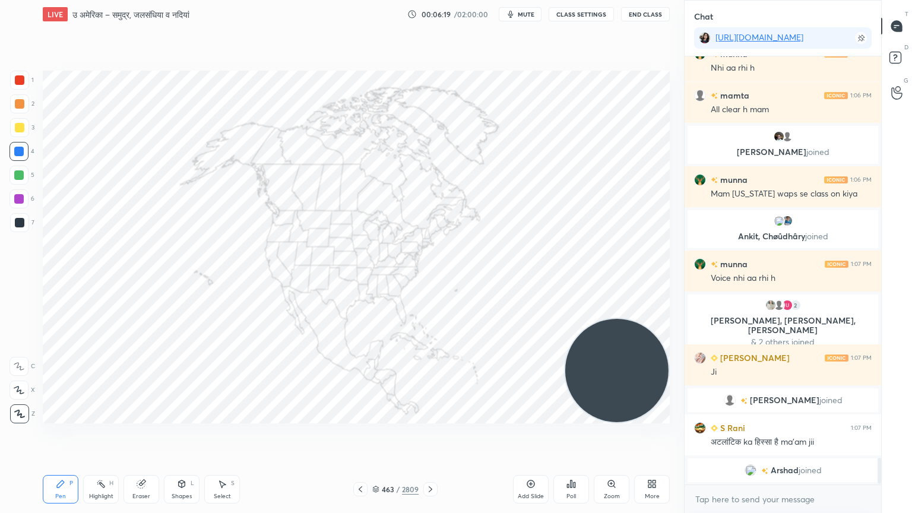
scroll to position [6394, 0]
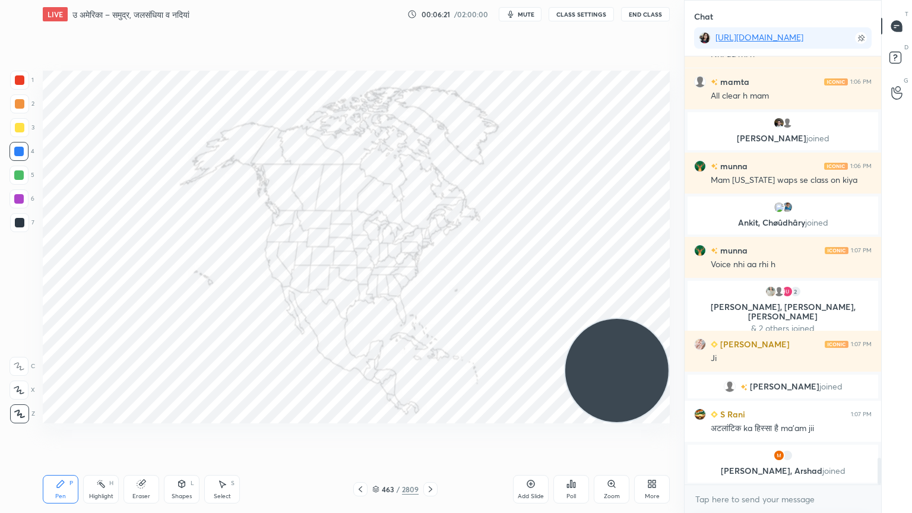
click at [584, 437] on div "Poll" at bounding box center [571, 489] width 36 height 28
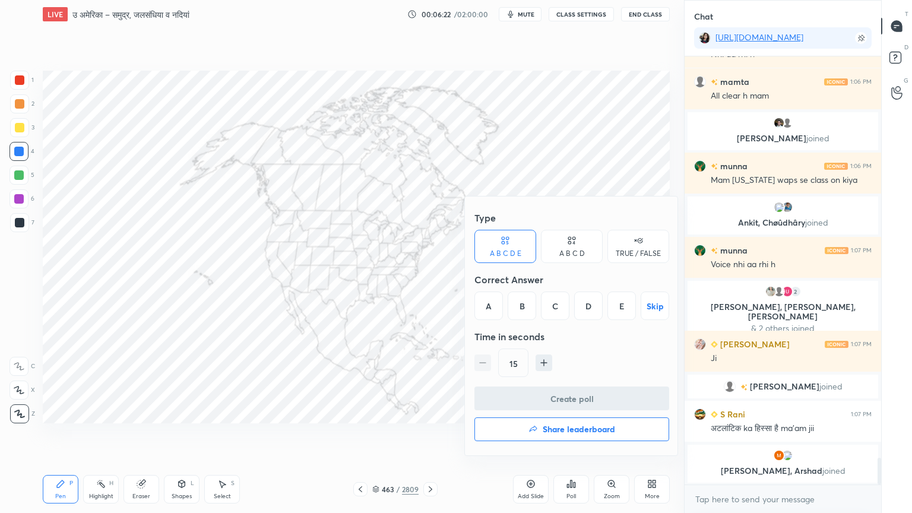
click at [591, 304] on div "D" at bounding box center [588, 305] width 28 height 28
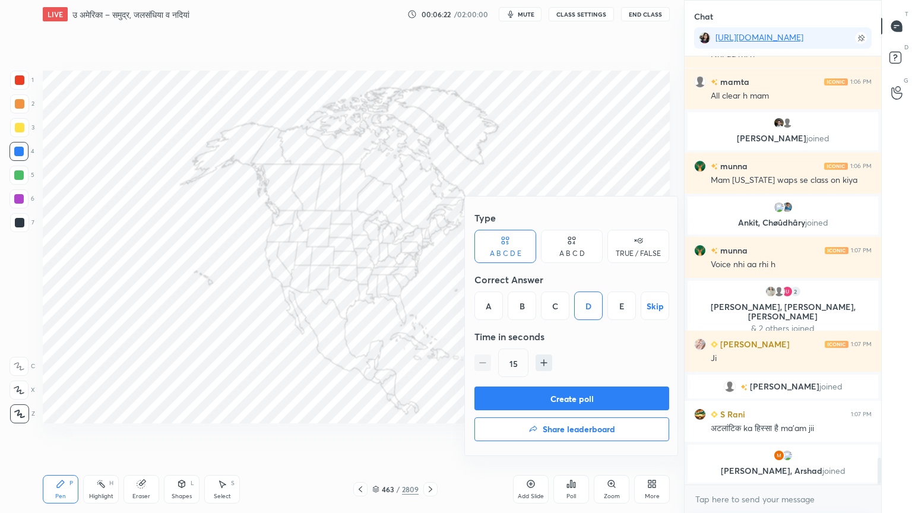
click at [617, 392] on button "Create poll" at bounding box center [571, 398] width 195 height 24
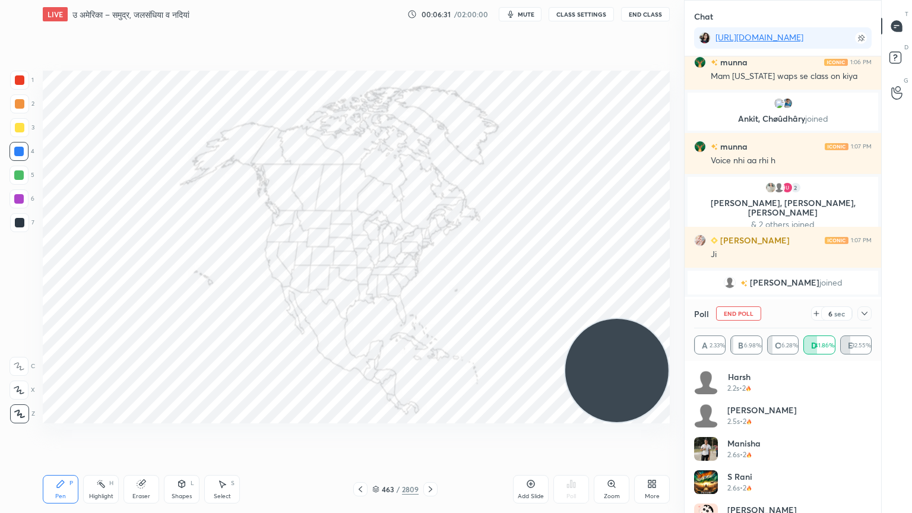
scroll to position [6491, 0]
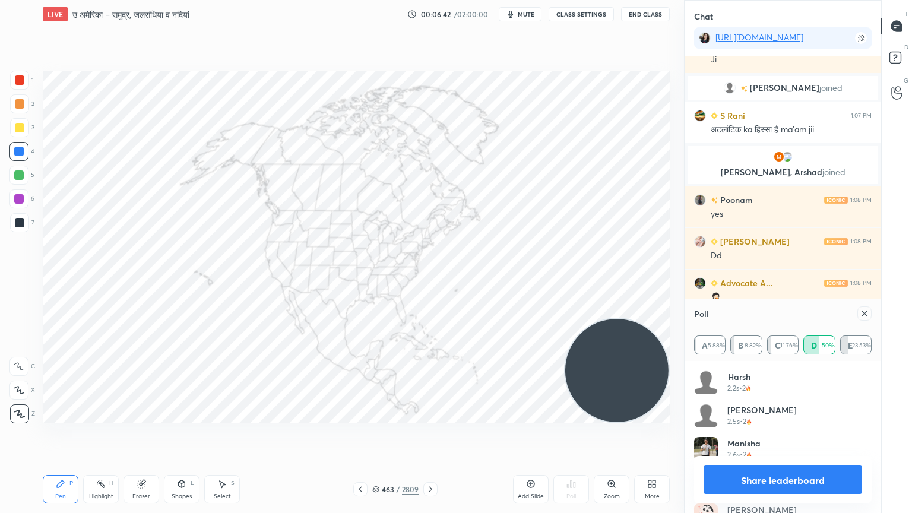
click at [759, 437] on button "Share leaderboard" at bounding box center [782, 479] width 158 height 28
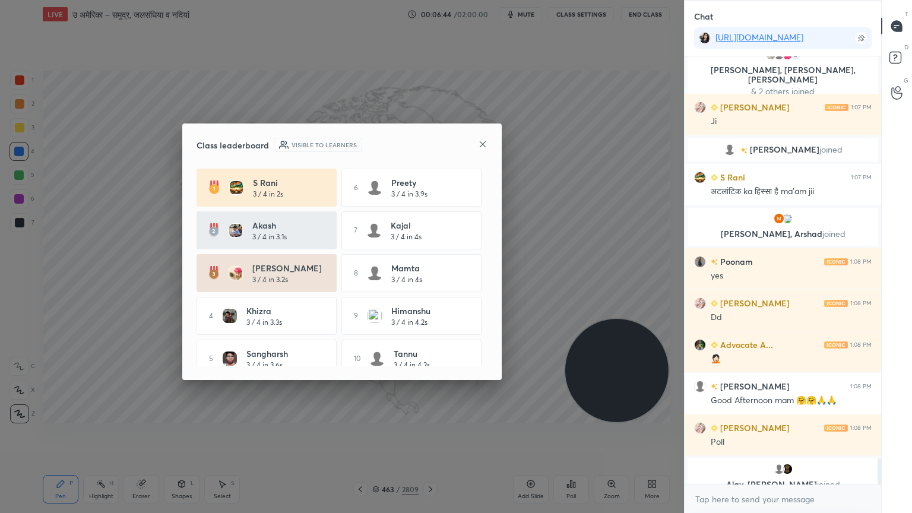
click at [483, 142] on icon at bounding box center [482, 143] width 9 height 9
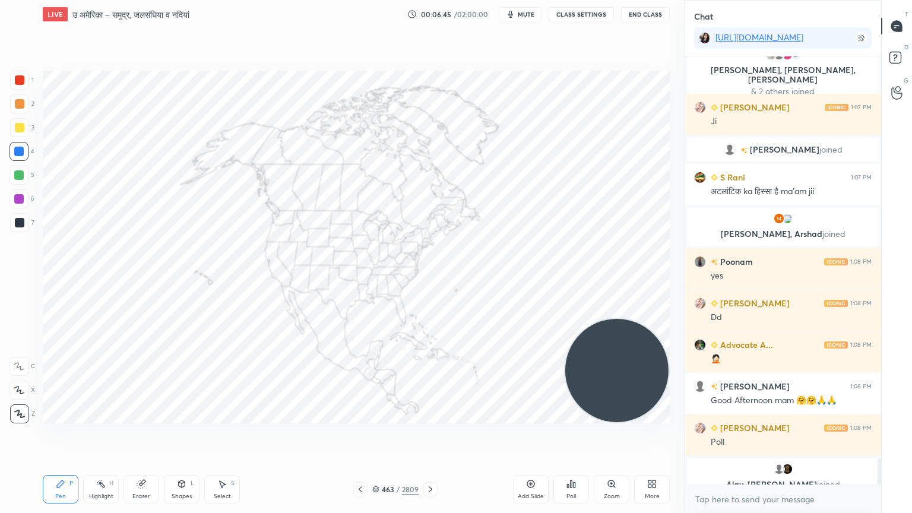
click at [578, 437] on div "Poll" at bounding box center [571, 489] width 36 height 28
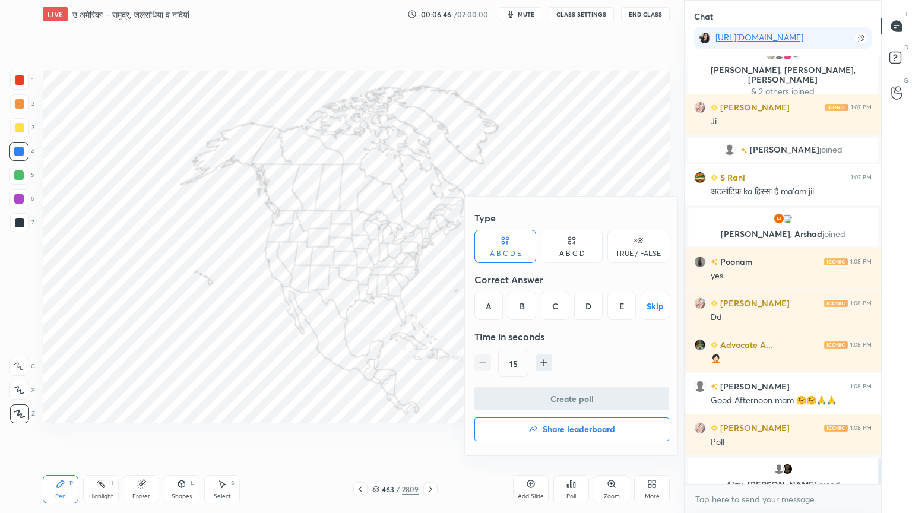
click at [563, 304] on div "C" at bounding box center [555, 305] width 28 height 28
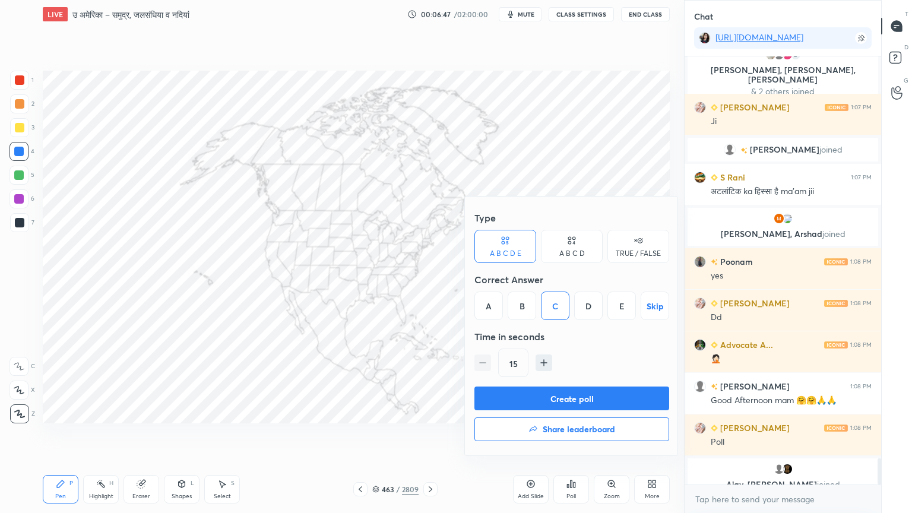
click at [583, 390] on button "Create poll" at bounding box center [571, 398] width 195 height 24
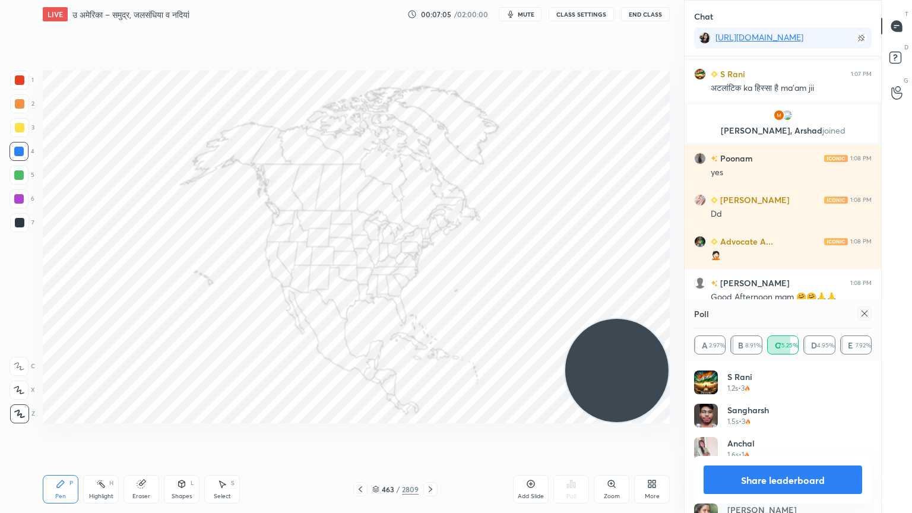
click at [748, 437] on button "Share leaderboard" at bounding box center [782, 479] width 158 height 28
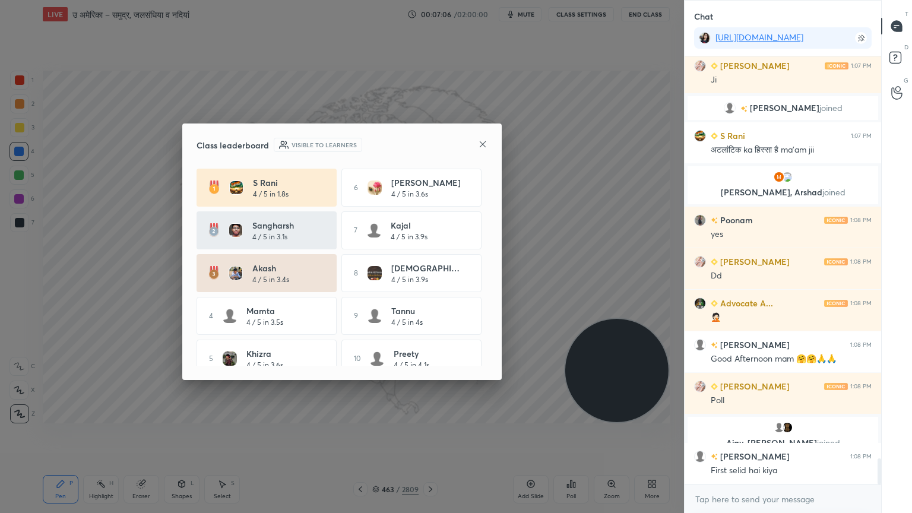
click at [480, 141] on icon at bounding box center [482, 143] width 9 height 9
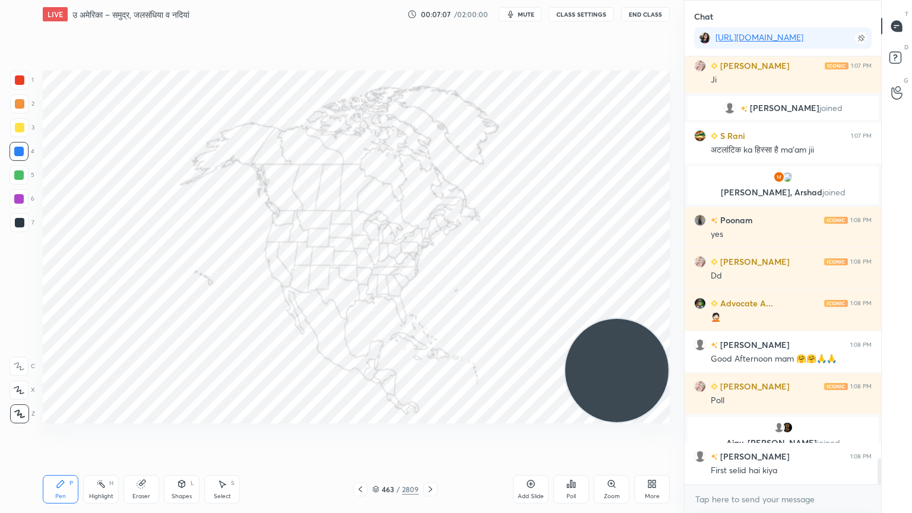
click at [140, 437] on div "Eraser" at bounding box center [141, 496] width 18 height 6
click at [17, 413] on span "Erase all" at bounding box center [19, 414] width 18 height 8
click at [619, 437] on div "Zoom" at bounding box center [612, 489] width 36 height 28
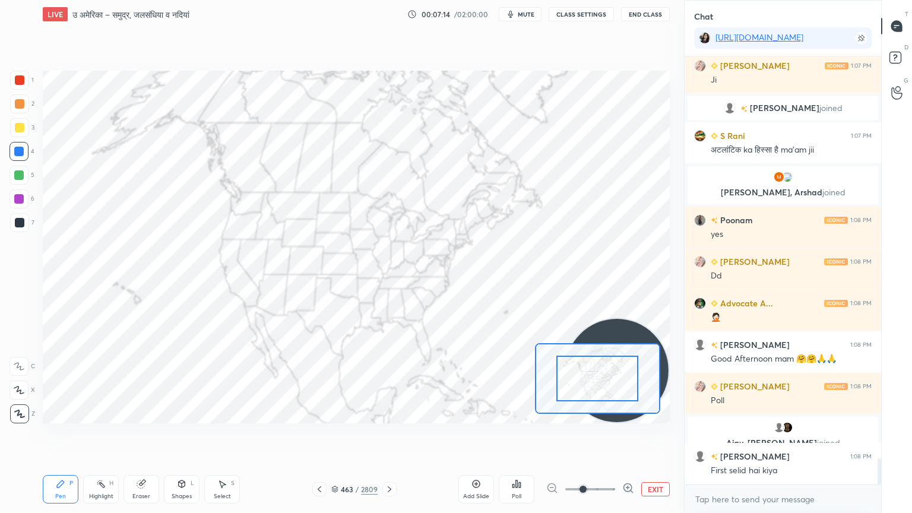
click at [635, 437] on div "EXIT" at bounding box center [607, 489] width 123 height 14
click at [633, 437] on div "EXIT" at bounding box center [607, 489] width 123 height 14
click at [634, 437] on div "EXIT" at bounding box center [607, 489] width 123 height 14
click at [627, 437] on icon at bounding box center [628, 488] width 12 height 12
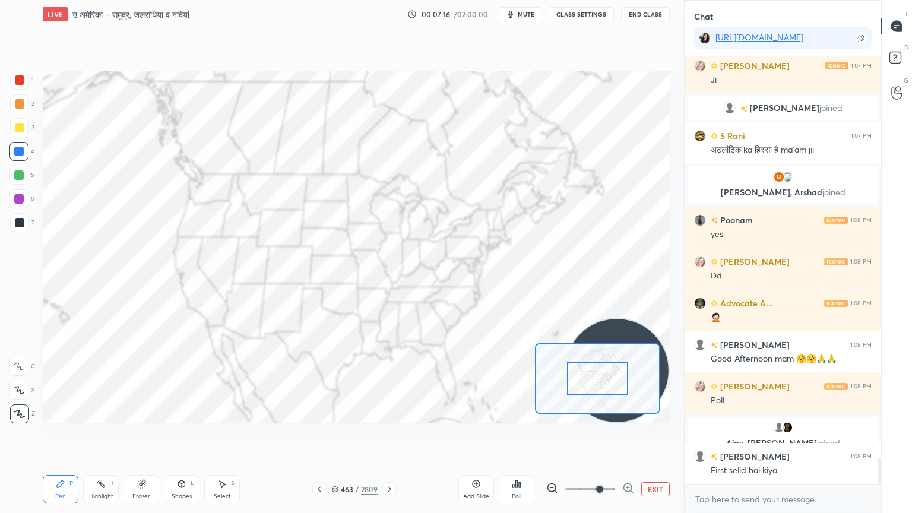
click at [626, 437] on icon at bounding box center [628, 488] width 12 height 12
drag, startPoint x: 626, startPoint y: 484, endPoint x: 626, endPoint y: 432, distance: 52.2
click at [626, 437] on div at bounding box center [590, 489] width 88 height 14
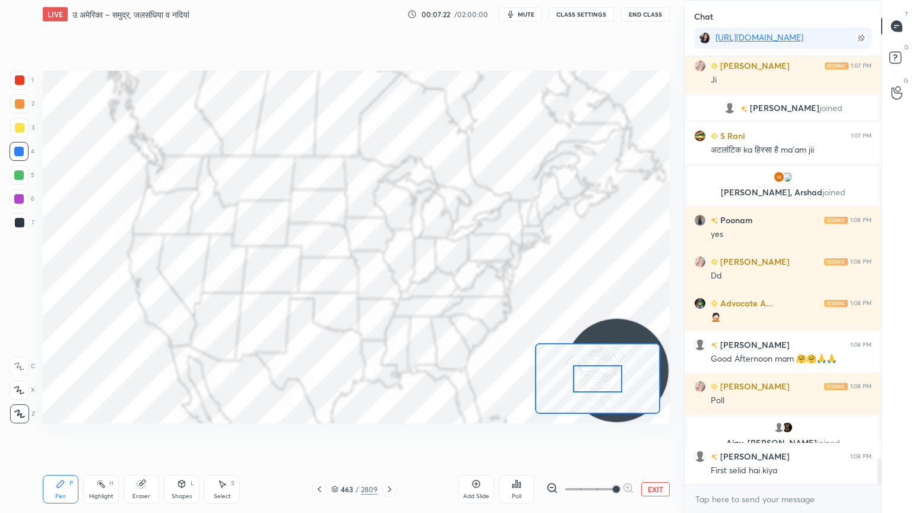
click at [141, 437] on div "Eraser" at bounding box center [141, 496] width 18 height 6
click at [20, 405] on div "Erase all" at bounding box center [18, 413] width 19 height 19
click at [658, 437] on button "EXIT" at bounding box center [655, 489] width 28 height 14
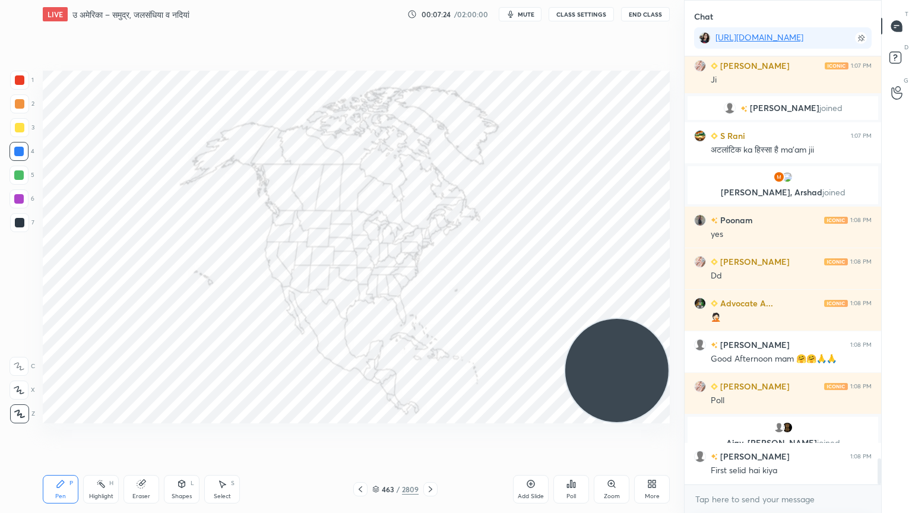
click at [431, 437] on icon at bounding box center [430, 488] width 9 height 9
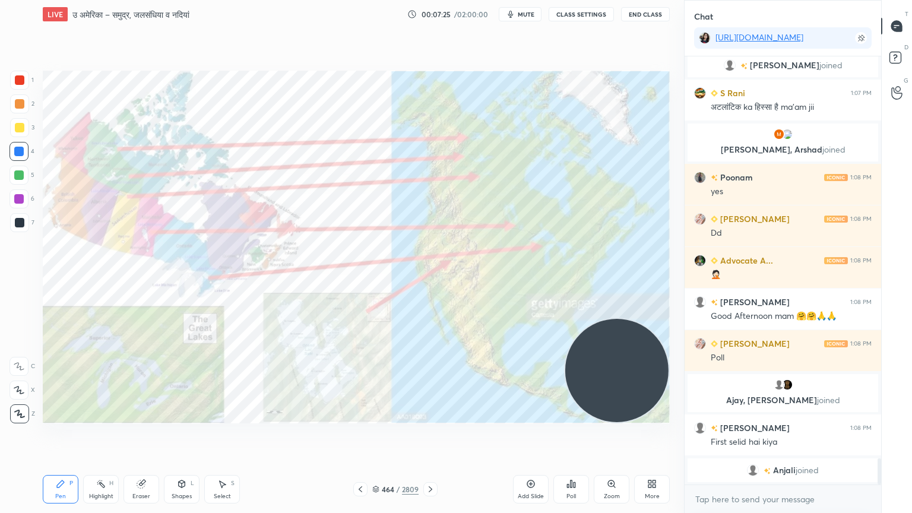
click at [429, 437] on icon at bounding box center [430, 488] width 9 height 9
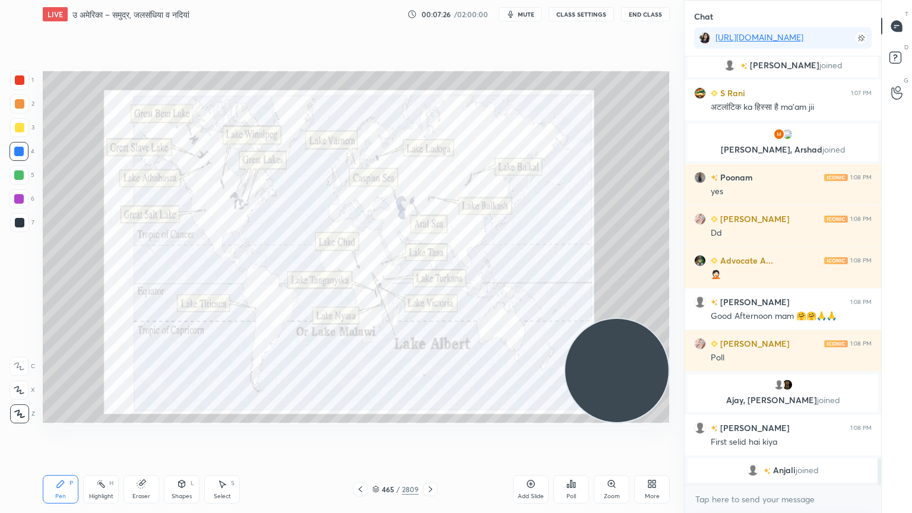
click at [361, 437] on icon at bounding box center [360, 488] width 9 height 9
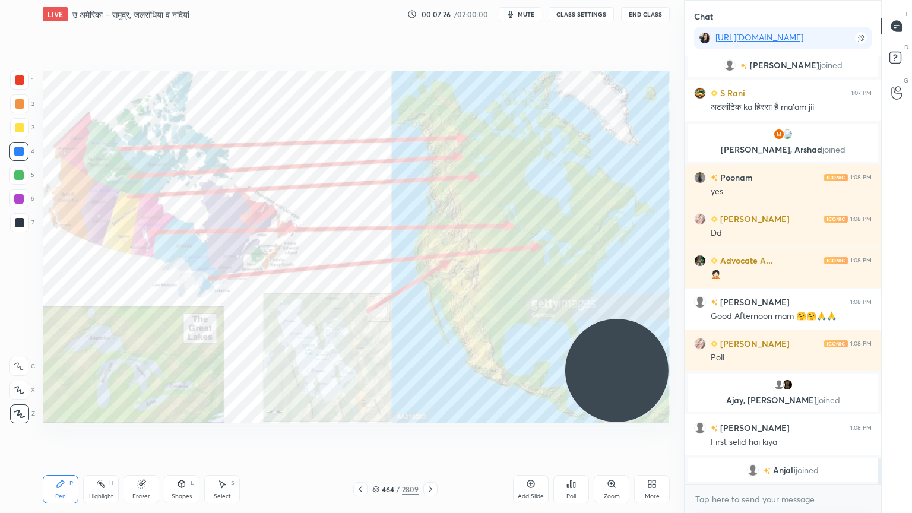
click at [360, 437] on icon at bounding box center [360, 488] width 9 height 9
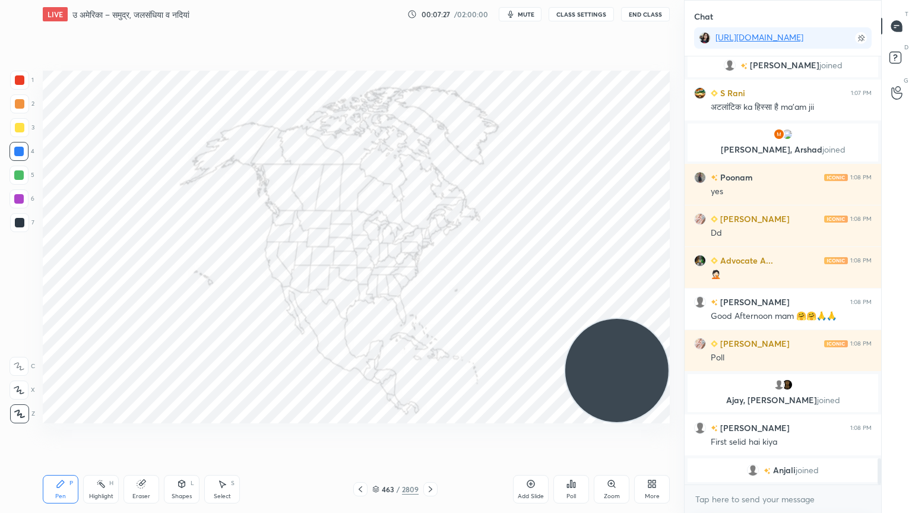
click at [378, 437] on icon at bounding box center [375, 489] width 7 height 7
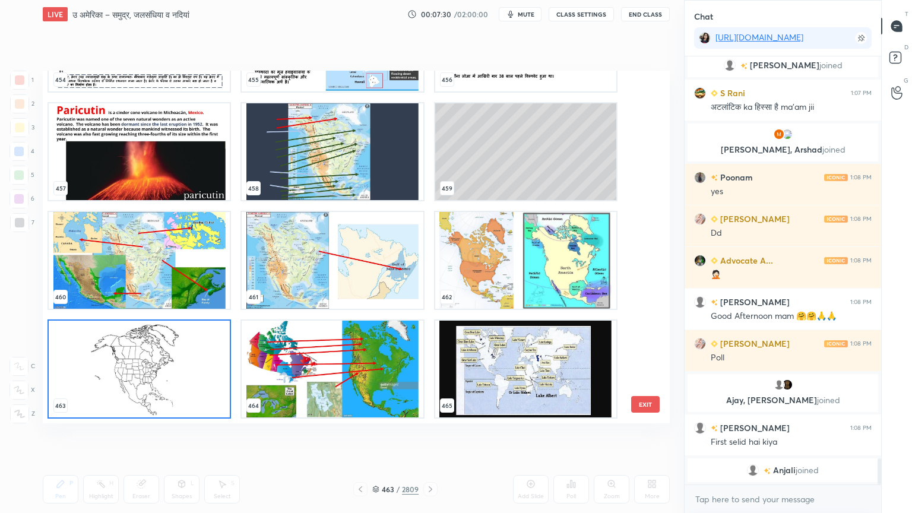
click at [180, 266] on img "grid" at bounding box center [139, 260] width 181 height 97
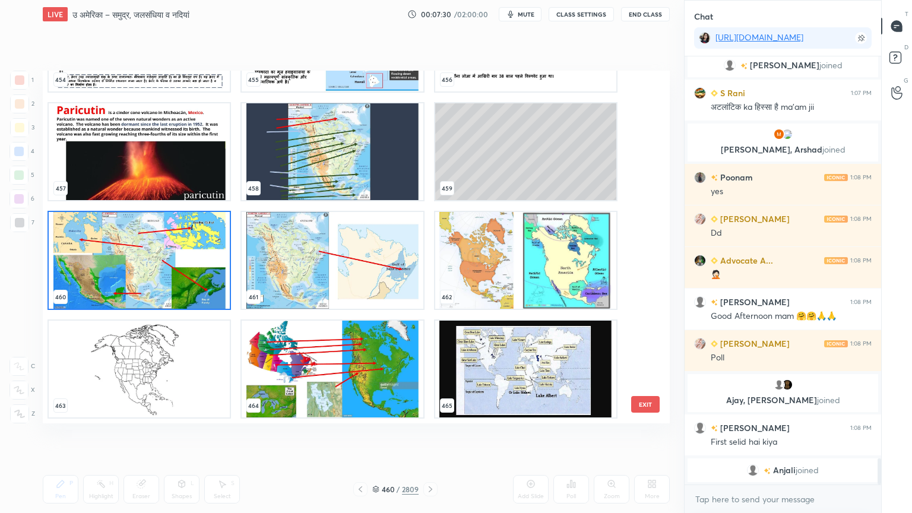
click at [180, 264] on img "grid" at bounding box center [139, 260] width 181 height 97
click at [181, 263] on img "grid" at bounding box center [139, 260] width 181 height 97
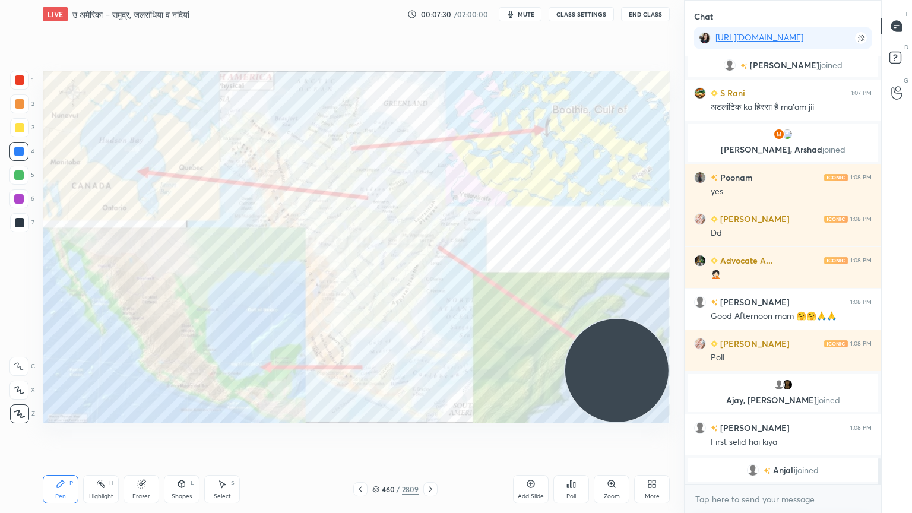
click at [180, 262] on img "grid" at bounding box center [139, 260] width 181 height 97
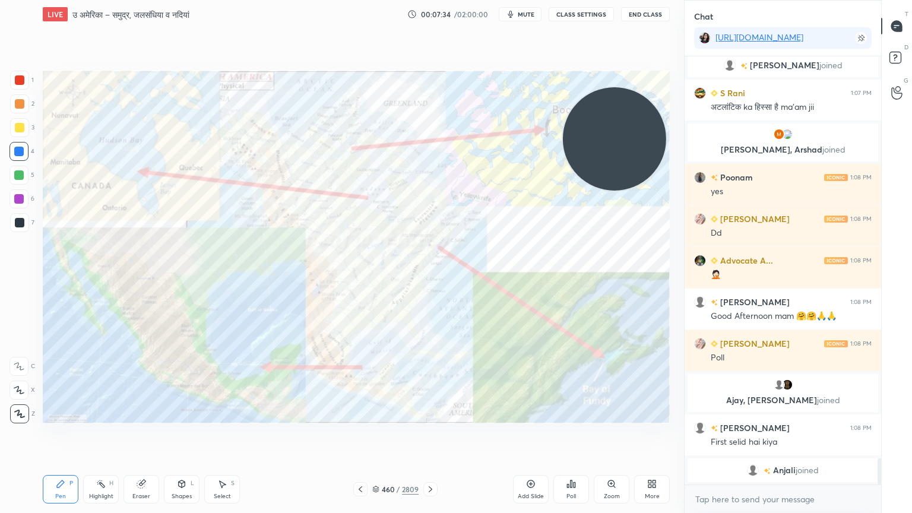
drag, startPoint x: 613, startPoint y: 322, endPoint x: 614, endPoint y: 124, distance: 197.7
click at [611, 125] on video at bounding box center [614, 138] width 103 height 103
drag, startPoint x: 145, startPoint y: 496, endPoint x: 107, endPoint y: 464, distance: 50.1
click at [147, 437] on div "Eraser" at bounding box center [141, 496] width 18 height 6
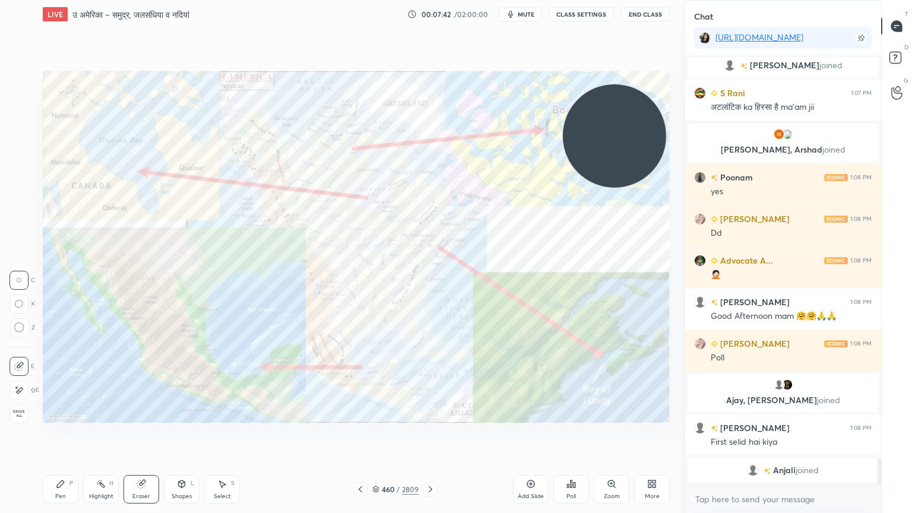
drag, startPoint x: 22, startPoint y: 406, endPoint x: 31, endPoint y: 401, distance: 10.4
click at [24, 407] on div "Erase all" at bounding box center [18, 413] width 19 height 19
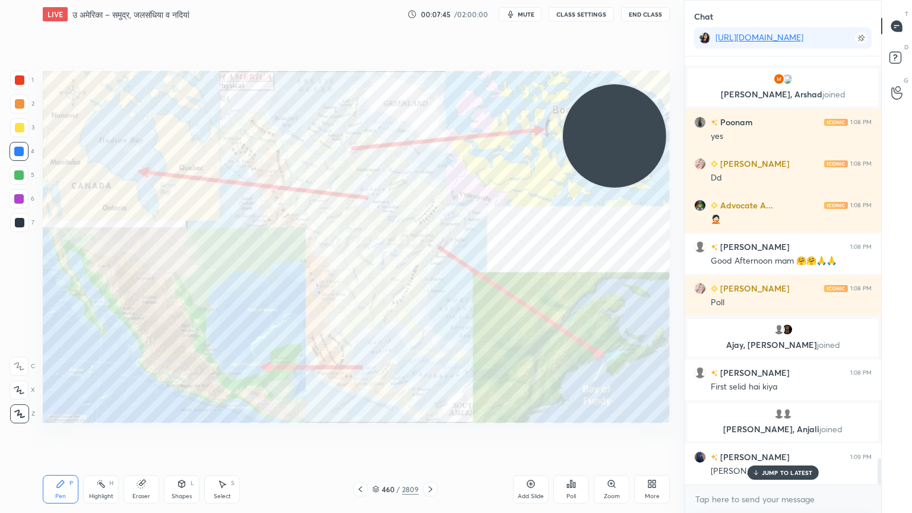
click at [432, 437] on icon at bounding box center [430, 488] width 9 height 9
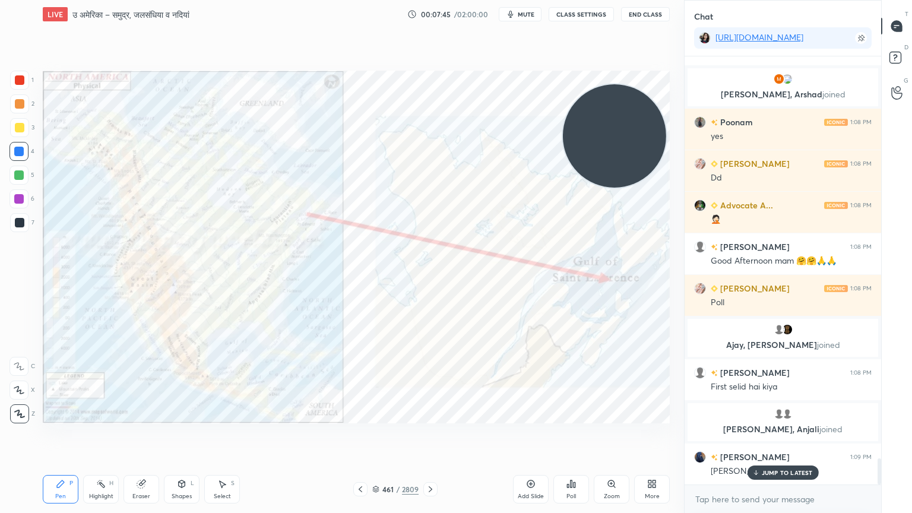
click at [433, 437] on icon at bounding box center [430, 488] width 9 height 9
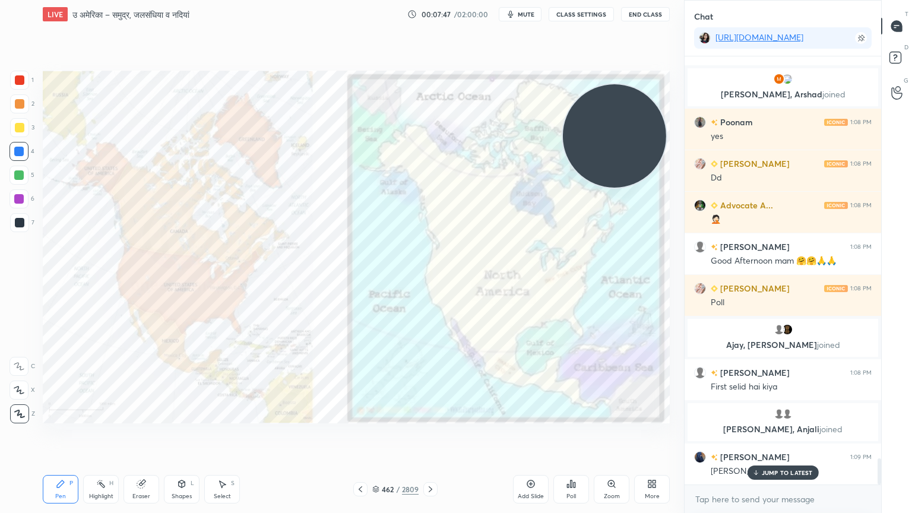
drag, startPoint x: 375, startPoint y: 489, endPoint x: 380, endPoint y: 484, distance: 7.1
click at [376, 437] on icon at bounding box center [375, 489] width 7 height 7
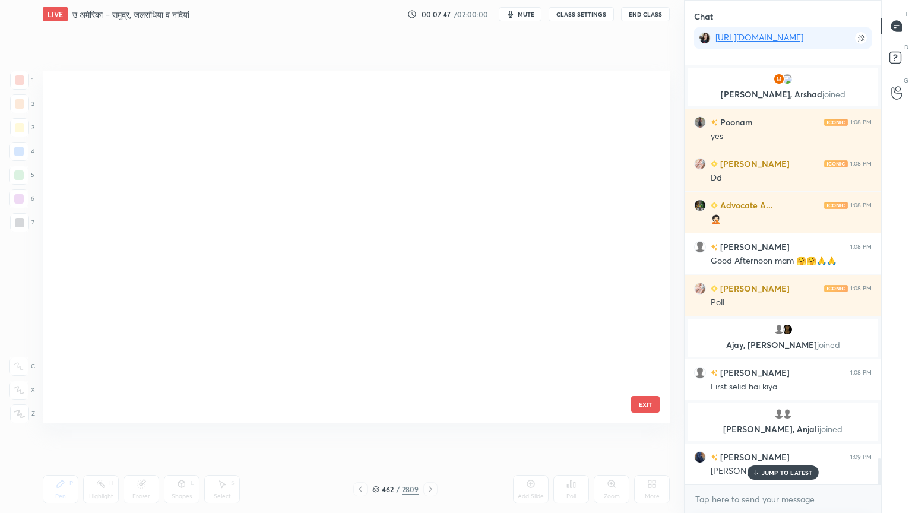
scroll to position [349, 621]
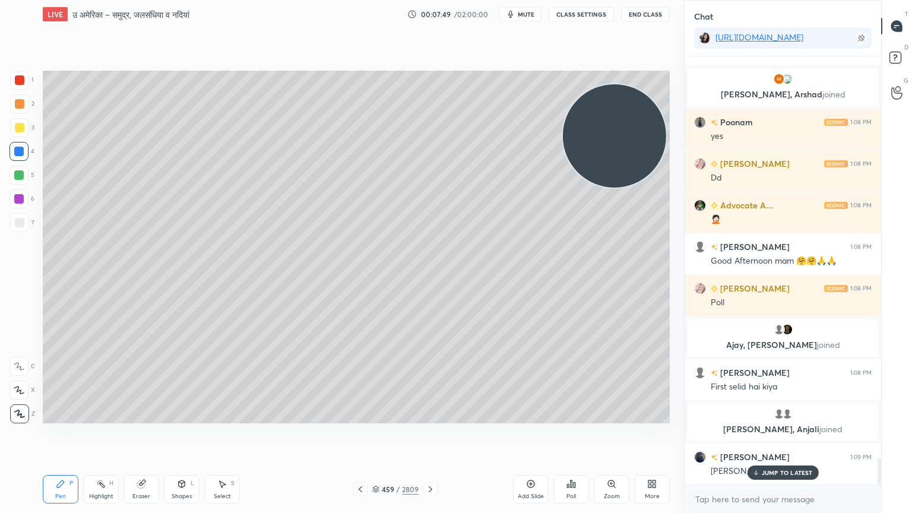
click at [12, 224] on div at bounding box center [19, 222] width 19 height 19
click at [15, 222] on div at bounding box center [19, 222] width 9 height 9
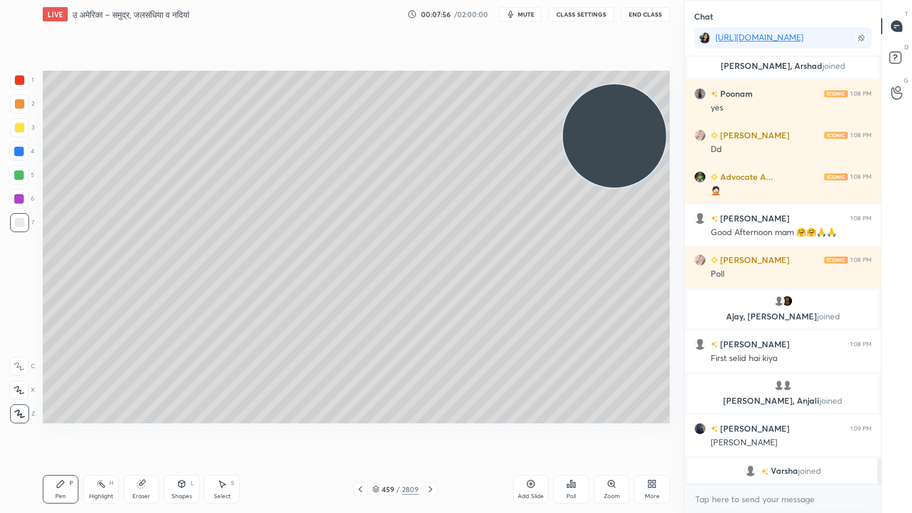
scroll to position [6673, 0]
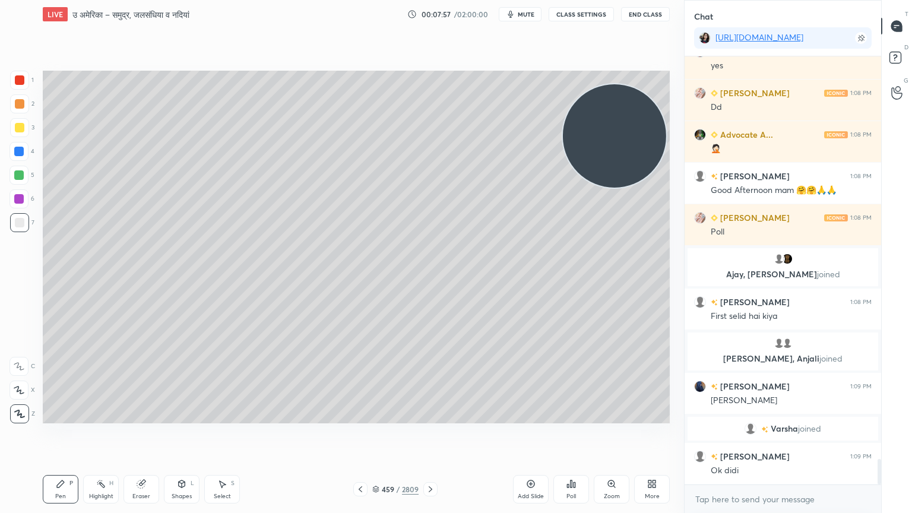
click at [28, 153] on div "4" at bounding box center [21, 151] width 25 height 19
click at [24, 154] on div at bounding box center [18, 151] width 19 height 19
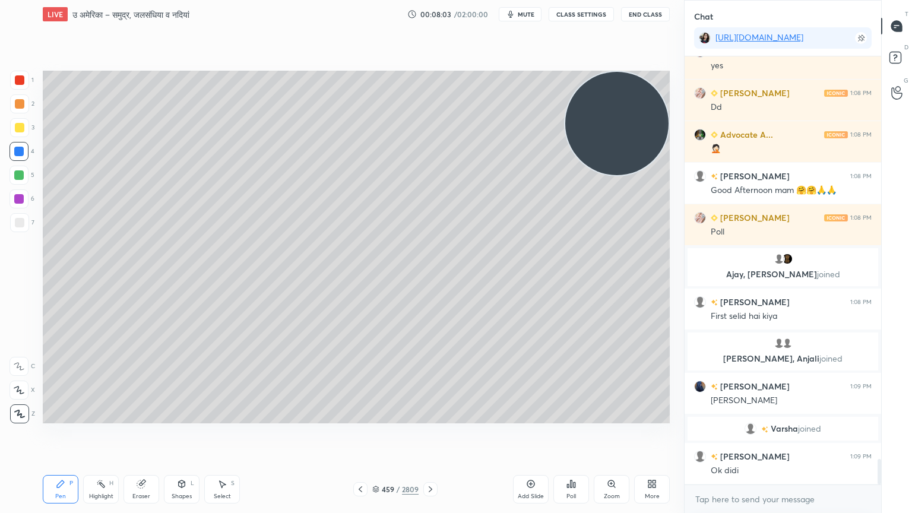
drag, startPoint x: 604, startPoint y: 142, endPoint x: 604, endPoint y: 118, distance: 23.7
click at [608, 118] on video at bounding box center [616, 123] width 103 height 103
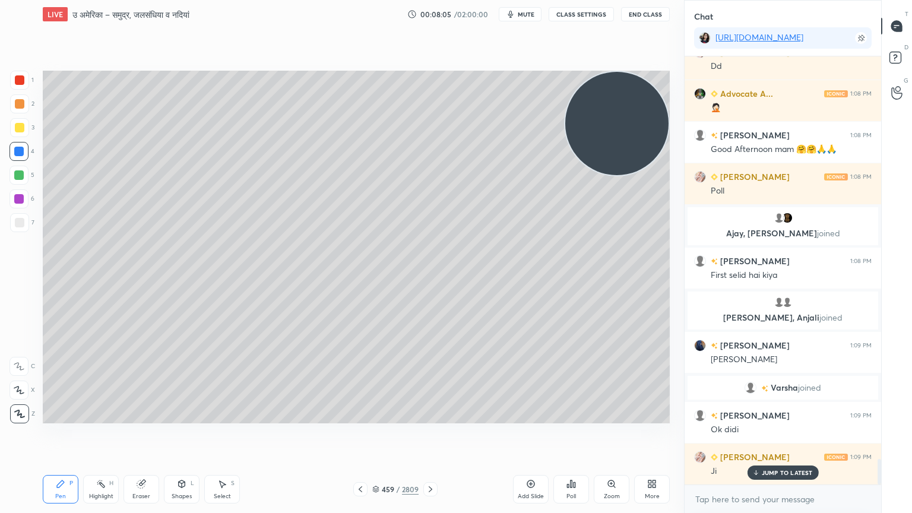
click at [19, 153] on div at bounding box center [18, 151] width 9 height 9
click at [22, 151] on div at bounding box center [18, 151] width 9 height 9
click at [773, 437] on p "JUMP TO LATEST" at bounding box center [787, 448] width 51 height 7
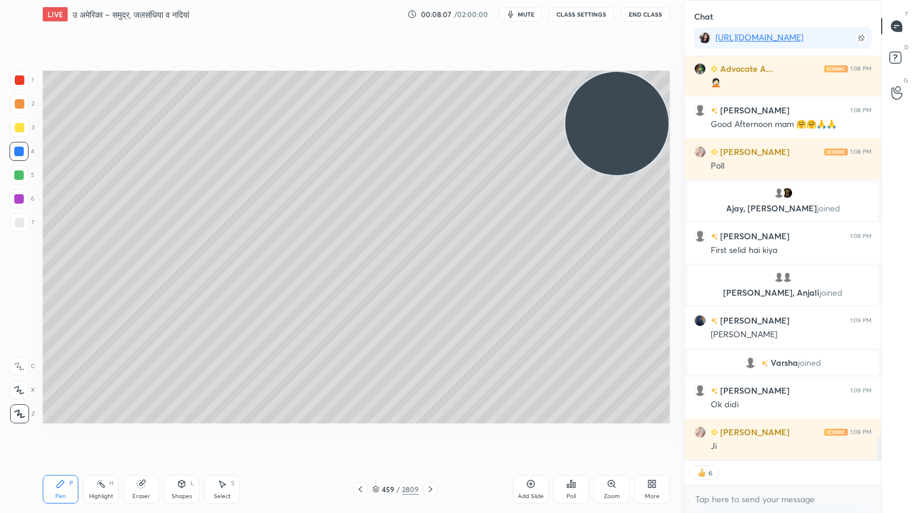
click at [765, 437] on div "x" at bounding box center [782, 499] width 196 height 28
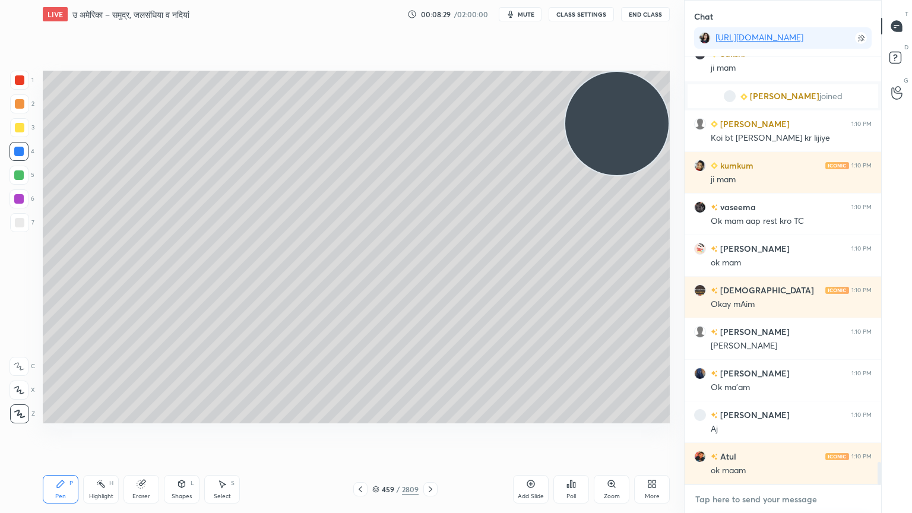
scroll to position [7763, 0]
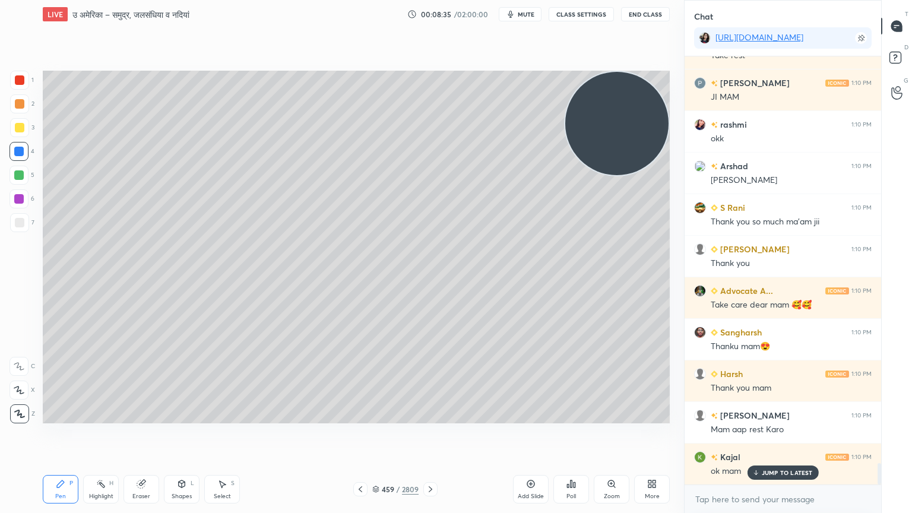
click at [649, 11] on button "End Class" at bounding box center [645, 14] width 49 height 14
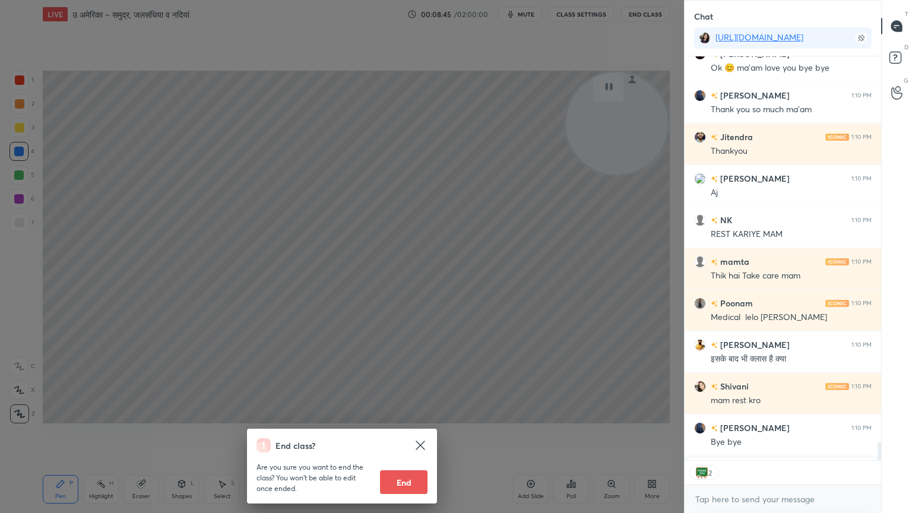
drag, startPoint x: 415, startPoint y: 480, endPoint x: 422, endPoint y: 475, distance: 8.6
click at [415, 437] on button "End" at bounding box center [403, 482] width 47 height 24
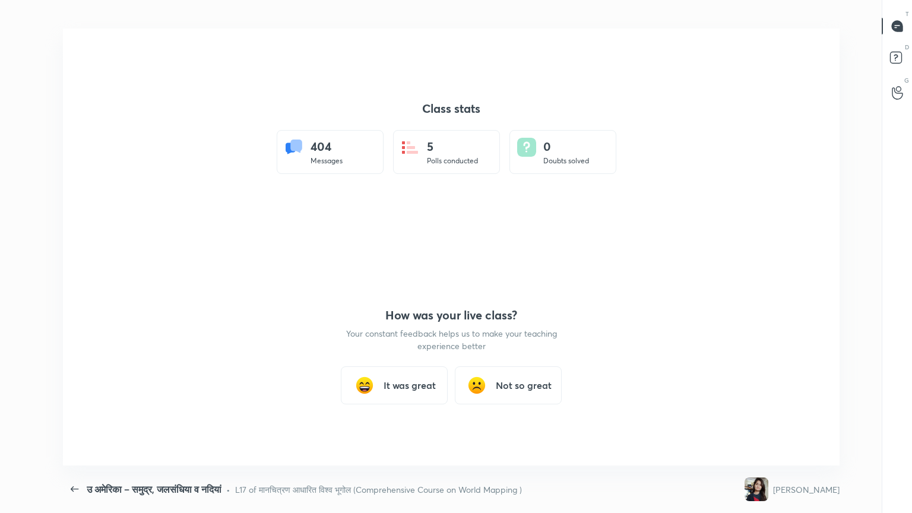
click at [408, 393] on div "It was great" at bounding box center [394, 385] width 107 height 38
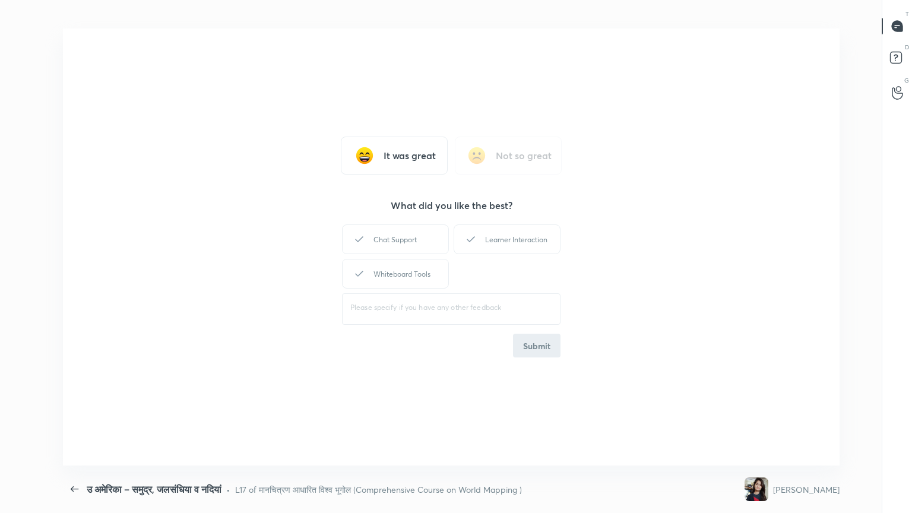
click at [532, 236] on div "Learner Interaction" at bounding box center [506, 239] width 107 height 30
click at [538, 348] on button "Submit" at bounding box center [536, 346] width 47 height 24
drag, startPoint x: 713, startPoint y: 118, endPoint x: 721, endPoint y: 107, distance: 12.8
click at [718, 110] on div "It was great Not so great What did you like the best? Chat Support Learner Inte…" at bounding box center [451, 246] width 776 height 437
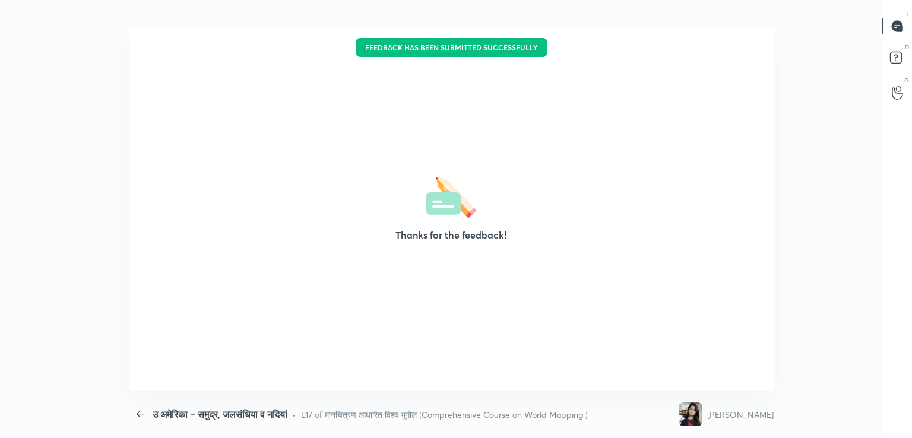
drag, startPoint x: 750, startPoint y: 26, endPoint x: 757, endPoint y: 15, distance: 13.2
click at [747, 27] on div "उ अमेरिका – समुद्र, जलसंधिया व नदियां CLASS SETTINGS End Class" at bounding box center [451, 14] width 644 height 28
type textarea "x"
